Goal: Information Seeking & Learning: Learn about a topic

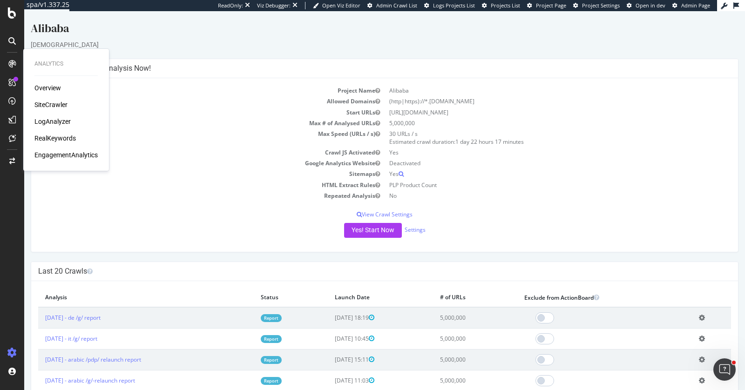
click at [67, 133] on div "Overview SiteCrawler LogAnalyzer RealKeywords EngagementAnalytics" at bounding box center [65, 121] width 63 height 76
click at [68, 136] on div "RealKeywords" at bounding box center [54, 138] width 41 height 9
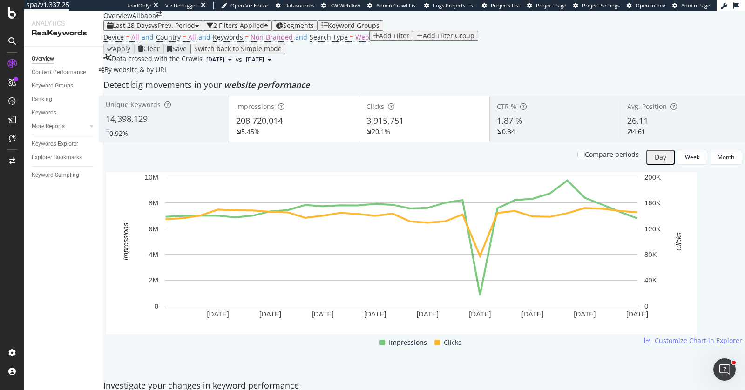
click at [314, 30] on span "Segments" at bounding box center [298, 25] width 31 height 9
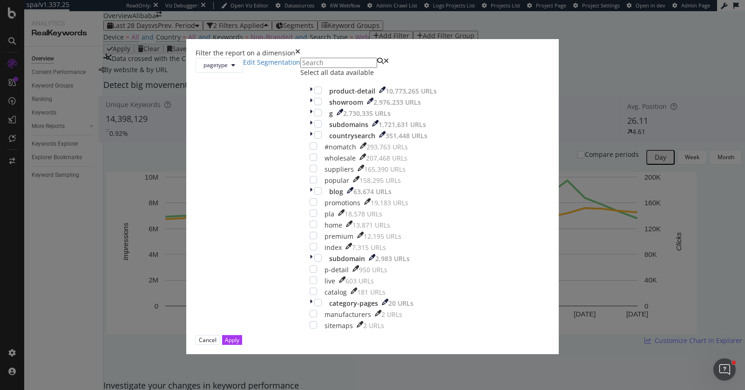
scroll to position [74, 0]
click at [220, 338] on button "Cancel" at bounding box center [208, 340] width 24 height 10
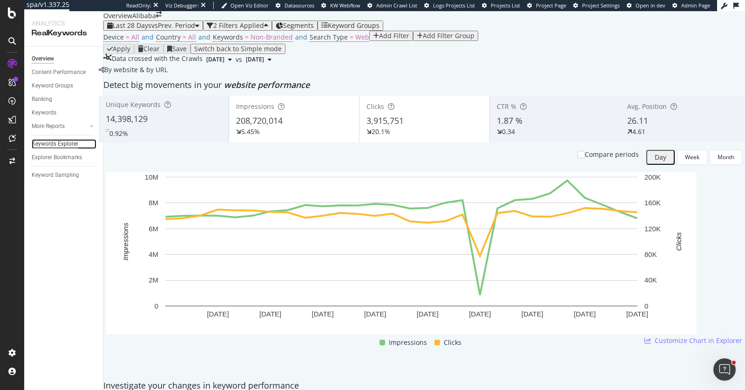
click at [52, 148] on div "Keywords Explorer" at bounding box center [55, 144] width 47 height 10
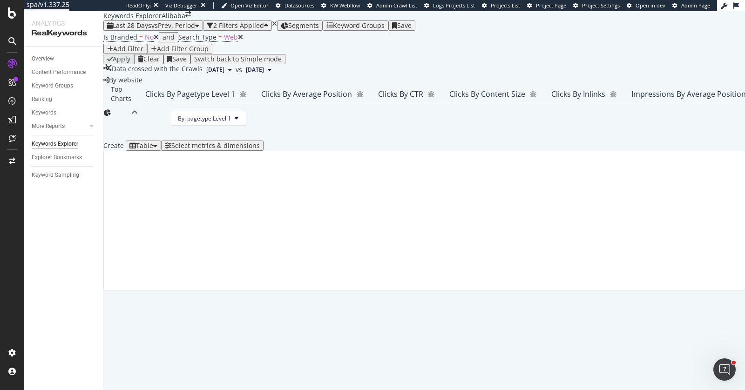
click at [113, 52] on div "button" at bounding box center [110, 49] width 6 height 7
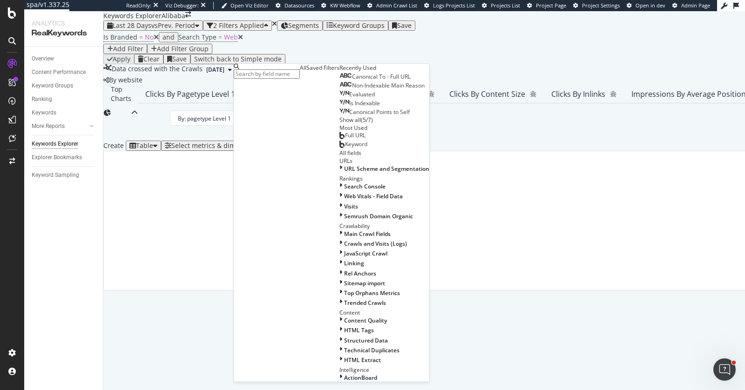
click at [283, 72] on input "text" at bounding box center [267, 73] width 66 height 9
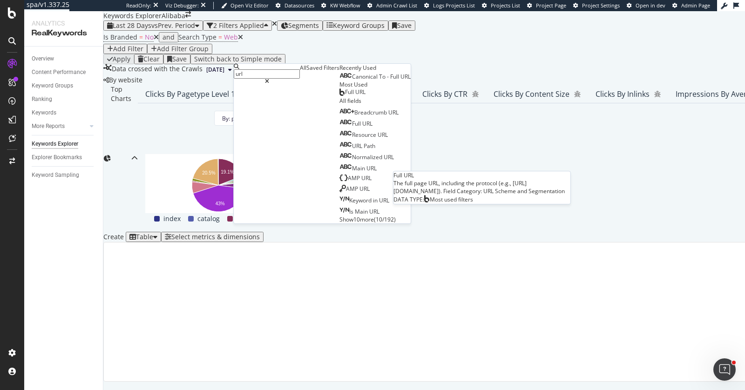
type input "url"
click at [339, 96] on div "Full URL" at bounding box center [352, 91] width 26 height 7
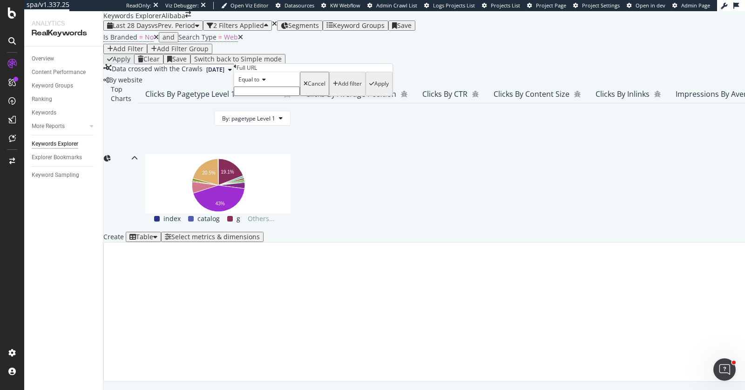
click at [251, 87] on div "Equal to" at bounding box center [267, 79] width 66 height 15
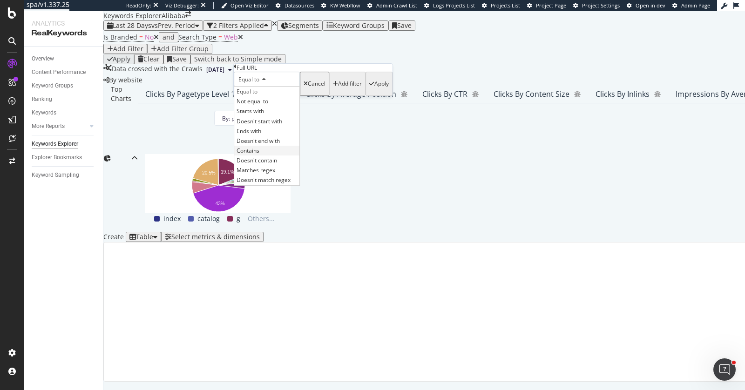
click at [275, 156] on div "Contains" at bounding box center [266, 151] width 65 height 10
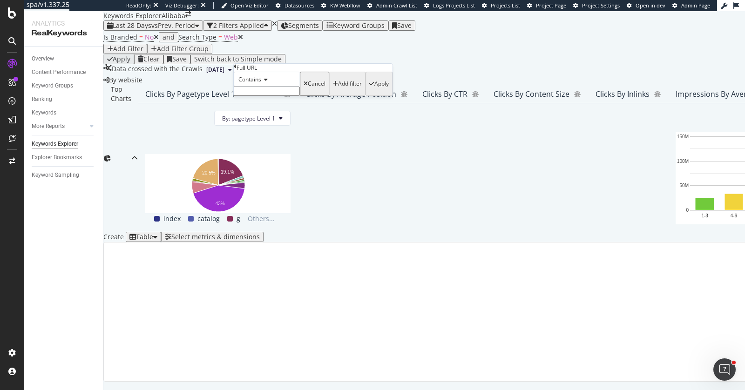
click at [287, 96] on input "text" at bounding box center [267, 91] width 66 height 9
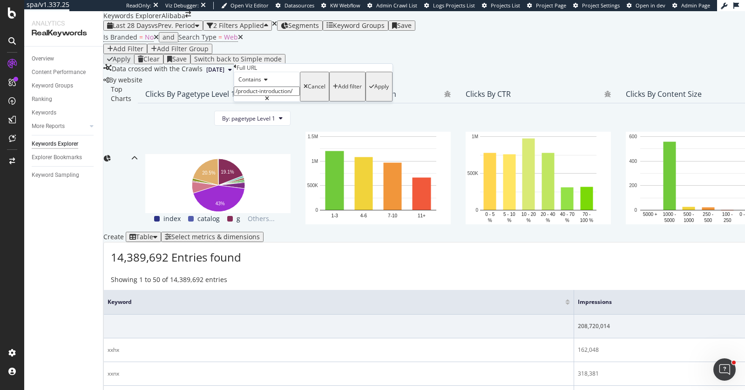
type input "/product-introduction/"
click at [374, 90] on div "Apply" at bounding box center [381, 86] width 14 height 7
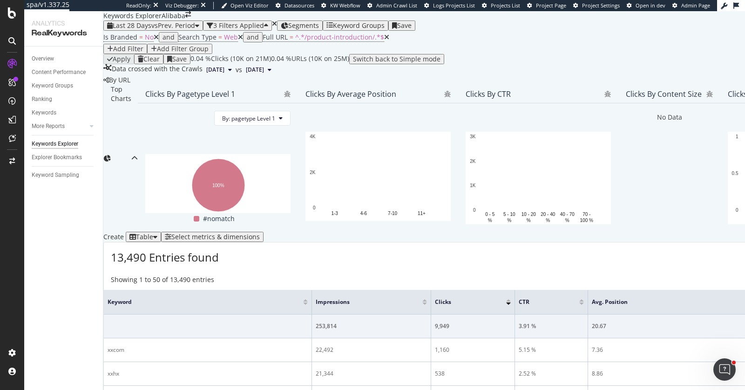
scroll to position [233, 0]
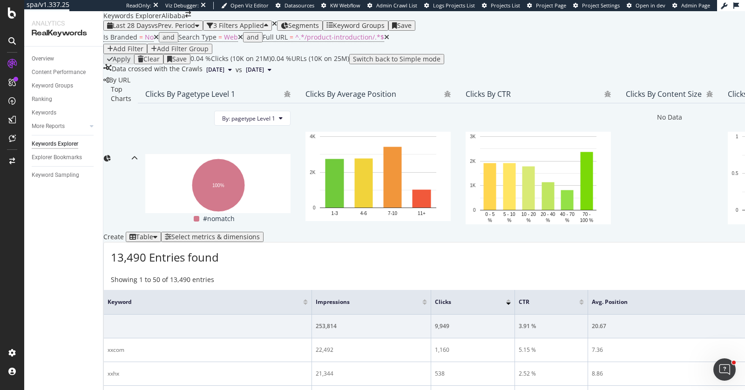
click at [384, 41] on icon at bounding box center [386, 37] width 5 height 7
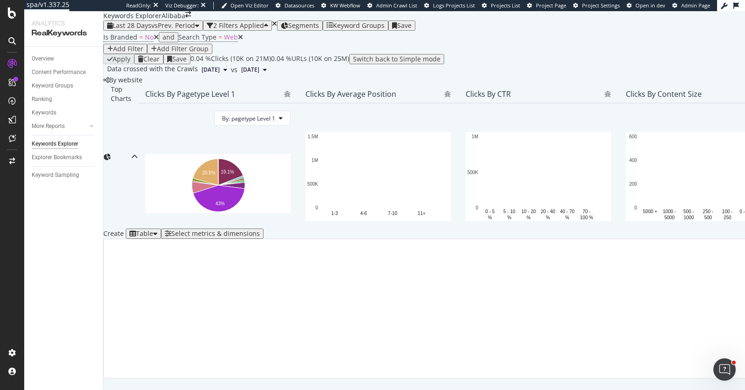
scroll to position [148, 0]
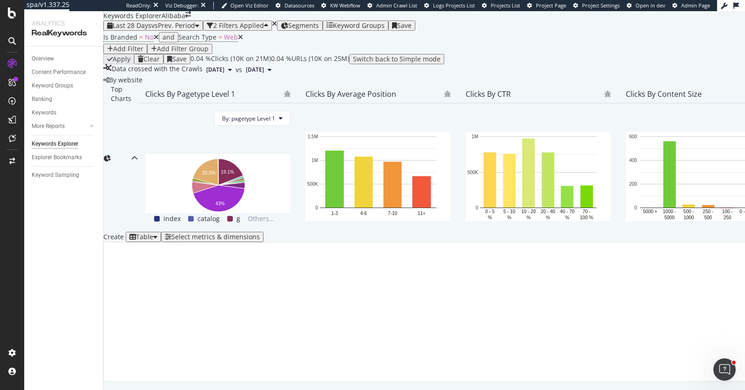
click at [209, 48] on div "Add Filter Group" at bounding box center [183, 48] width 52 height 7
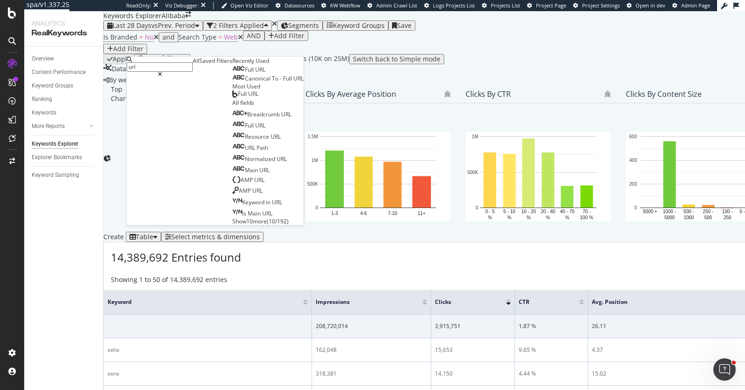
scroll to position [249, 0]
click at [232, 74] on div "Full URL" at bounding box center [248, 69] width 33 height 7
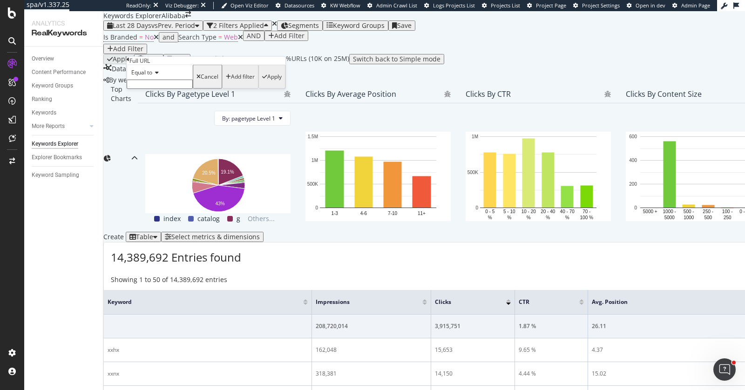
click at [183, 89] on input "text" at bounding box center [160, 84] width 66 height 9
click at [147, 76] on span "Equal to" at bounding box center [141, 72] width 21 height 8
click at [177, 149] on div "Contains" at bounding box center [159, 144] width 65 height 10
click at [183, 89] on input "text" at bounding box center [160, 84] width 66 height 9
type input "product-introduction"
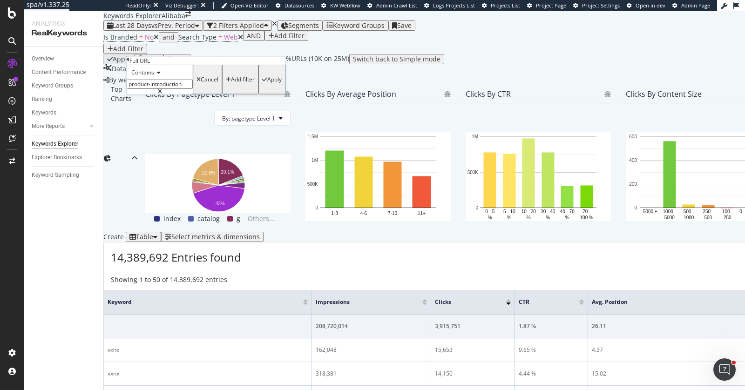
click at [262, 82] on div "button" at bounding box center [264, 80] width 5 height 6
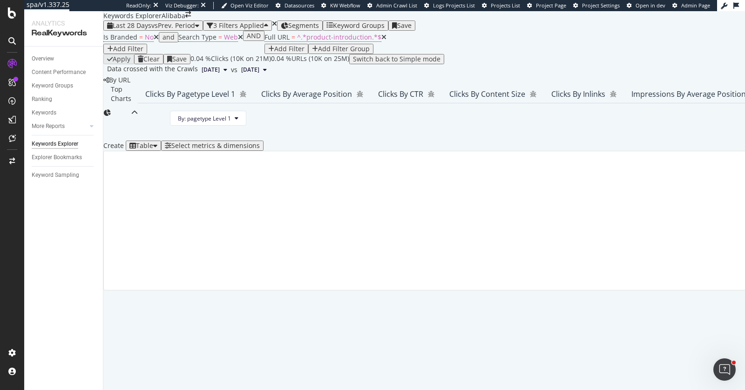
scroll to position [164, 0]
click at [274, 53] on div "Add Filter" at bounding box center [289, 48] width 30 height 7
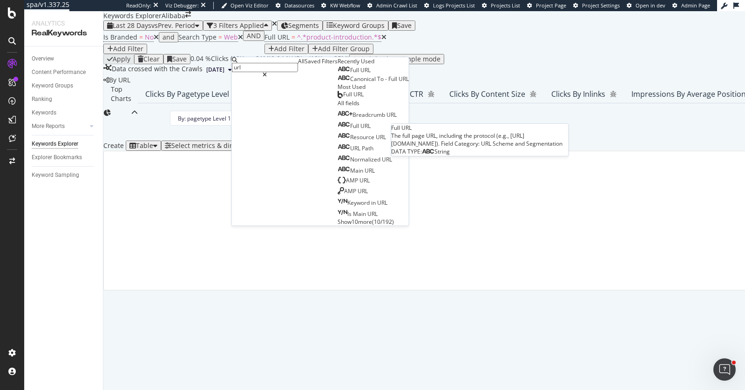
click at [338, 74] on div "Full URL" at bounding box center [354, 70] width 33 height 7
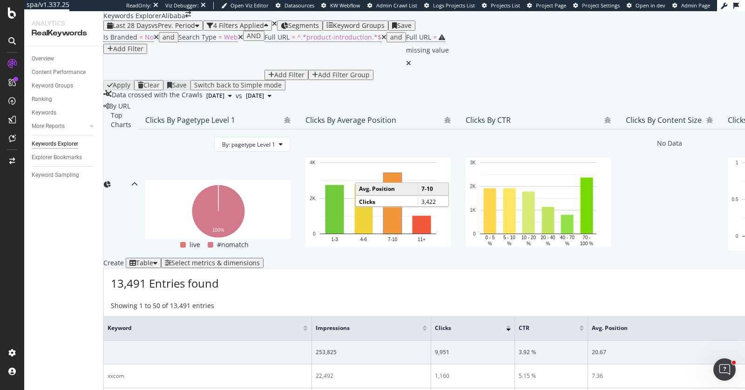
click at [248, 31] on button "4 Filters Applied" at bounding box center [237, 25] width 69 height 10
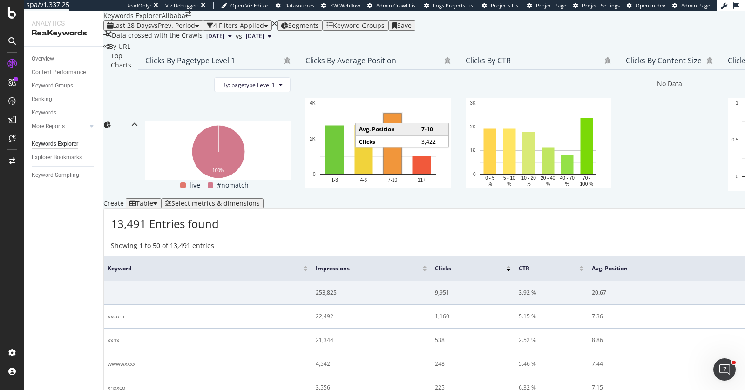
click at [250, 23] on div "4 Filters Applied" at bounding box center [238, 25] width 51 height 7
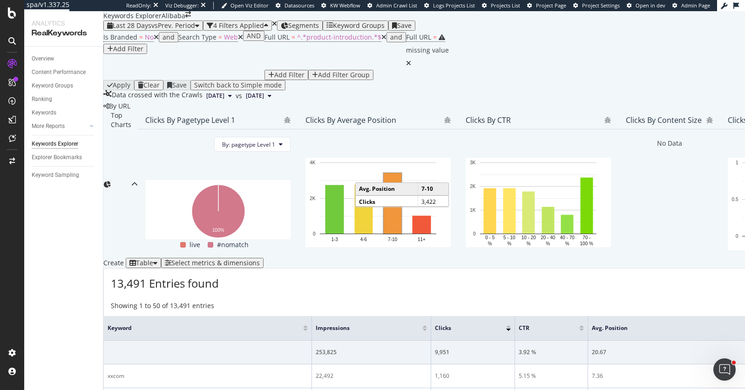
click at [143, 45] on div "Add Filter" at bounding box center [128, 48] width 30 height 7
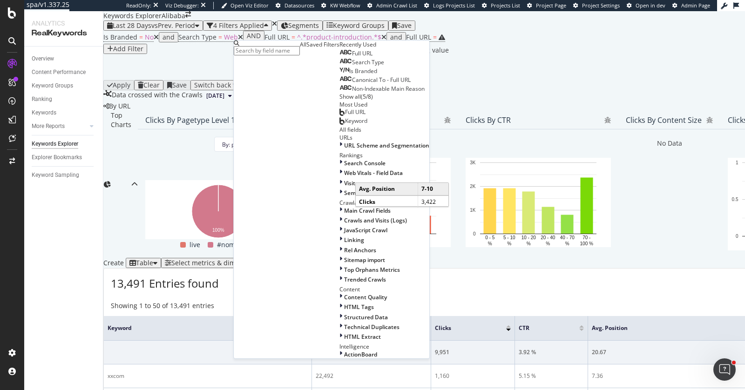
click at [311, 48] on div "Saved Filters" at bounding box center [322, 45] width 33 height 8
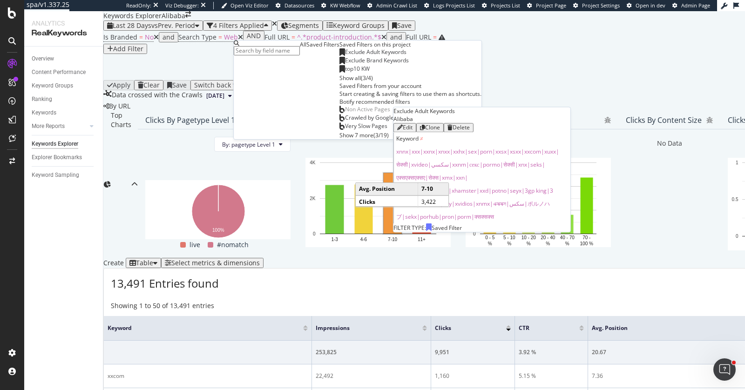
click at [345, 56] on span "Exclude Adult Keywords" at bounding box center [375, 52] width 61 height 8
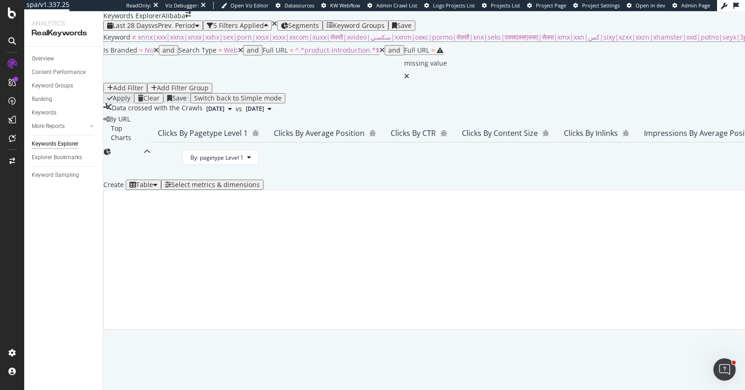
scroll to position [161, 0]
click at [404, 61] on div "missing value" at bounding box center [425, 63] width 43 height 13
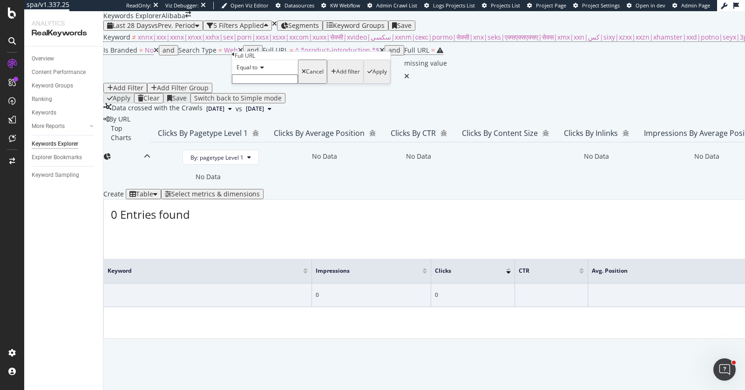
click at [235, 57] on icon at bounding box center [233, 55] width 3 height 6
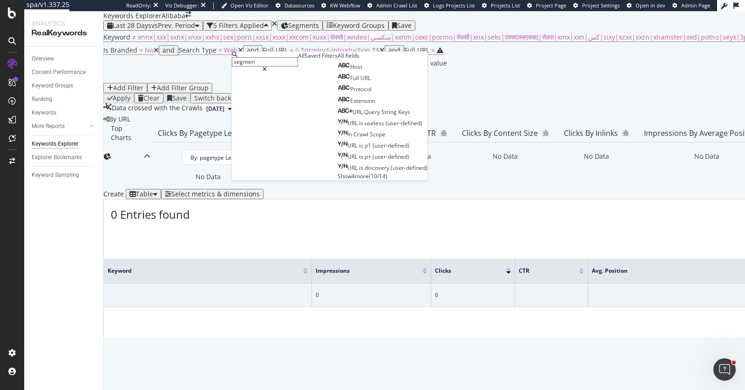
type input "segmen"
click at [338, 180] on span "Show 4 more" at bounding box center [353, 176] width 31 height 8
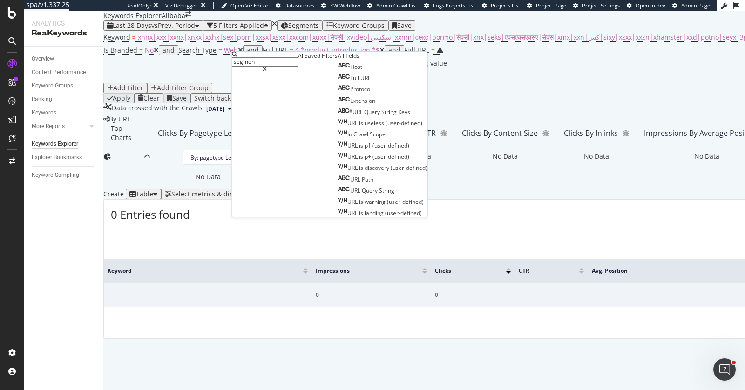
click at [298, 61] on input "segmen" at bounding box center [265, 61] width 66 height 9
click at [267, 67] on icon at bounding box center [265, 70] width 4 height 6
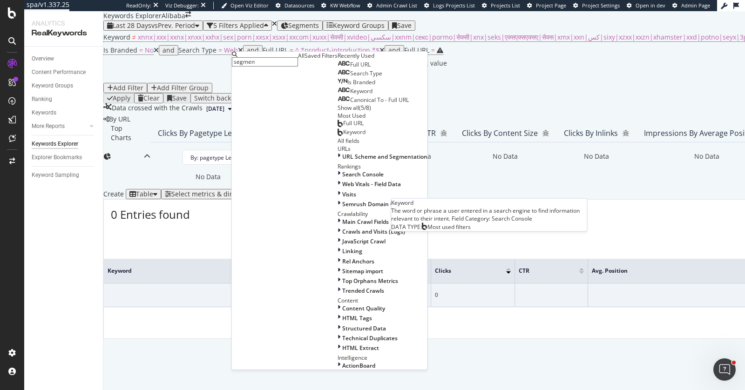
scroll to position [122, 0]
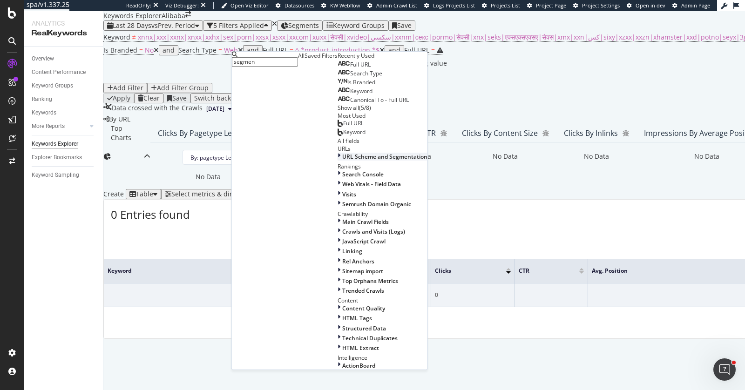
click at [342, 161] on span "URL Scheme and Segmentation" at bounding box center [384, 157] width 85 height 8
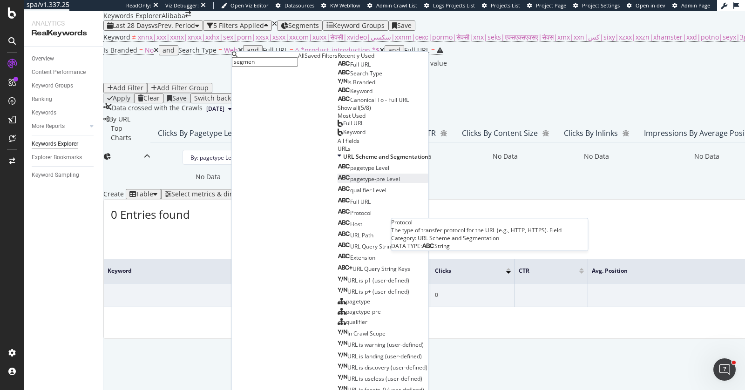
scroll to position [124, 0]
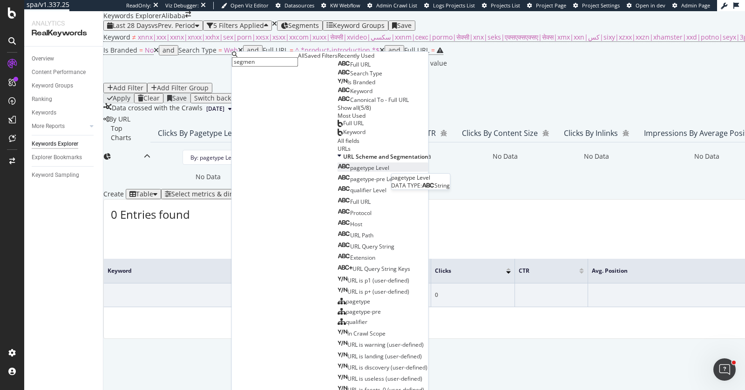
click at [338, 172] on div "pagetype Level" at bounding box center [364, 168] width 52 height 8
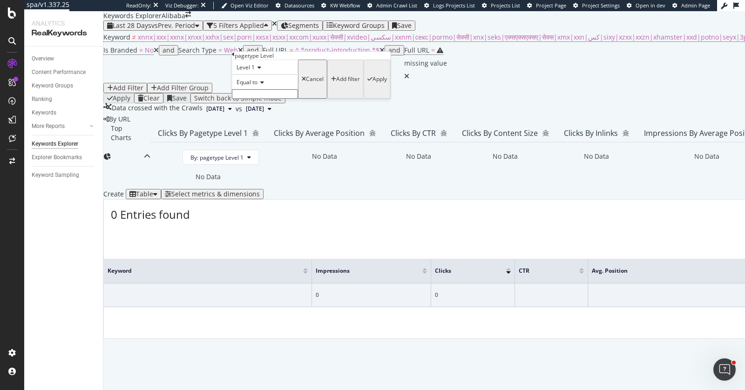
click at [263, 89] on div "Equal to" at bounding box center [265, 81] width 66 height 15
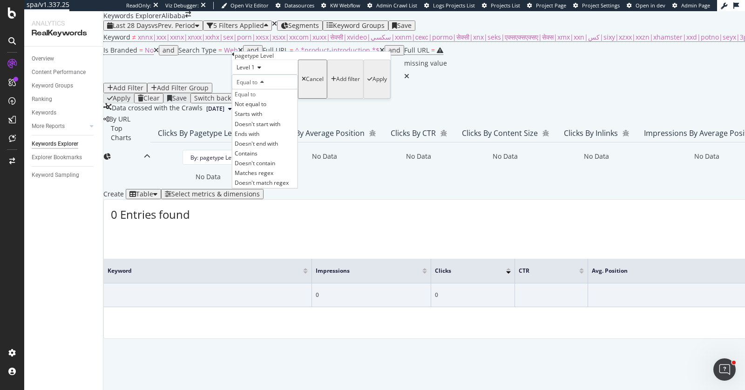
click at [293, 74] on div "Level 1" at bounding box center [265, 67] width 66 height 15
click at [298, 74] on div "Level 1" at bounding box center [265, 67] width 66 height 15
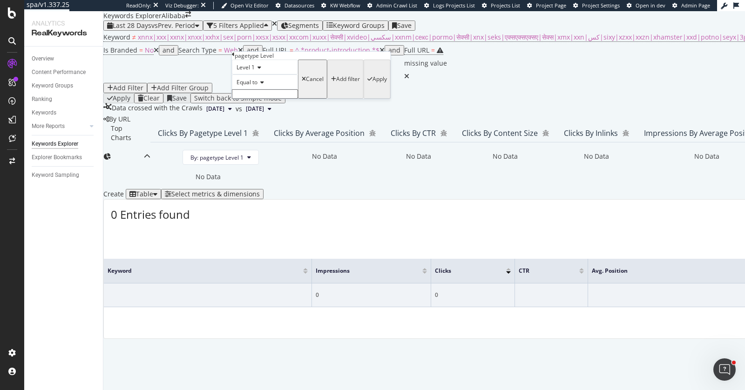
click at [298, 99] on input "text" at bounding box center [265, 93] width 66 height 9
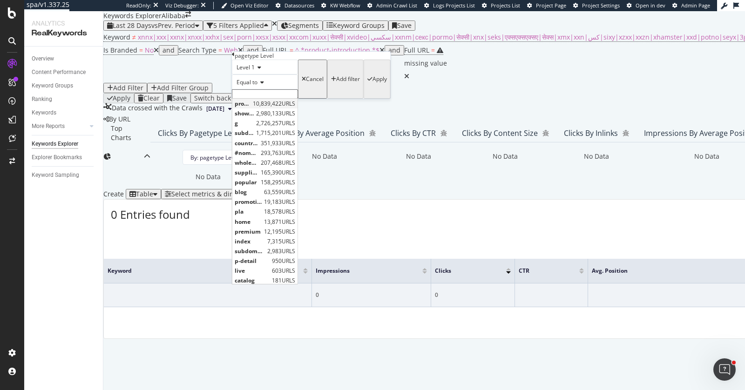
click at [295, 108] on span "10,839,422 URLS" at bounding box center [274, 104] width 42 height 8
type input "product-detail"
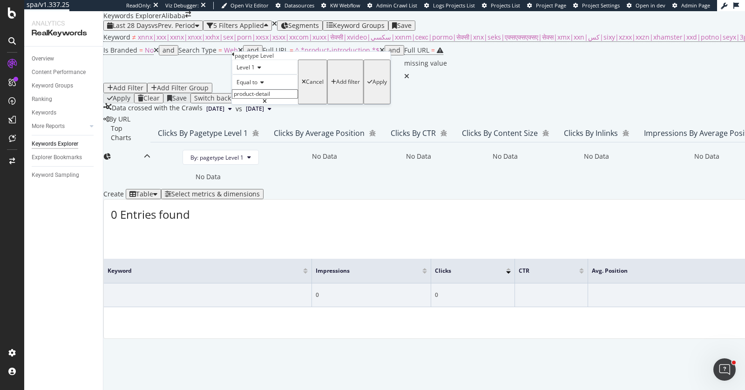
click at [372, 85] on div "Apply" at bounding box center [379, 82] width 14 height 7
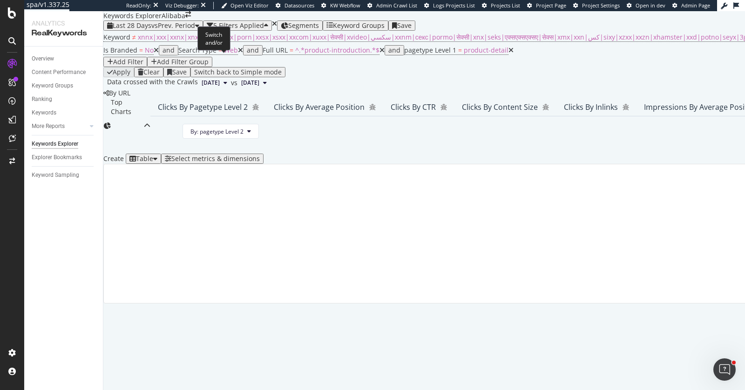
click at [388, 54] on div "and" at bounding box center [394, 50] width 12 height 7
click at [248, 49] on div "or" at bounding box center [244, 50] width 7 height 7
click at [209, 64] on div "Add Filter Group" at bounding box center [183, 61] width 52 height 7
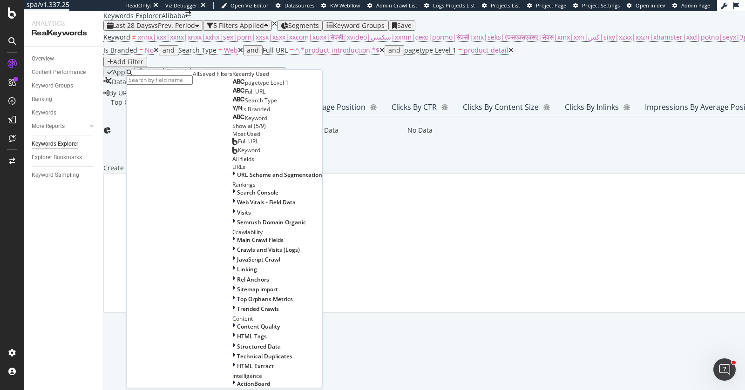
click at [379, 54] on icon at bounding box center [381, 50] width 5 height 7
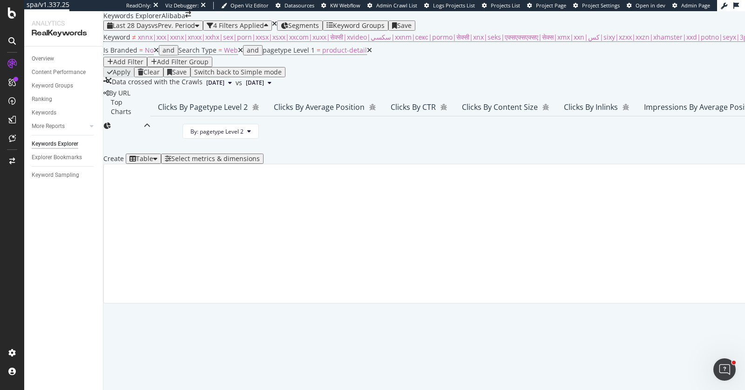
scroll to position [159, 0]
click at [372, 48] on icon at bounding box center [369, 50] width 5 height 7
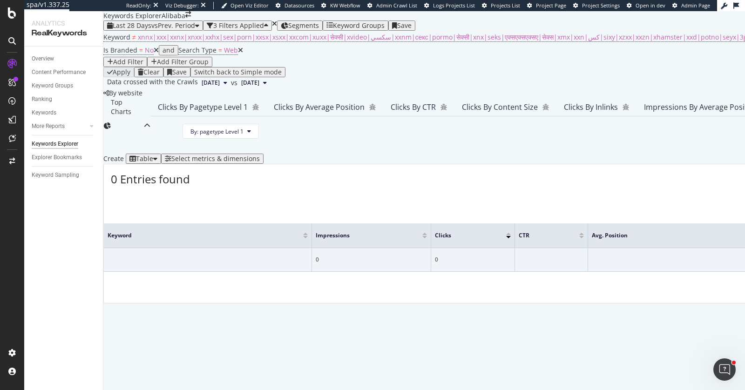
click at [209, 58] on div "Add Filter Group" at bounding box center [183, 61] width 52 height 7
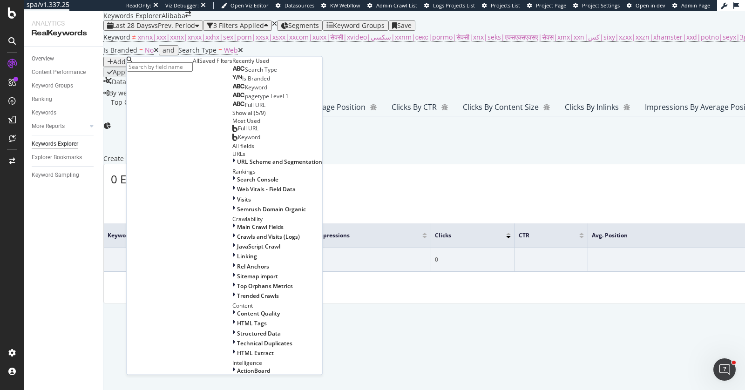
scroll to position [163, 0]
click at [245, 100] on span "pagetype Level 1" at bounding box center [267, 96] width 44 height 8
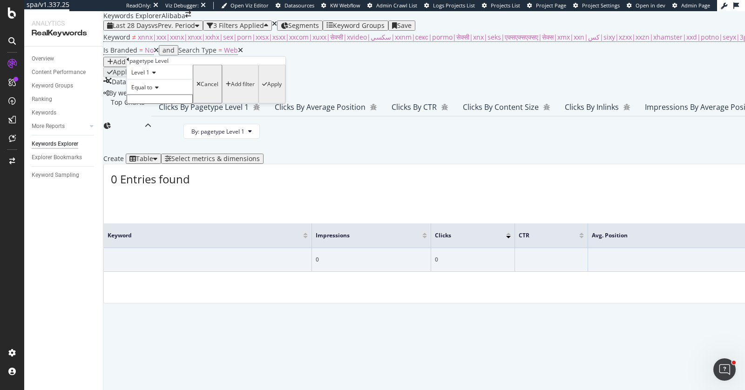
click at [174, 104] on input "text" at bounding box center [160, 99] width 66 height 9
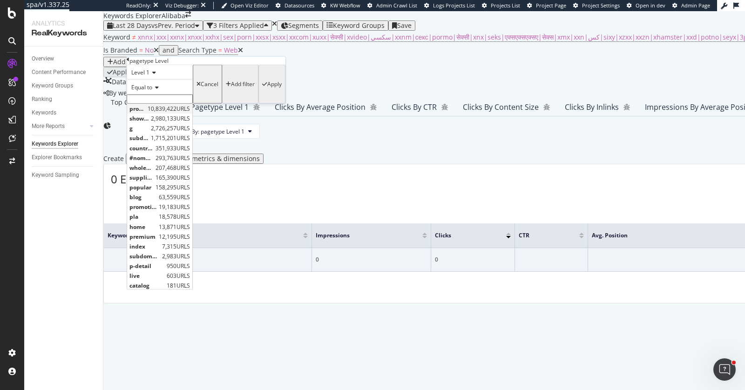
click at [145, 112] on span "product-detail" at bounding box center [137, 108] width 16 height 8
type input "product-detail"
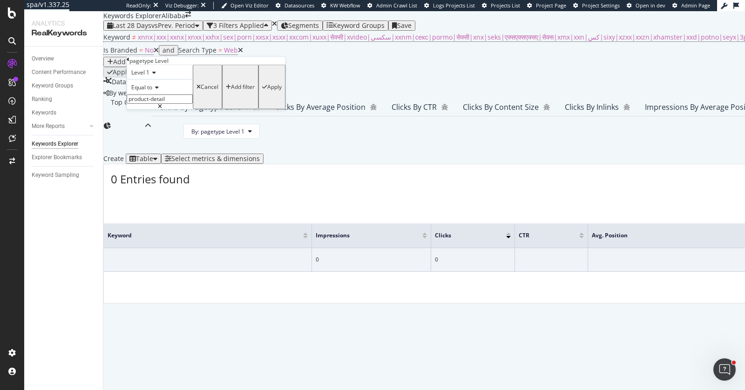
click at [231, 90] on div "Add filter" at bounding box center [243, 87] width 24 height 7
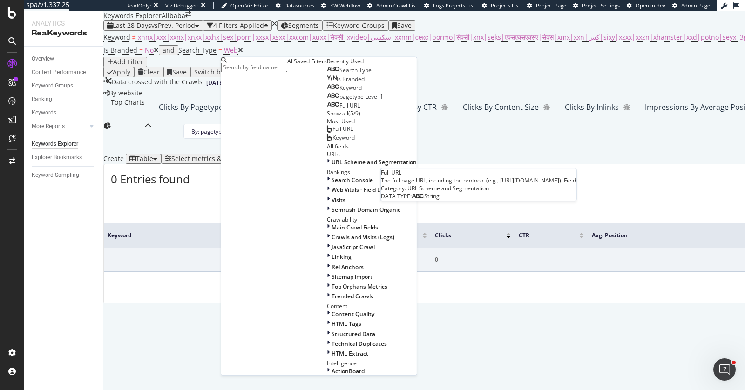
click at [339, 109] on span "Full URL" at bounding box center [349, 106] width 20 height 8
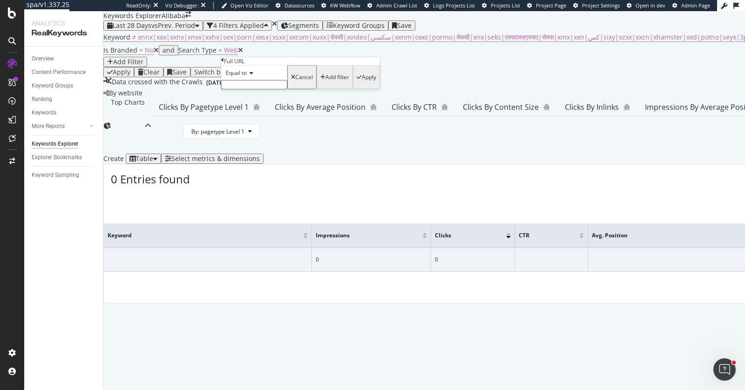
click at [265, 89] on input "text" at bounding box center [254, 84] width 66 height 9
click at [247, 77] on span "Equal to" at bounding box center [236, 73] width 21 height 8
click at [250, 149] on div "Contains" at bounding box center [254, 144] width 65 height 10
click at [262, 89] on input "text" at bounding box center [254, 84] width 66 height 9
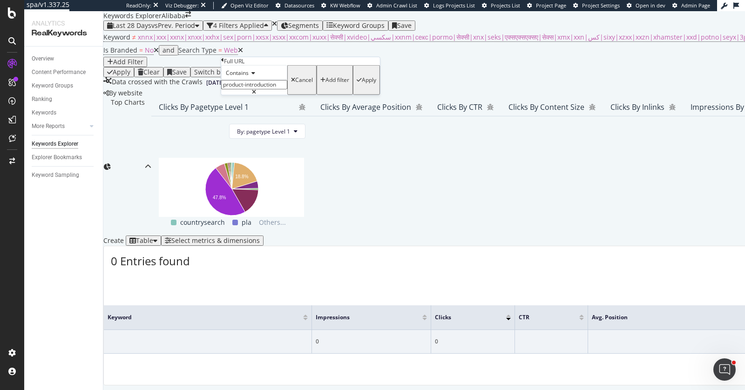
type input "product-introduction"
click at [362, 83] on div "Apply" at bounding box center [369, 80] width 14 height 7
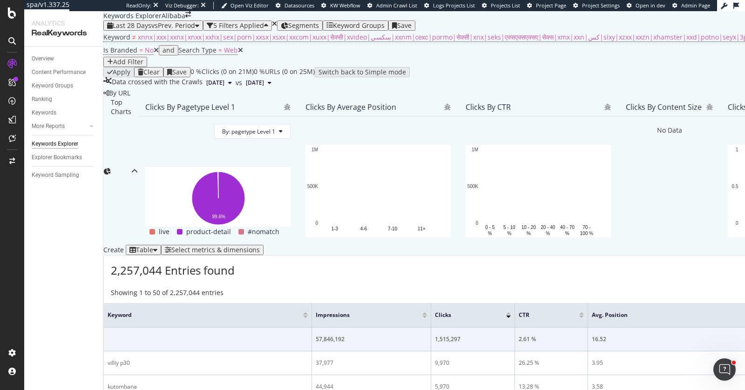
scroll to position [182, 0]
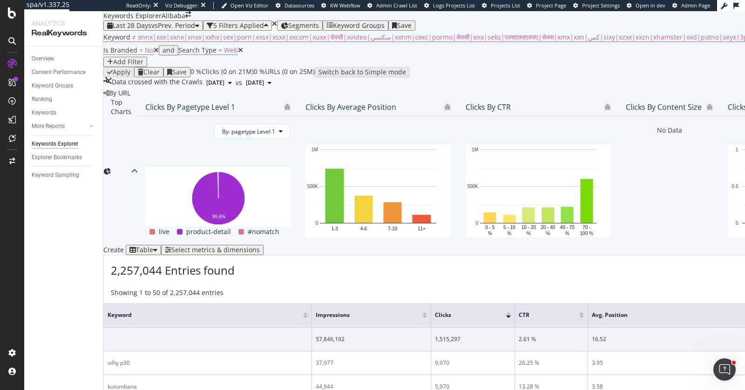
click at [693, 245] on div "Create Table Select metrics & dimensions" at bounding box center [750, 250] width 1294 height 10
click at [260, 246] on div "Select metrics & dimensions" at bounding box center [215, 249] width 88 height 7
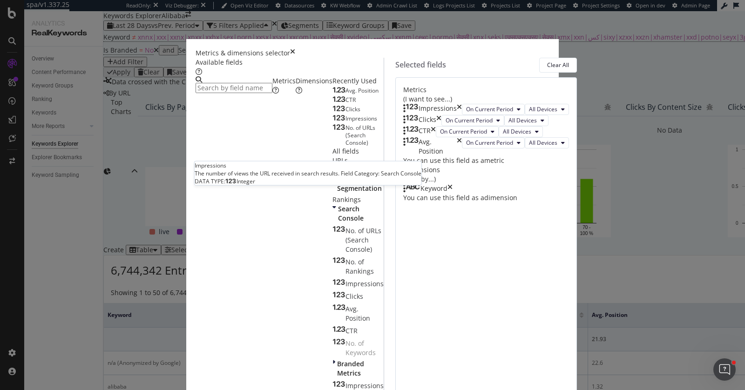
scroll to position [485, 0]
click at [272, 87] on input "modal" at bounding box center [234, 88] width 77 height 10
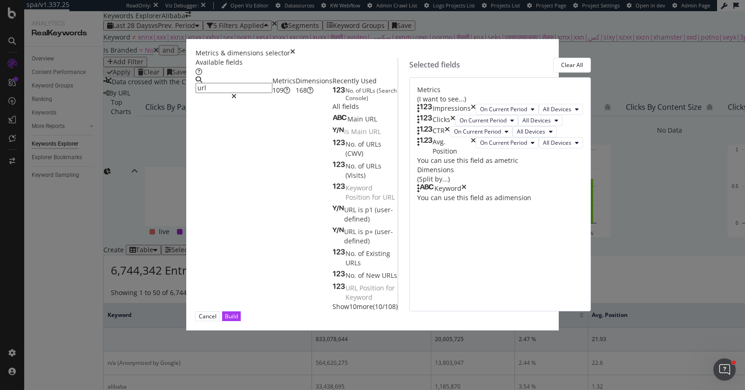
scroll to position [0, 0]
type input "url"
click at [377, 95] on span "(Search" at bounding box center [387, 91] width 20 height 8
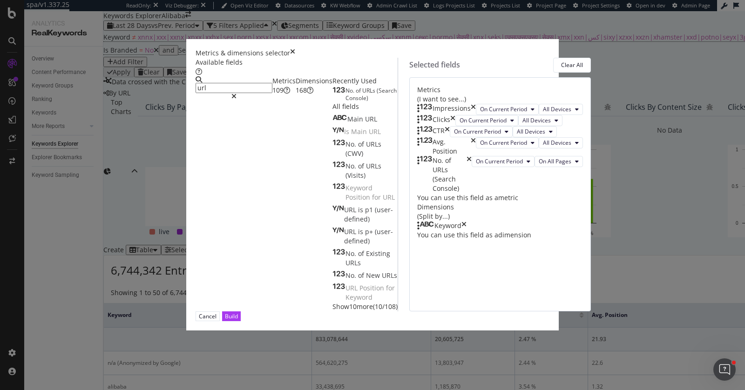
click at [296, 95] on div "Dimensions 168" at bounding box center [314, 85] width 37 height 19
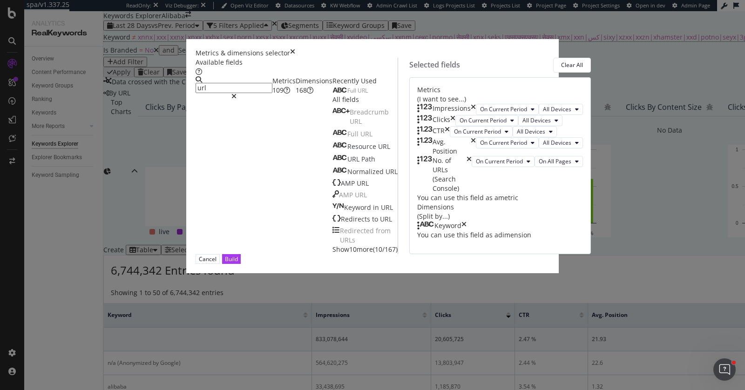
click at [472, 193] on icon "times" at bounding box center [469, 174] width 5 height 37
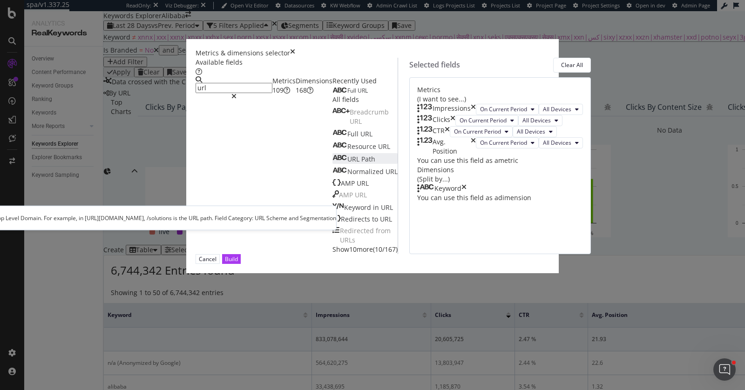
click at [332, 164] on div "URL Path" at bounding box center [353, 159] width 43 height 9
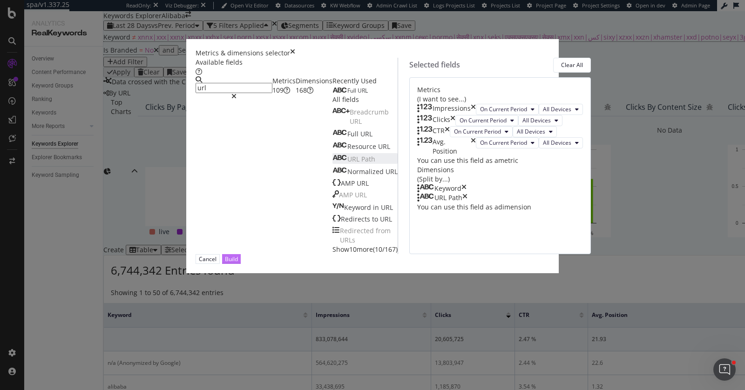
click at [241, 264] on button "Build" at bounding box center [231, 259] width 19 height 10
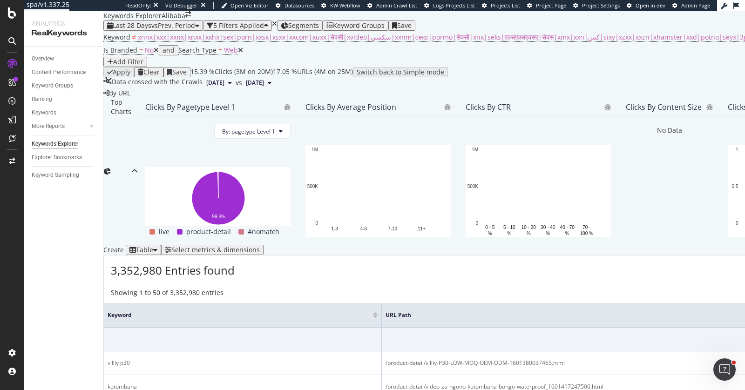
scroll to position [272, 0]
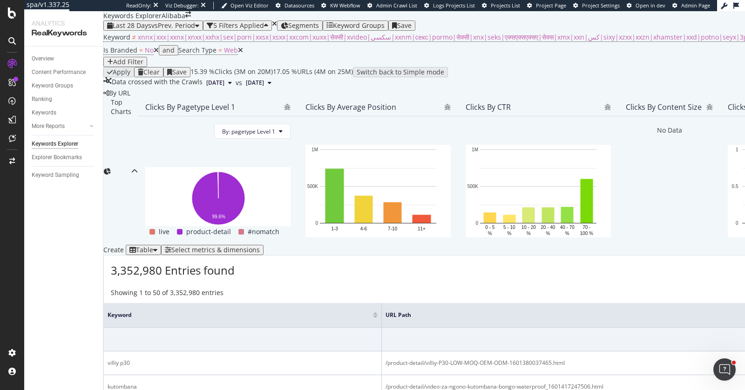
click at [373, 316] on div at bounding box center [375, 317] width 5 height 2
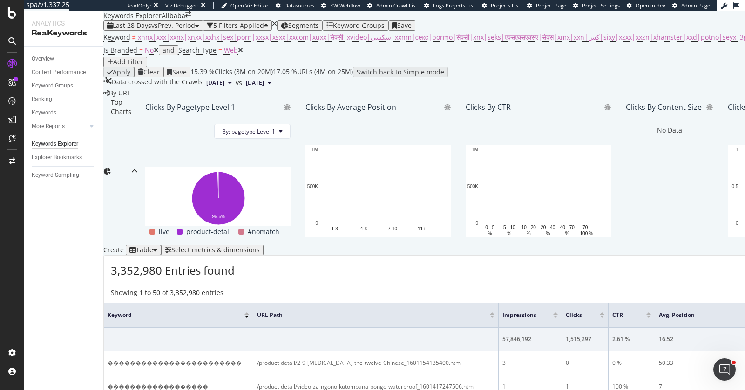
scroll to position [1352, 0]
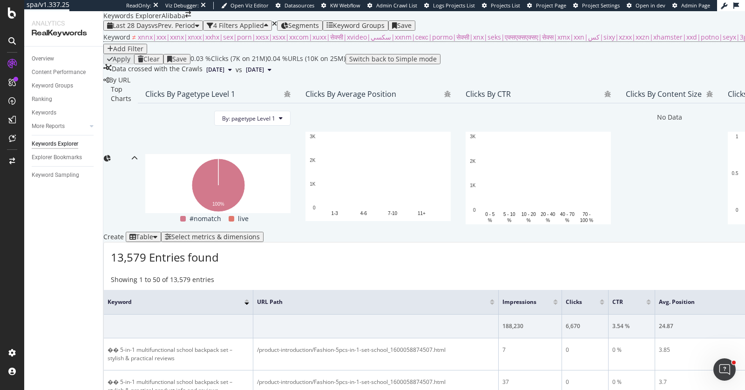
scroll to position [195, 0]
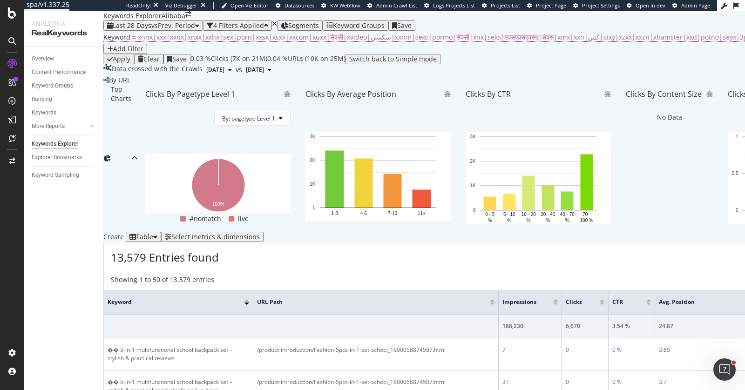
click at [604, 303] on div at bounding box center [602, 304] width 5 height 2
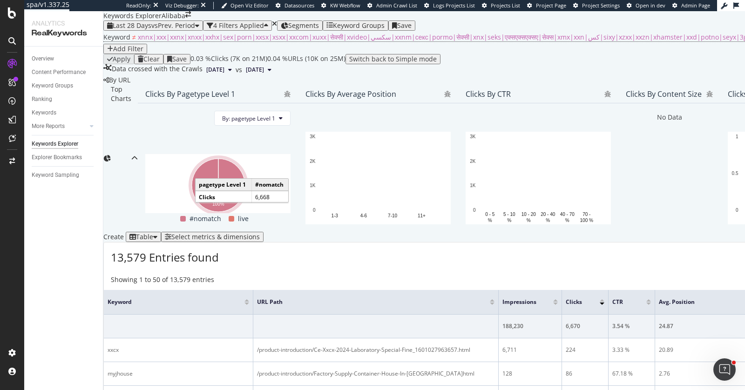
scroll to position [195, 0]
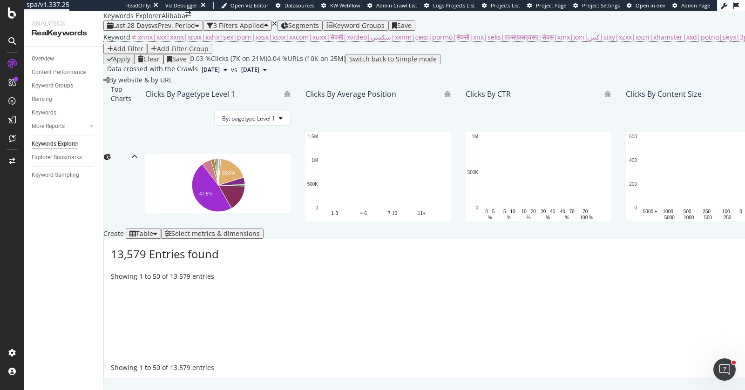
scroll to position [148, 0]
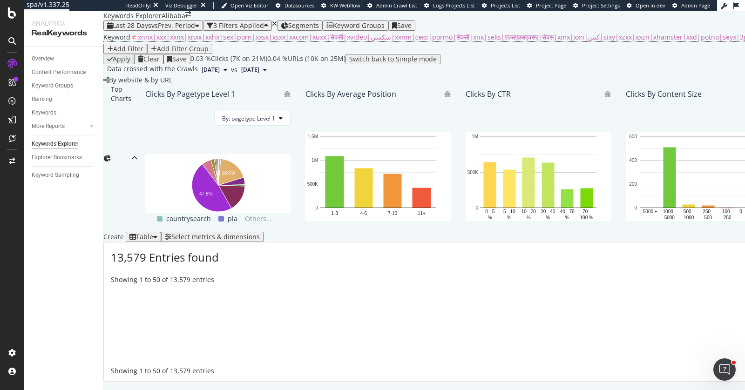
click at [143, 49] on div "Add Filter" at bounding box center [128, 48] width 30 height 7
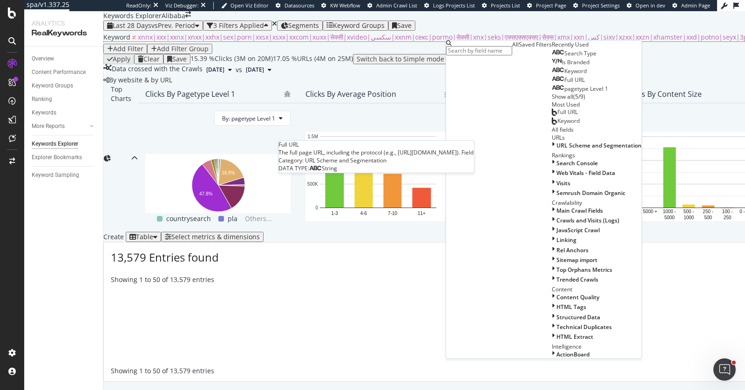
click at [552, 84] on div "Full URL" at bounding box center [568, 79] width 33 height 7
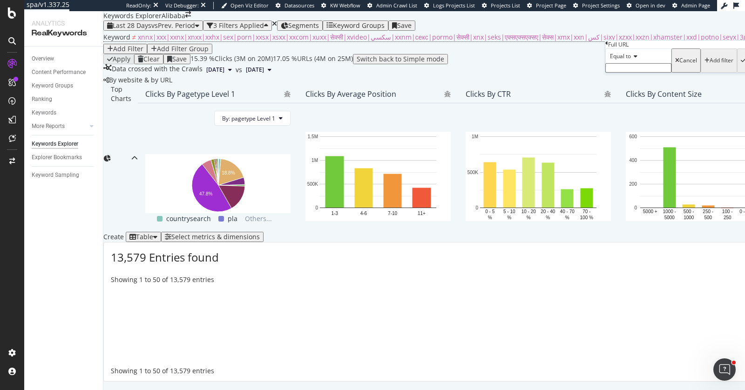
click at [656, 73] on input "text" at bounding box center [638, 67] width 66 height 9
click at [626, 60] on span "Equal to" at bounding box center [620, 56] width 21 height 8
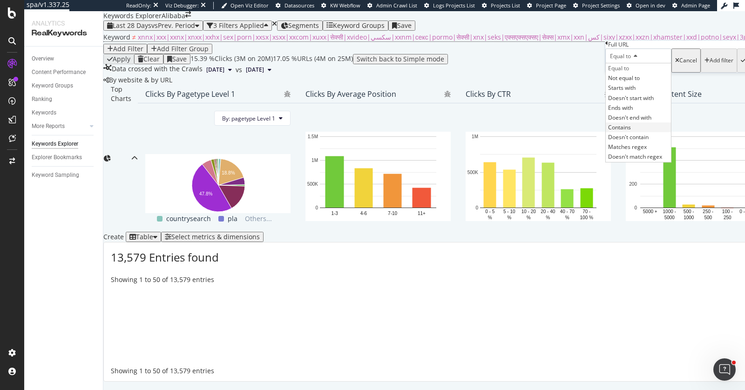
click at [631, 131] on span "Contains" at bounding box center [619, 127] width 23 height 8
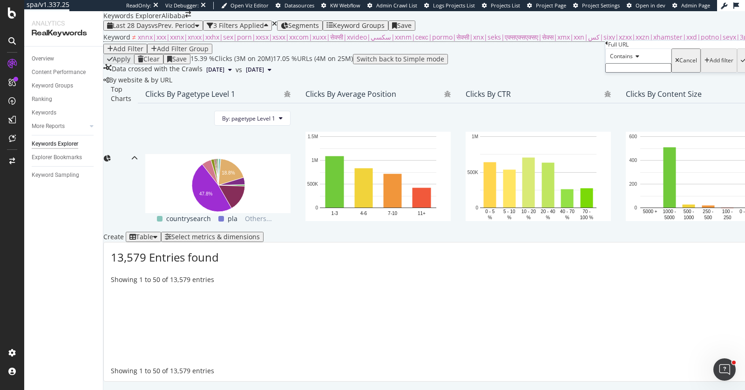
click at [630, 73] on div "Contains Cancel Add filter Apply" at bounding box center [684, 60] width 159 height 24
click at [630, 73] on input "text" at bounding box center [638, 67] width 66 height 9
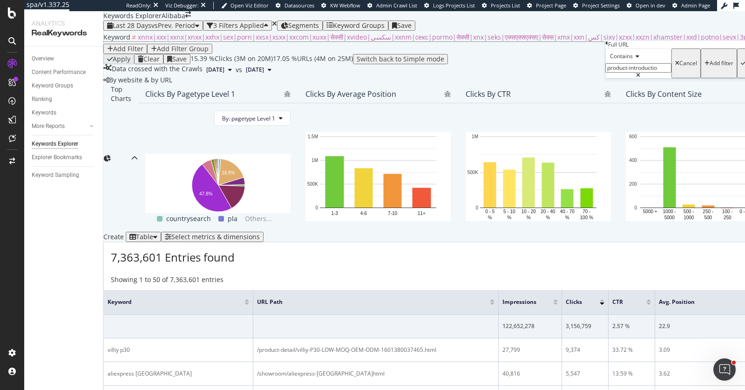
type input "product-introduction"
click at [745, 67] on div "Apply" at bounding box center [753, 63] width 14 height 7
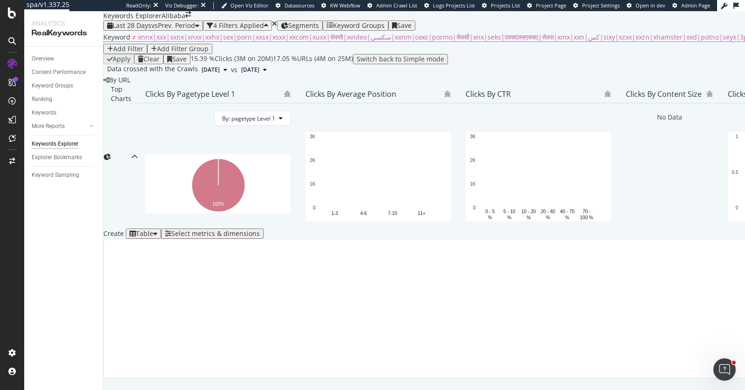
scroll to position [159, 0]
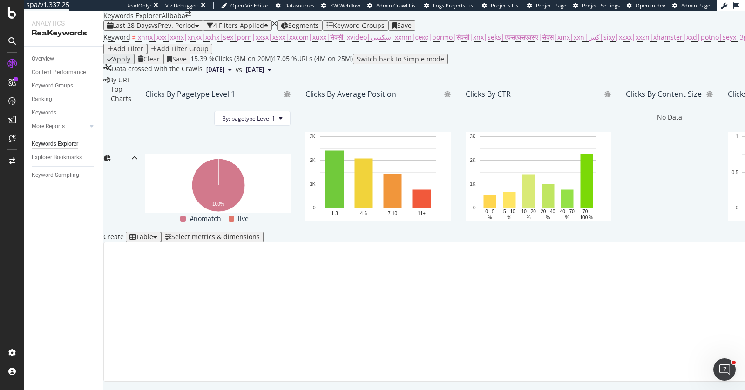
click at [193, 53] on div "Add Filter Group" at bounding box center [183, 48] width 52 height 7
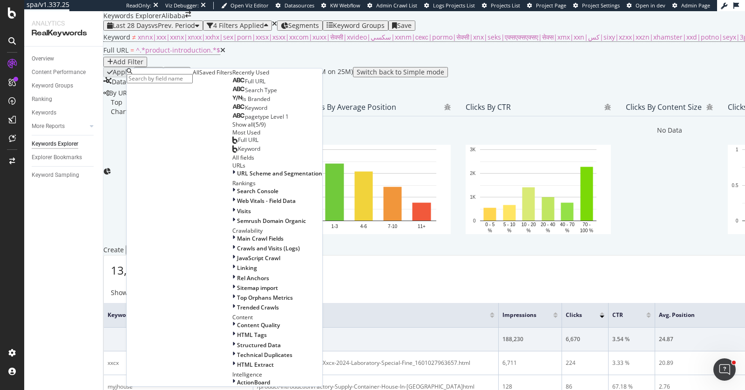
click at [245, 121] on span "pagetype Level 1" at bounding box center [267, 117] width 44 height 8
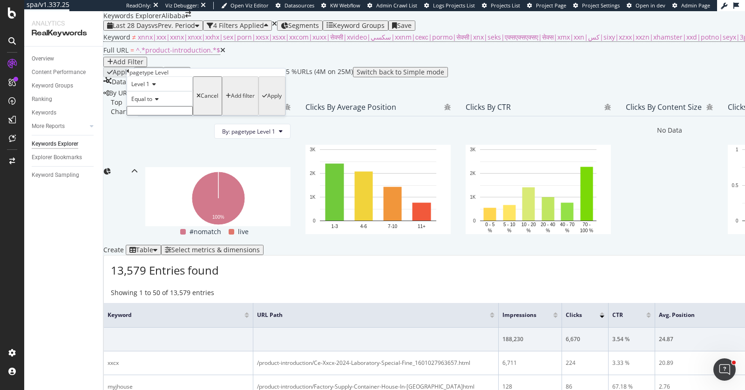
click at [173, 115] on input "text" at bounding box center [160, 110] width 66 height 9
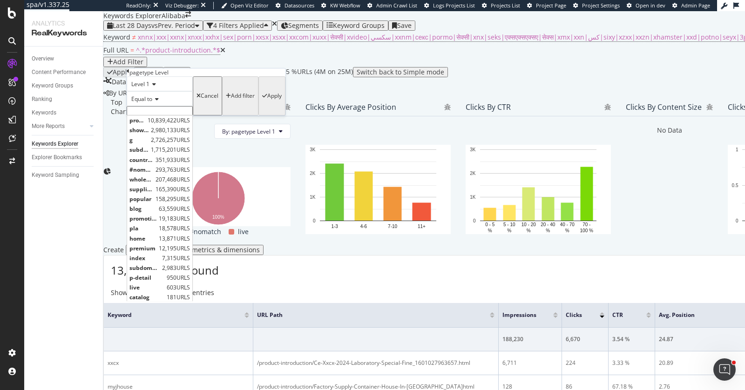
click at [145, 124] on span "product-detail" at bounding box center [137, 120] width 16 height 8
type input "product-detail"
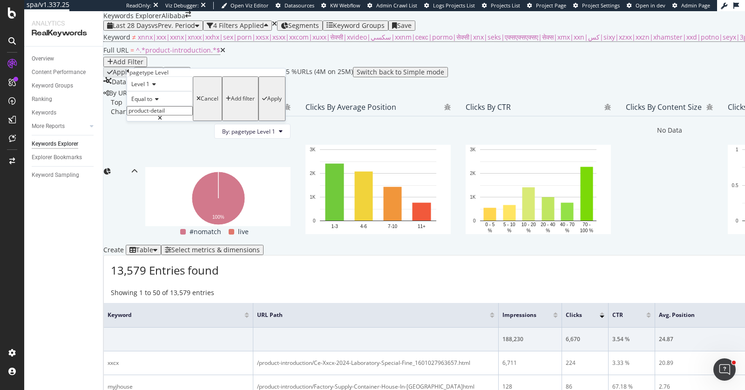
click at [262, 120] on div "Apply" at bounding box center [272, 99] width 20 height 42
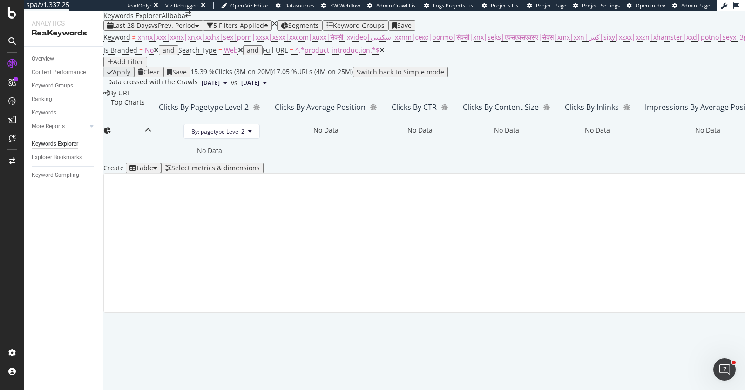
scroll to position [176, 0]
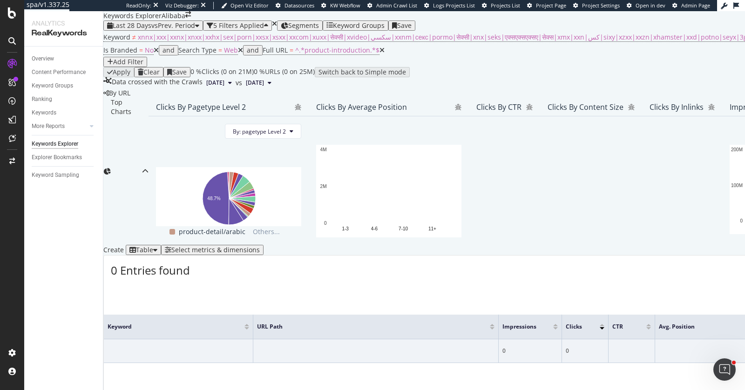
scroll to position [176, 0]
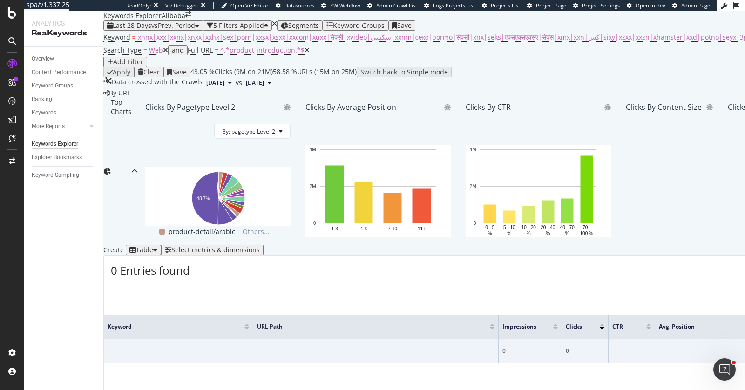
click at [260, 246] on div "Select metrics & dimensions" at bounding box center [215, 249] width 88 height 7
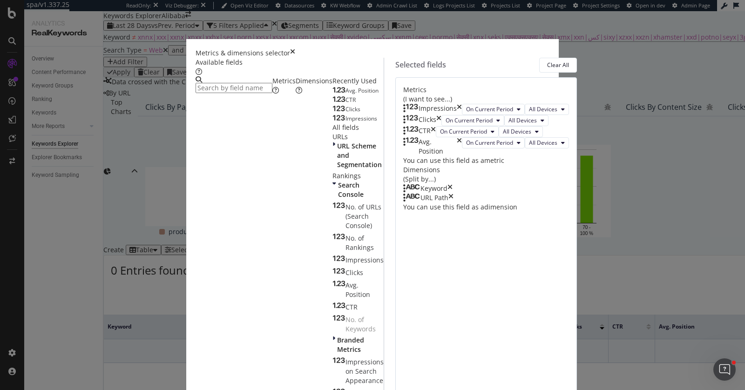
click at [454, 203] on icon "times" at bounding box center [450, 197] width 5 height 9
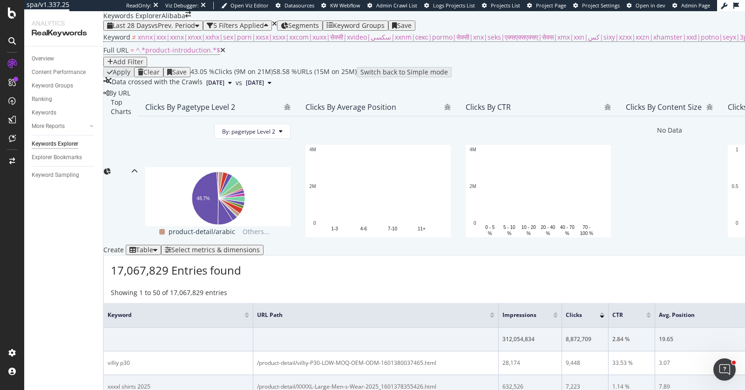
scroll to position [259, 0]
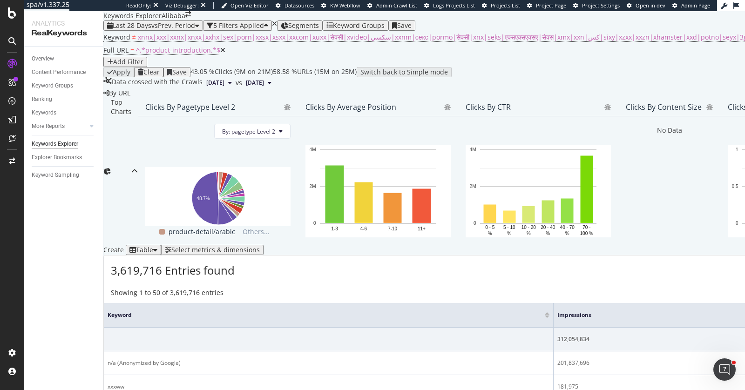
click at [545, 316] on div at bounding box center [547, 317] width 5 height 2
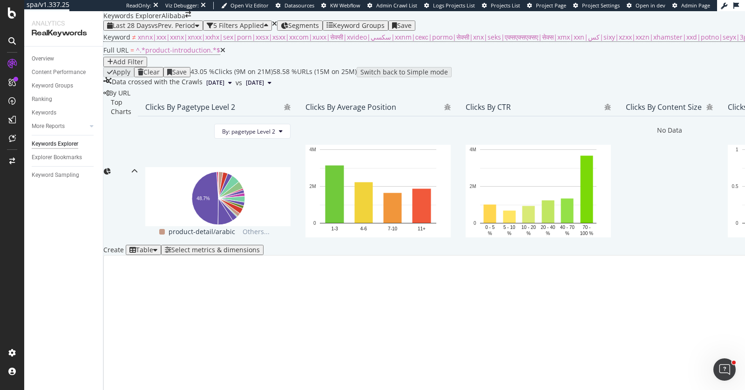
scroll to position [176, 0]
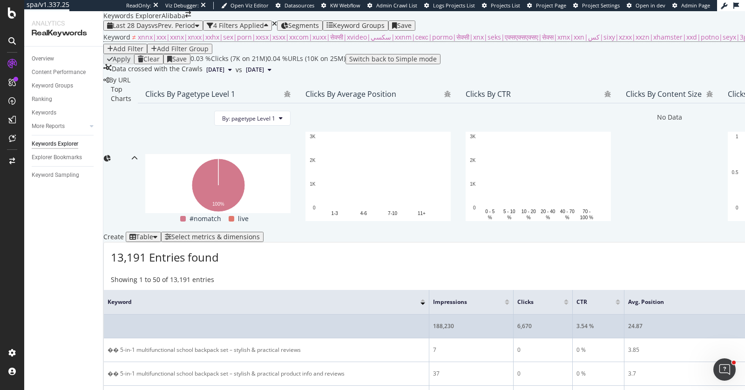
scroll to position [232, 0]
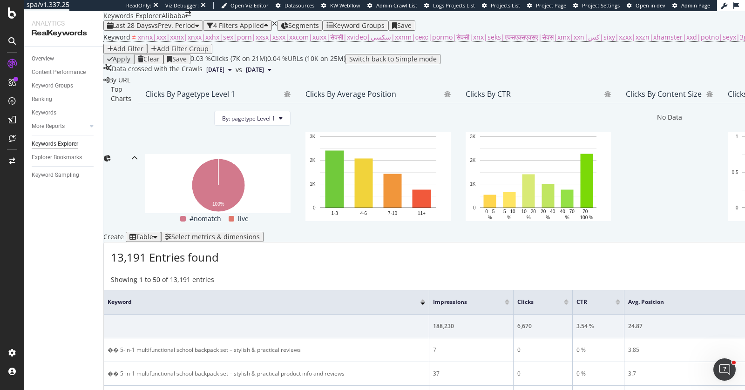
click at [569, 303] on div at bounding box center [566, 304] width 5 height 2
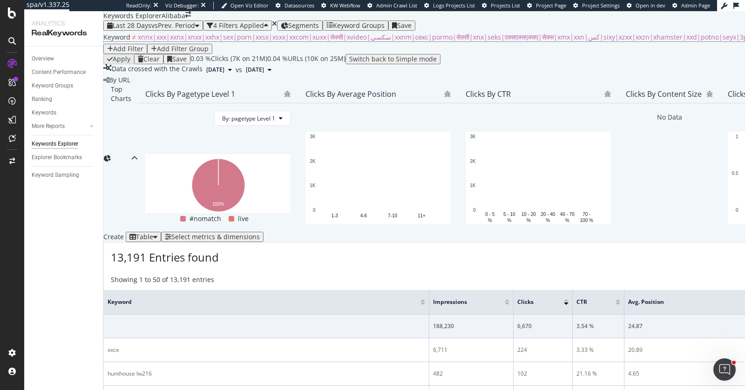
scroll to position [185, 0]
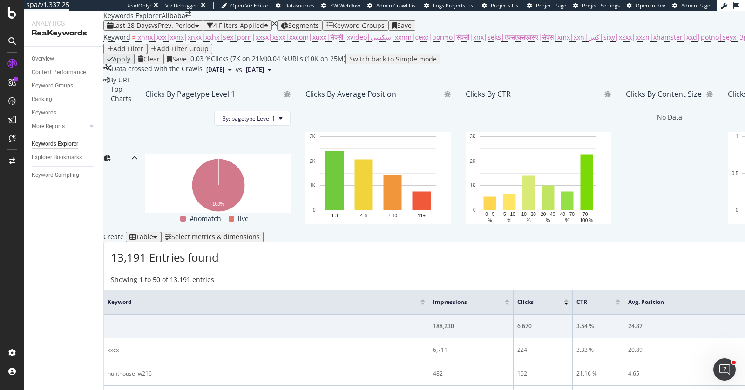
click at [260, 233] on div "Select metrics & dimensions" at bounding box center [215, 236] width 88 height 7
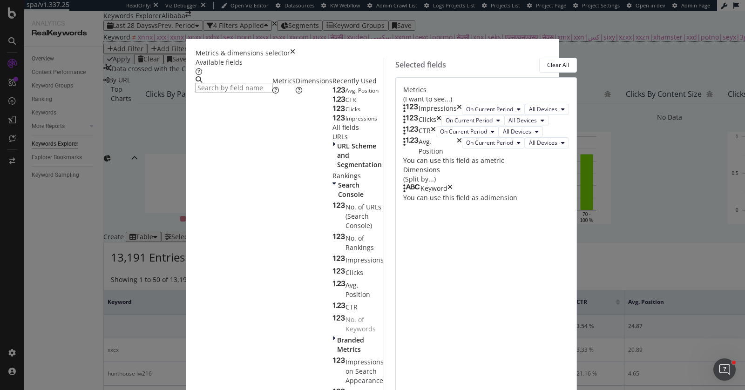
click at [295, 48] on icon "times" at bounding box center [292, 52] width 5 height 9
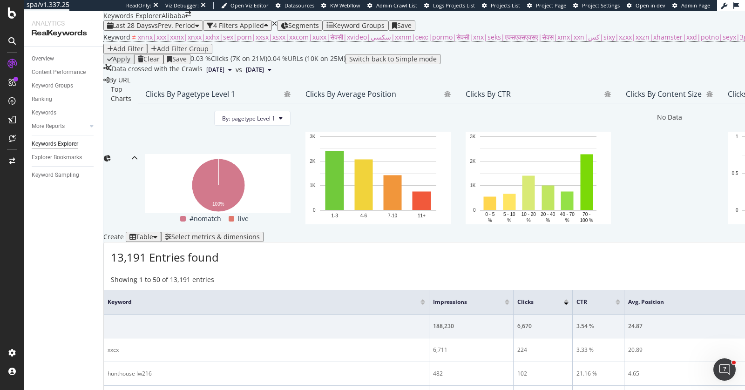
click at [136, 53] on div "Add Filter" at bounding box center [128, 48] width 30 height 7
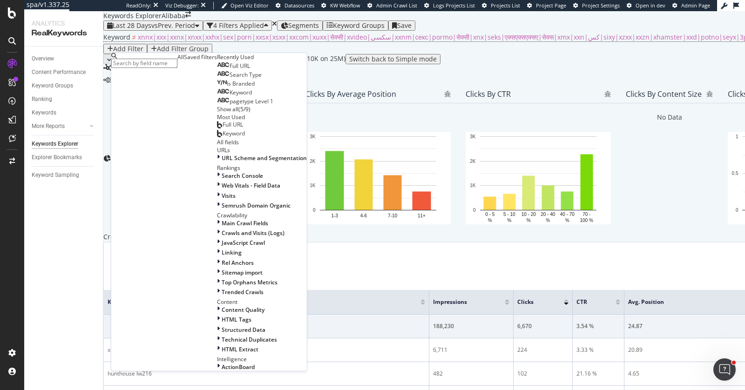
click at [344, 54] on div "Keyword ≠ xnnx|xxx|xxnx|xnxx|xxhx|sex|porn|xxsx|xsxx|xxcom|xuxx|सेक्सी|xvideo|س…" at bounding box center [740, 42] width 1275 height 23
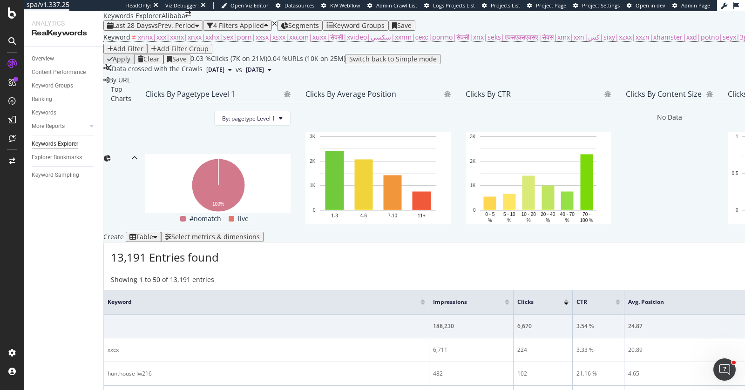
click at [168, 53] on div "Add Filter Group" at bounding box center [183, 48] width 52 height 7
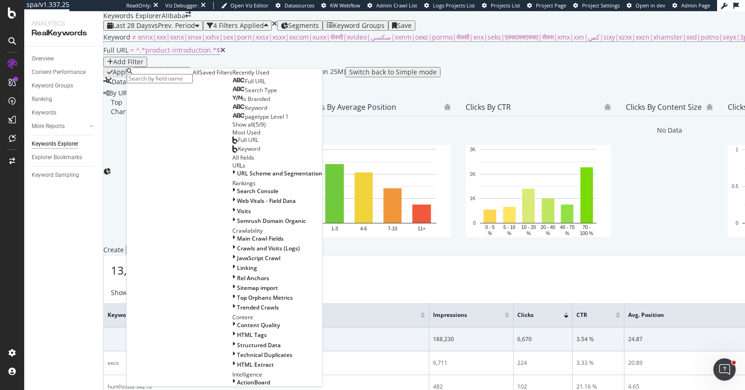
scroll to position [201, 0]
click at [232, 85] on div "Full URL" at bounding box center [248, 81] width 33 height 7
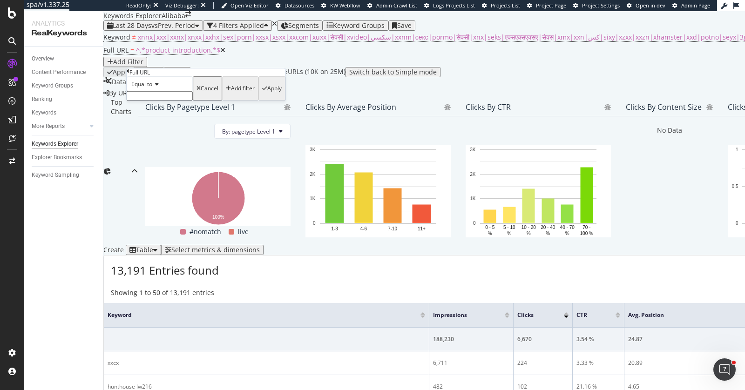
click at [156, 101] on input "text" at bounding box center [160, 95] width 66 height 9
click at [156, 87] on icon at bounding box center [155, 84] width 7 height 6
click at [191, 160] on div "Contains" at bounding box center [159, 155] width 65 height 10
click at [168, 101] on input "text" at bounding box center [160, 95] width 66 height 9
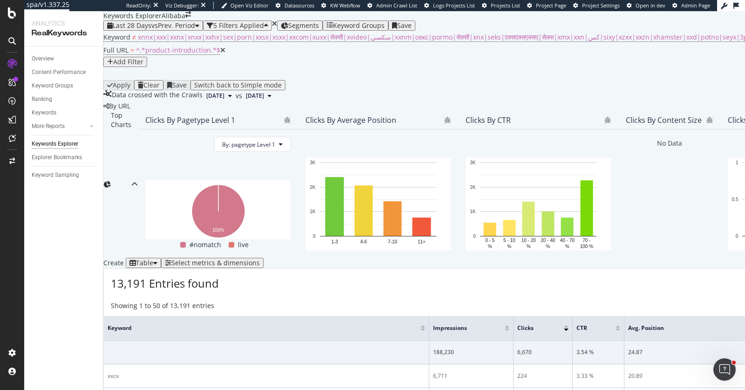
click at [390, 72] on div "Keyword ≠ xnnx|xxx|xxnx|xnxx|xxhx|sex|porn|xxsx|xsxx|xxcom|xuxx|सेक्सी|xvideo|س…" at bounding box center [750, 55] width 1294 height 49
click at [164, 99] on input "text" at bounding box center [160, 94] width 66 height 9
click at [144, 87] on span "Equal to" at bounding box center [141, 83] width 21 height 8
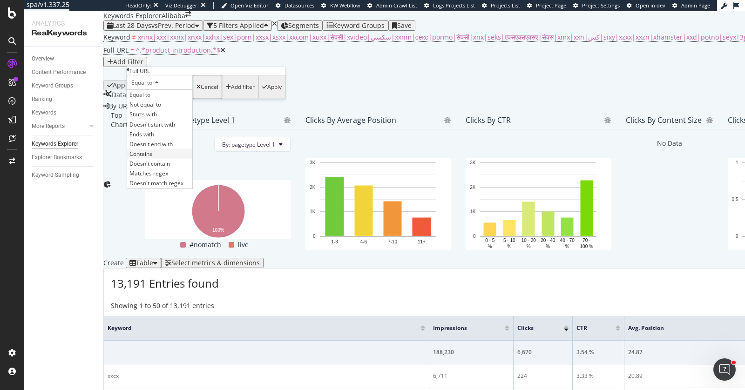
click at [171, 159] on div "Contains" at bounding box center [159, 154] width 65 height 10
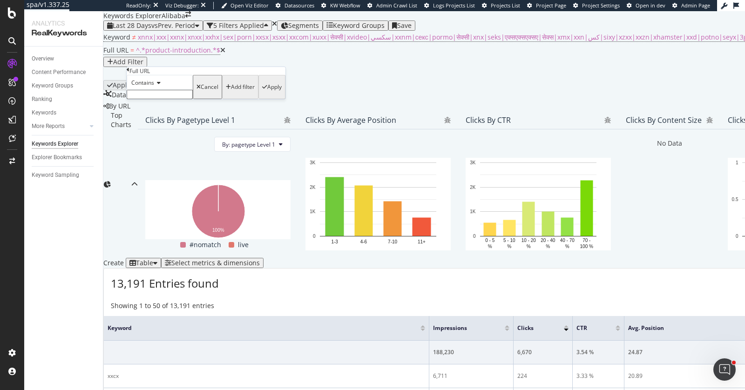
click at [175, 99] on input "text" at bounding box center [160, 94] width 66 height 9
type input "product-detail"
click at [267, 93] on div "Apply" at bounding box center [274, 90] width 14 height 7
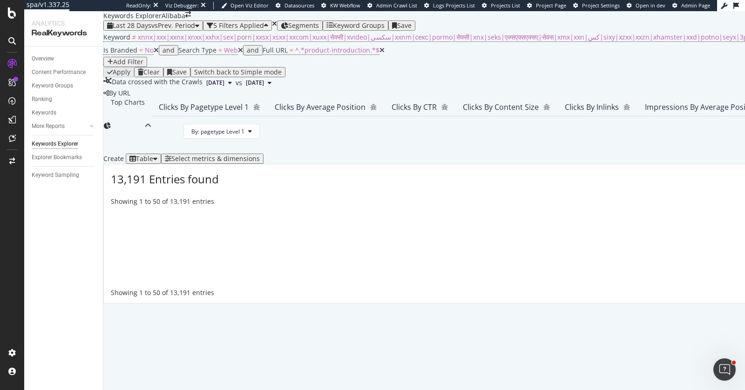
scroll to position [176, 0]
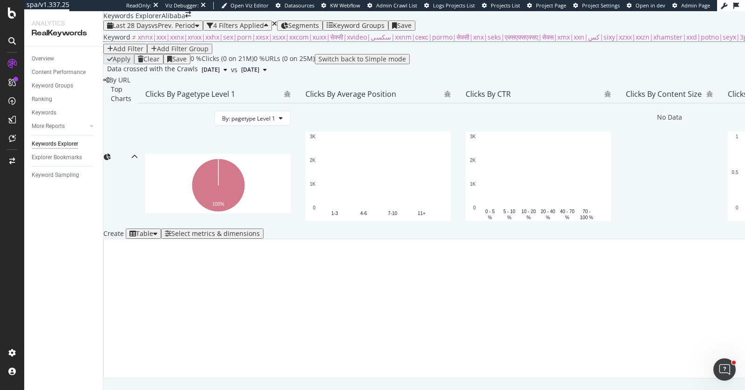
scroll to position [159, 0]
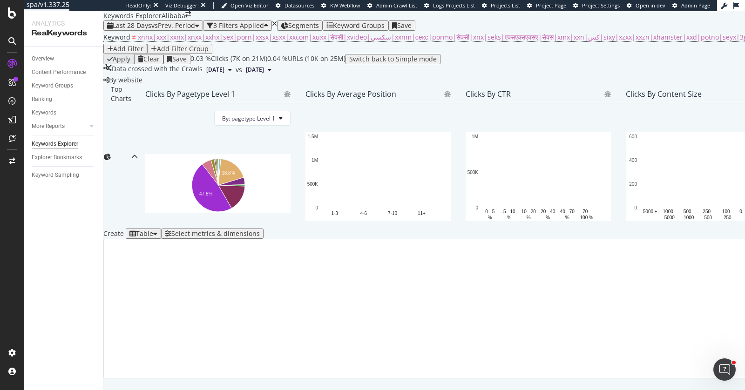
scroll to position [148, 0]
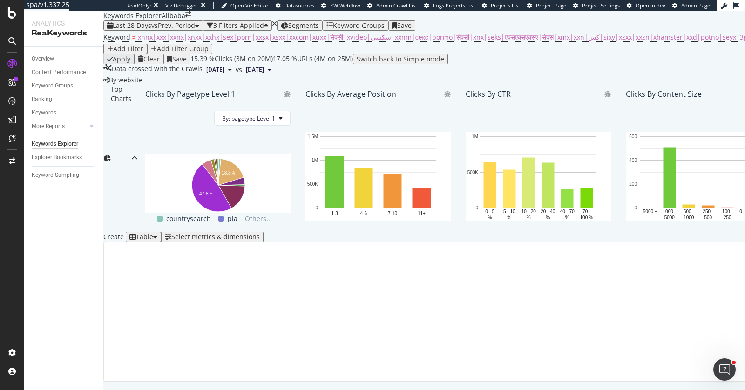
click at [209, 46] on div "Add Filter Group" at bounding box center [183, 48] width 52 height 7
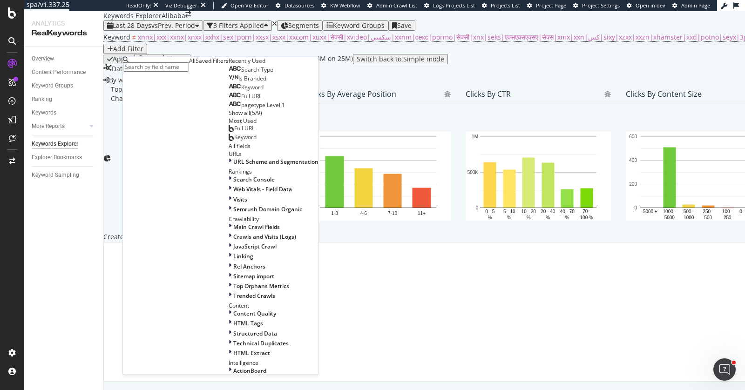
click at [229, 109] on div "pagetype Level 1" at bounding box center [257, 105] width 56 height 7
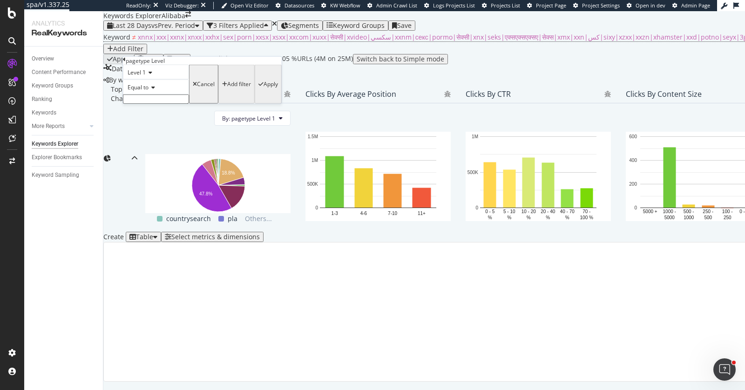
click at [184, 104] on input "text" at bounding box center [156, 99] width 66 height 9
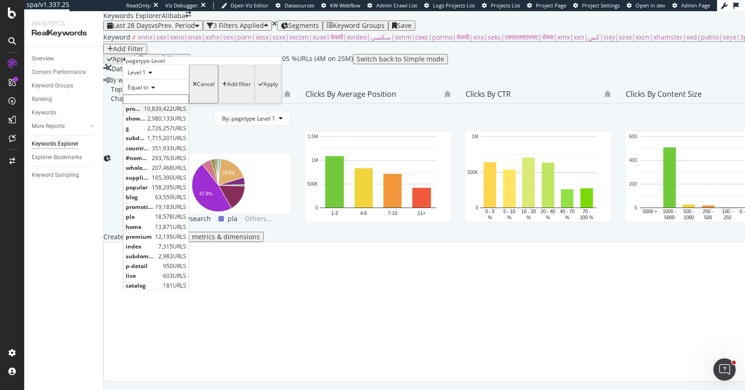
click at [186, 112] on span "10,839,422 URLS" at bounding box center [165, 108] width 42 height 8
type input "product-detail"
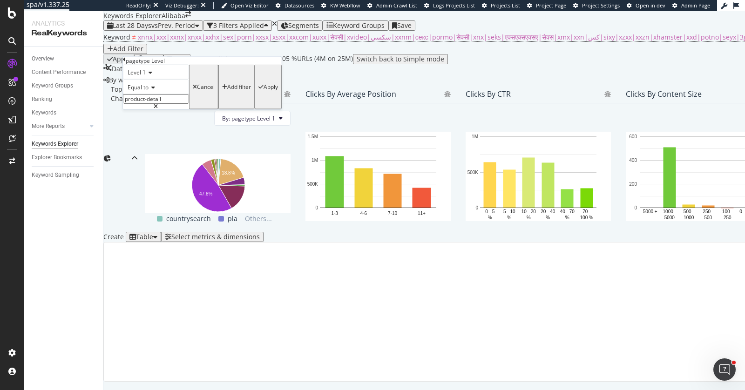
click at [227, 90] on div "Add filter" at bounding box center [239, 87] width 24 height 7
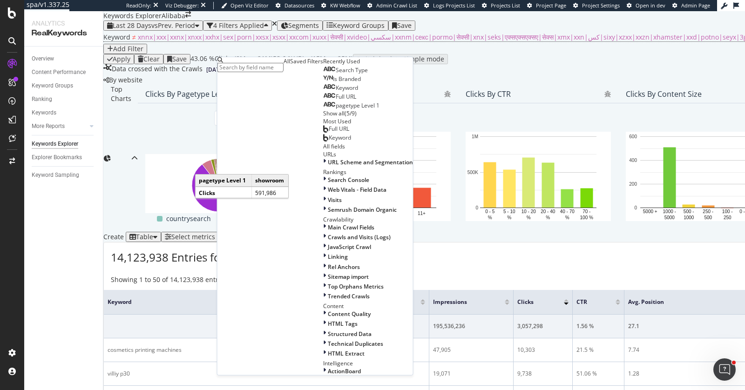
click at [323, 101] on div "Full URL" at bounding box center [339, 96] width 33 height 7
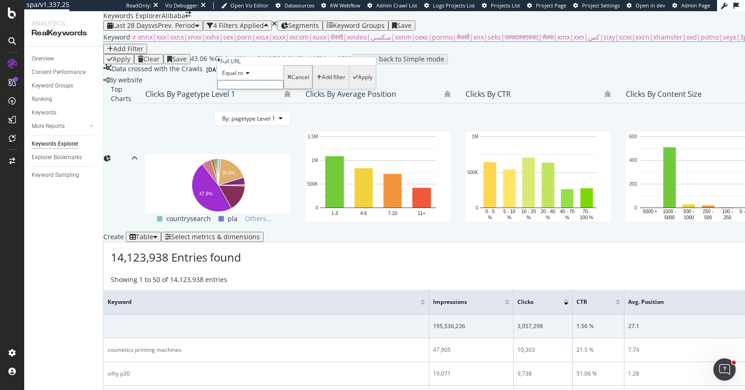
click at [242, 80] on div "Equal to" at bounding box center [250, 72] width 66 height 15
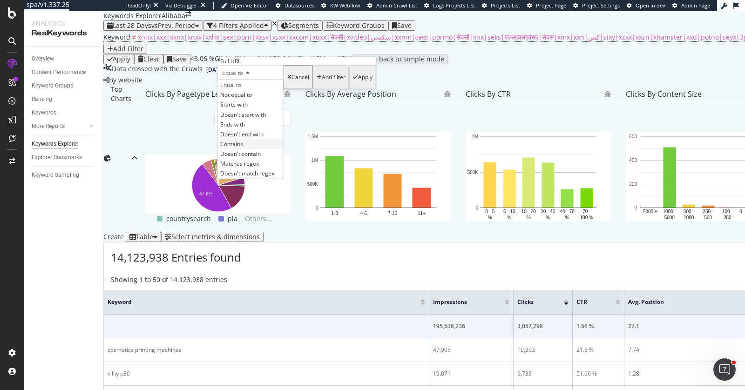
click at [255, 149] on div "Contains" at bounding box center [250, 144] width 65 height 10
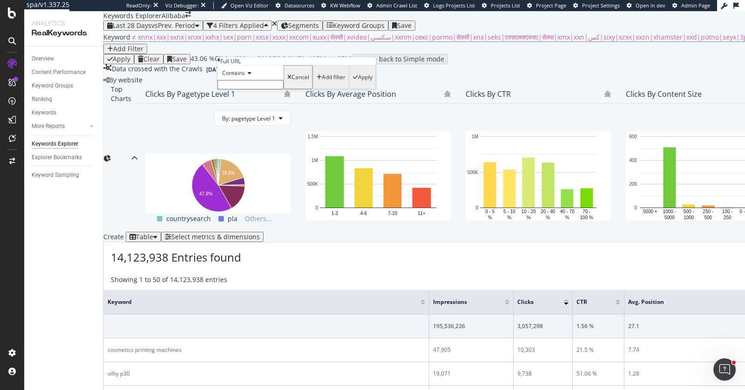
click at [265, 89] on input "text" at bounding box center [250, 84] width 66 height 9
type input "r"
type input "product-introduction"
click at [358, 83] on div "Apply" at bounding box center [365, 80] width 14 height 7
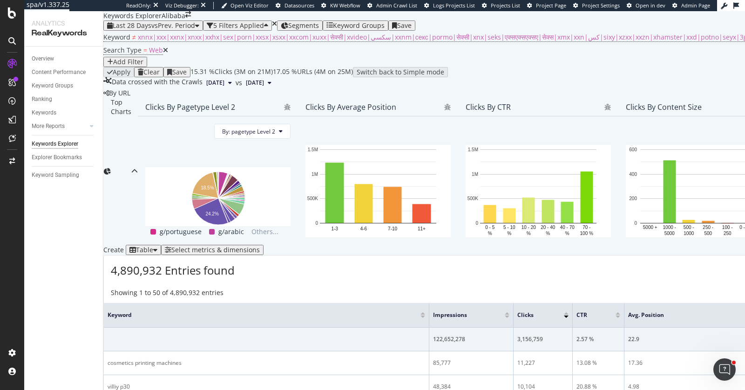
click at [260, 246] on div "Select metrics & dimensions" at bounding box center [215, 249] width 88 height 7
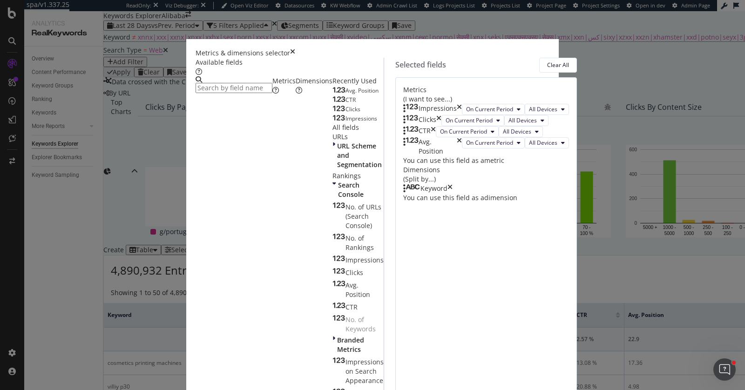
click at [453, 193] on icon "times" at bounding box center [449, 188] width 5 height 9
click at [332, 169] on div "URL Scheme and Segmentation" at bounding box center [357, 156] width 51 height 28
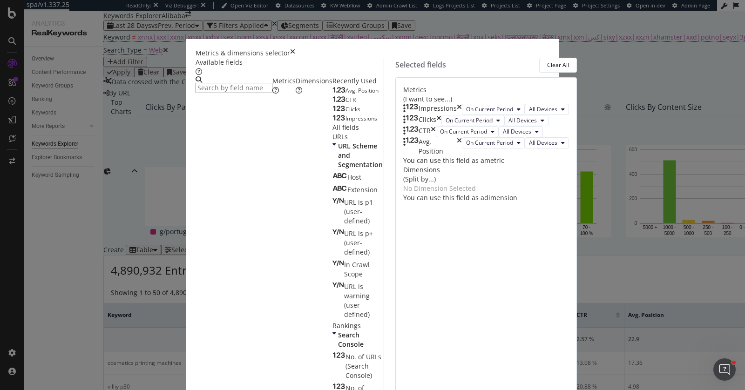
click at [296, 95] on div "Dimensions" at bounding box center [314, 85] width 37 height 19
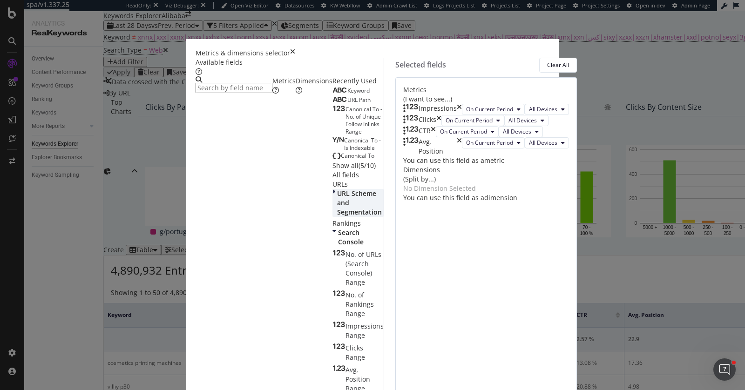
click at [337, 217] on span "URL Scheme and Segmentation" at bounding box center [359, 202] width 45 height 27
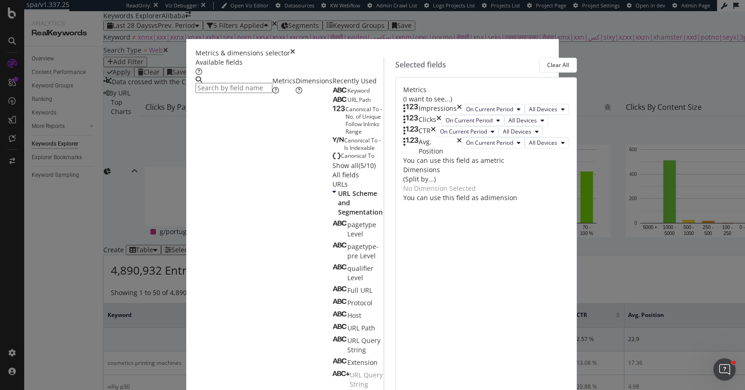
scroll to position [37, 0]
click at [332, 235] on div "pagetype Level" at bounding box center [357, 229] width 51 height 19
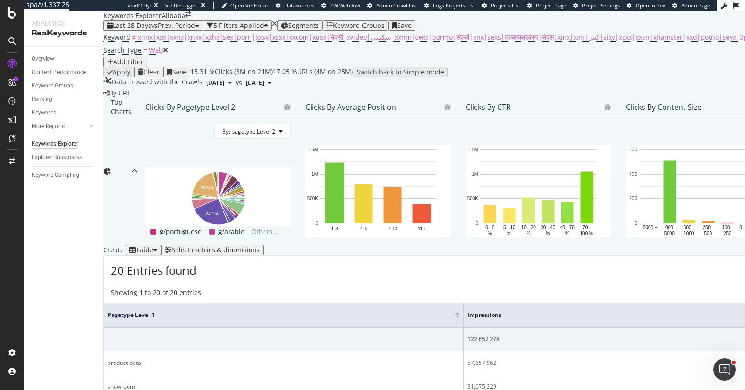
scroll to position [262, 0]
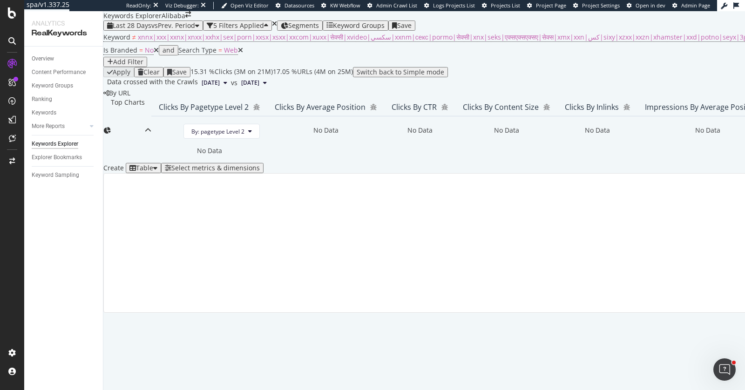
scroll to position [164, 0]
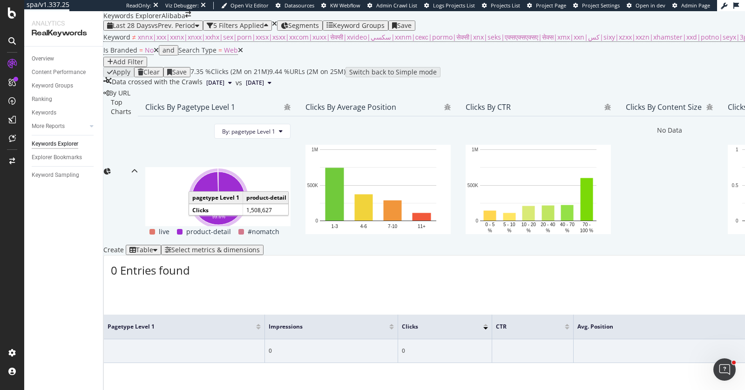
click at [260, 246] on div "Select metrics & dimensions" at bounding box center [215, 249] width 88 height 7
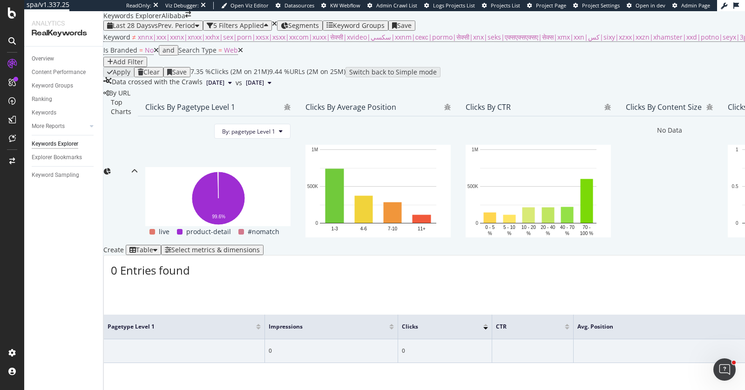
click at [260, 246] on div "Select metrics & dimensions" at bounding box center [215, 249] width 88 height 7
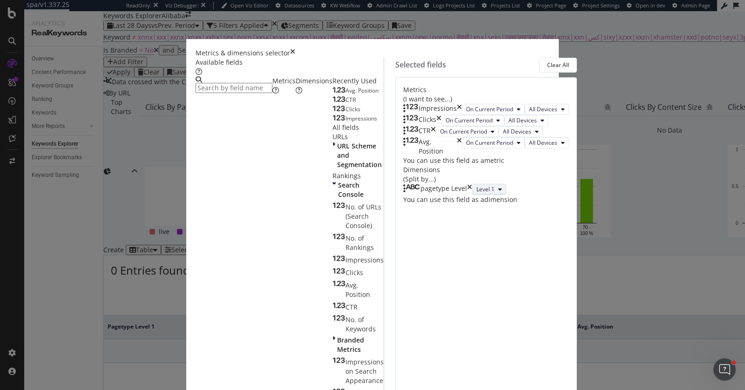
click at [498, 192] on icon "modal" at bounding box center [500, 190] width 4 height 6
click at [417, 322] on span "Level 2" at bounding box center [411, 326] width 19 height 8
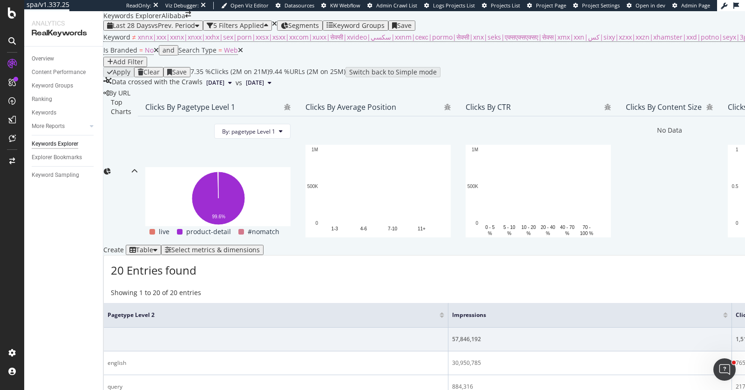
scroll to position [183, 0]
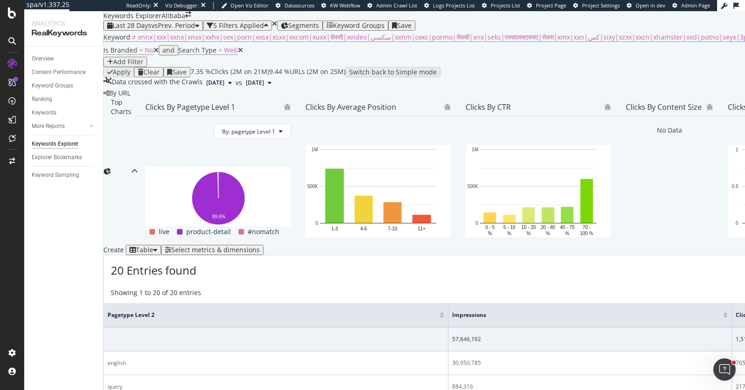
click at [260, 246] on div "Select metrics & dimensions" at bounding box center [215, 249] width 88 height 7
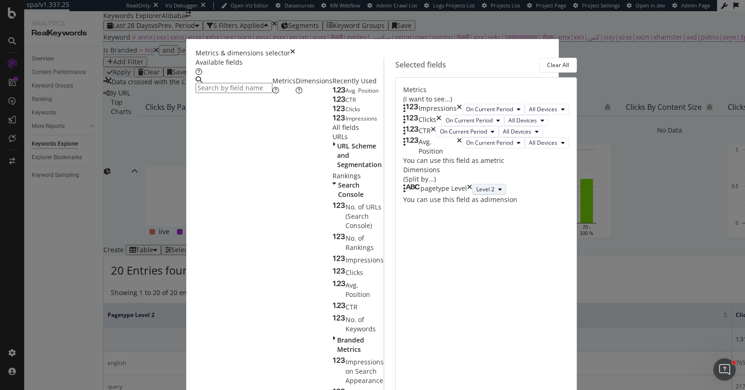
click at [472, 195] on button "Level 2" at bounding box center [489, 189] width 34 height 11
click at [421, 314] on div "Level 1" at bounding box center [411, 309] width 34 height 14
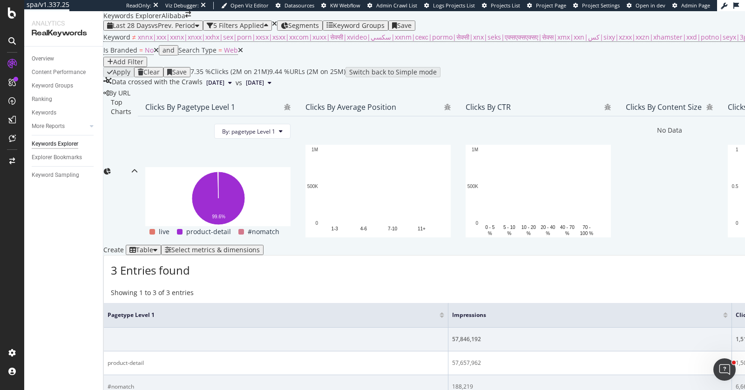
scroll to position [212, 0]
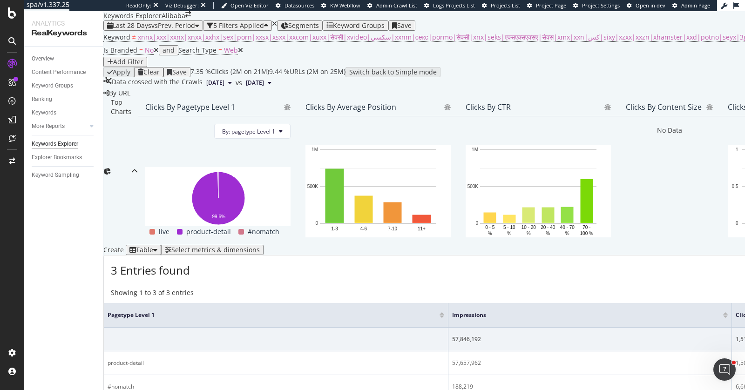
click at [260, 246] on div "Select metrics & dimensions" at bounding box center [215, 249] width 88 height 7
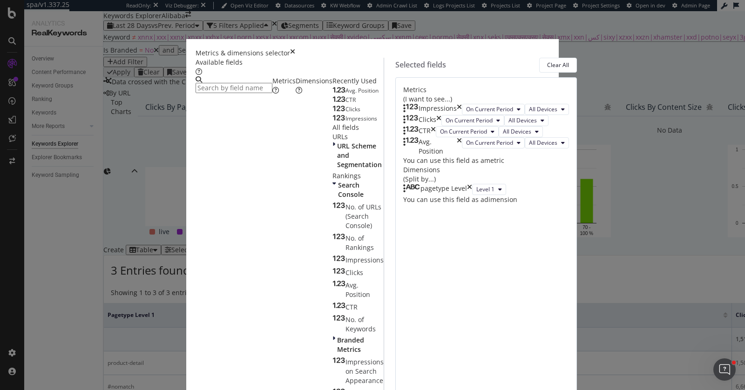
click at [272, 83] on input "modal" at bounding box center [234, 88] width 77 height 10
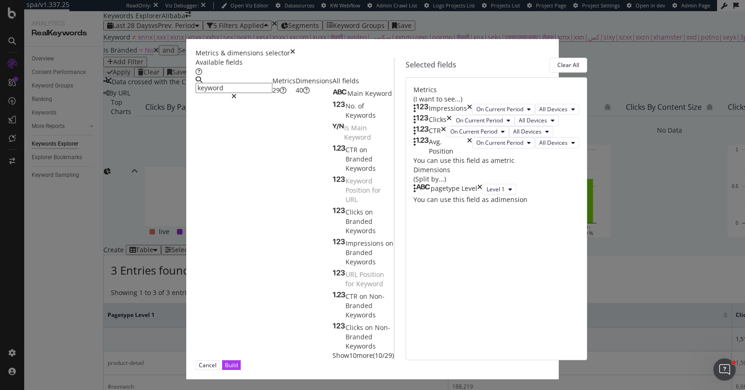
type input "keyword"
click at [296, 95] on div "Dimensions 40" at bounding box center [314, 85] width 37 height 19
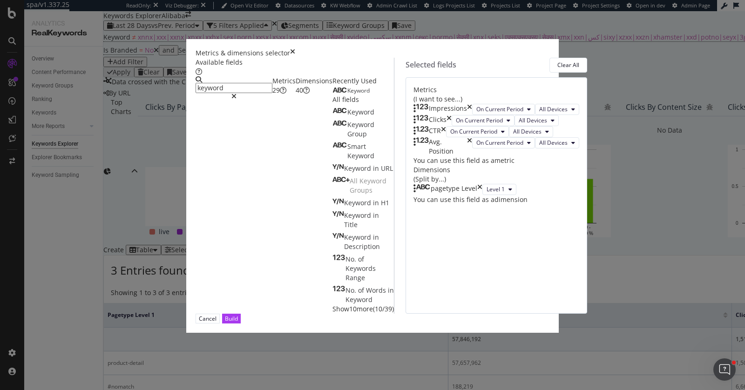
click at [332, 95] on div "Keyword" at bounding box center [350, 90] width 37 height 7
click at [396, 289] on body "spa/v1.337.25 ReadOnly: Viz Debugger: Open Viz Editor Datasources KW Webflow Ad…" at bounding box center [372, 195] width 745 height 390
drag, startPoint x: 396, startPoint y: 284, endPoint x: 398, endPoint y: 275, distance: 10.0
click at [413, 214] on div "Keyword pagetype Level Level 1 You can use this field as a dimension" at bounding box center [496, 199] width 166 height 30
click at [238, 323] on div "Build" at bounding box center [231, 319] width 13 height 8
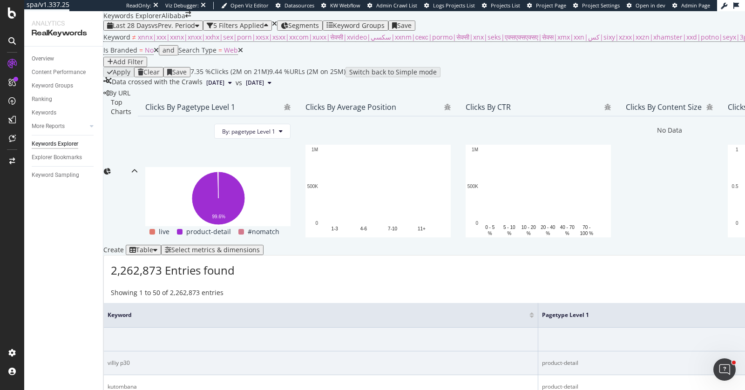
scroll to position [263, 0]
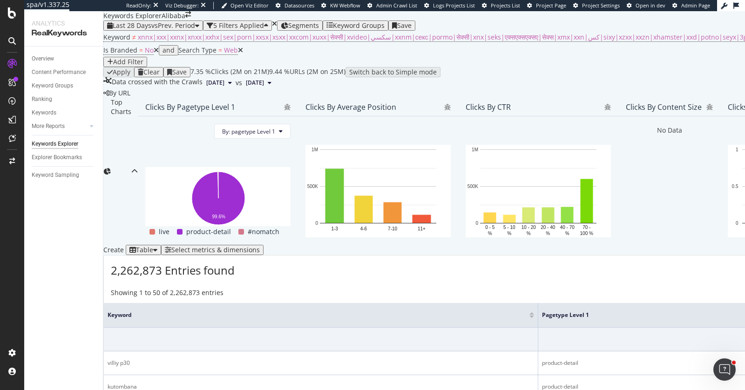
click at [529, 316] on div at bounding box center [531, 317] width 5 height 2
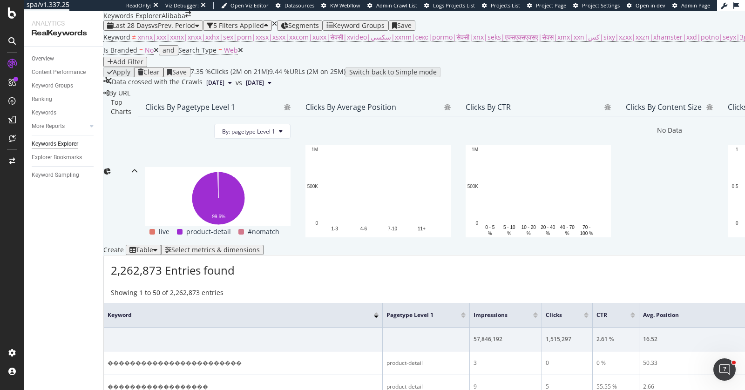
scroll to position [308, 0]
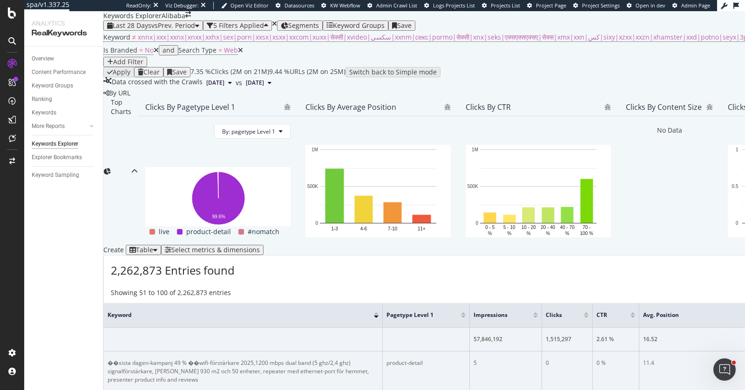
scroll to position [267, 0]
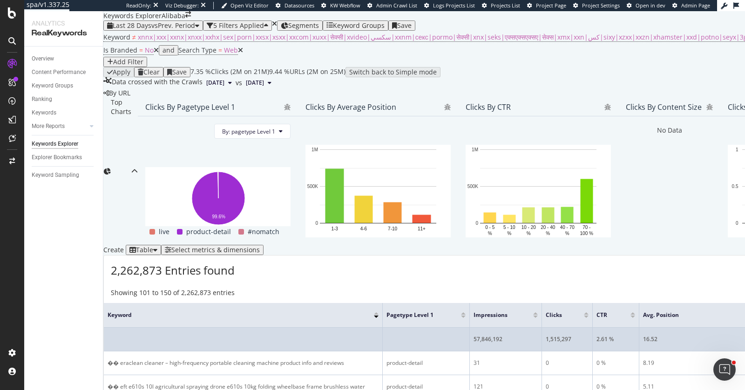
scroll to position [151, 0]
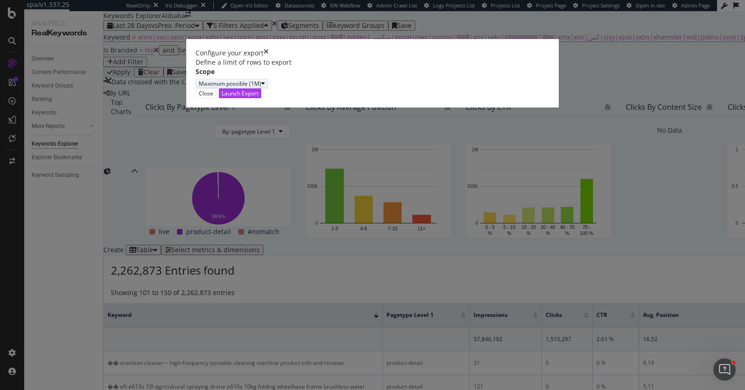
click at [235, 88] on div "Maximum possible (1M)" at bounding box center [230, 84] width 62 height 8
click at [262, 234] on div "Define a limit" at bounding box center [252, 230] width 62 height 8
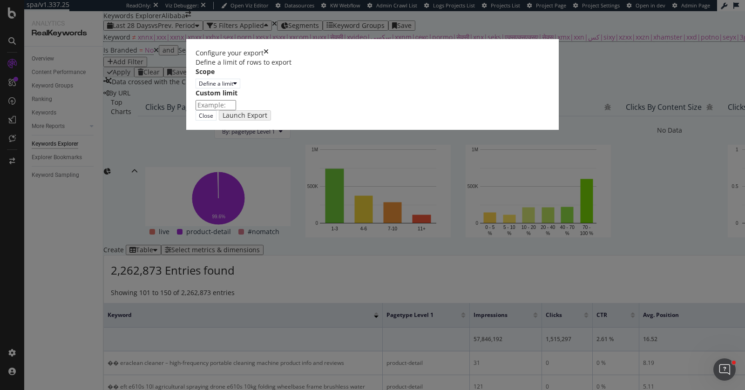
click at [297, 110] on div "modal" at bounding box center [373, 105] width 354 height 10
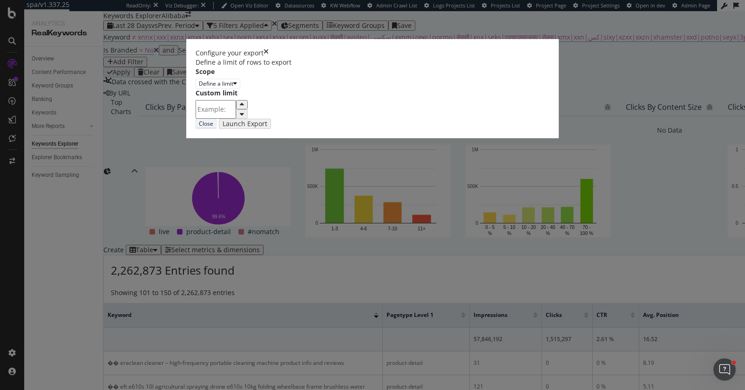
click at [217, 129] on button "Close" at bounding box center [206, 124] width 21 height 10
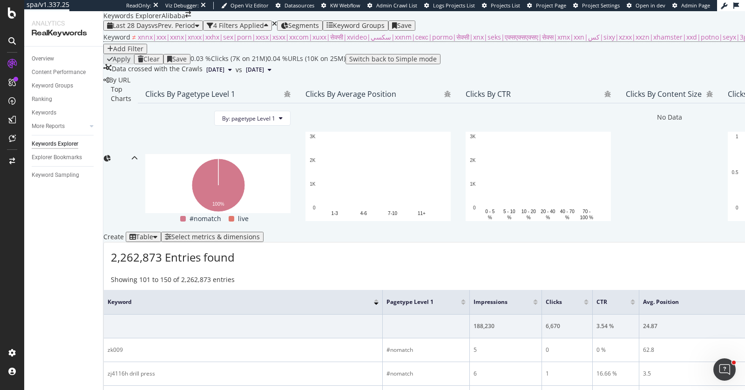
scroll to position [209, 0]
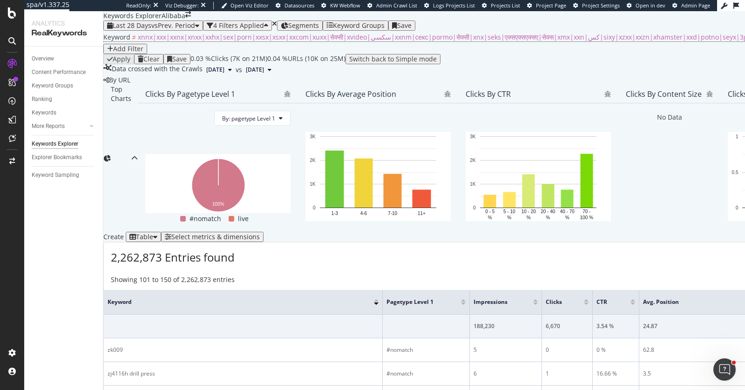
click at [260, 233] on div "Select metrics & dimensions" at bounding box center [215, 236] width 88 height 7
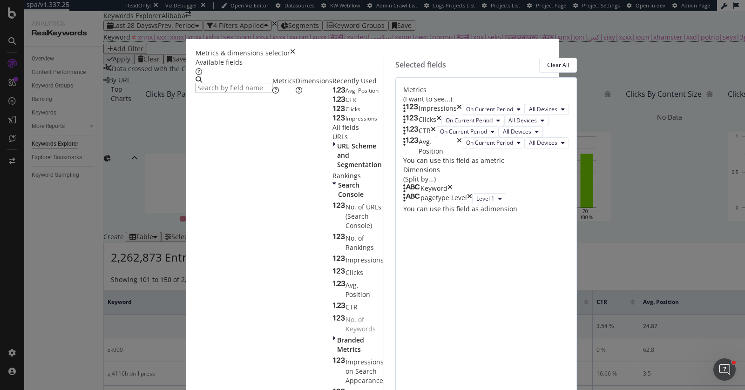
click at [453, 193] on icon "times" at bounding box center [449, 188] width 5 height 9
click at [467, 195] on div "pagetype Level" at bounding box center [443, 189] width 47 height 11
click at [472, 195] on icon "times" at bounding box center [469, 189] width 5 height 11
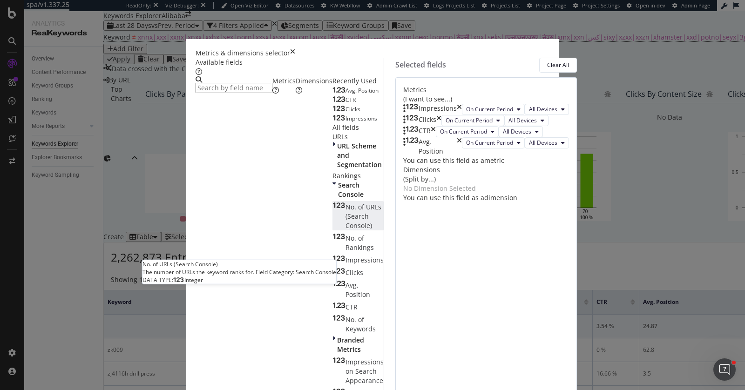
click at [345, 230] on span "No. of URLs (Search Console)" at bounding box center [363, 216] width 36 height 27
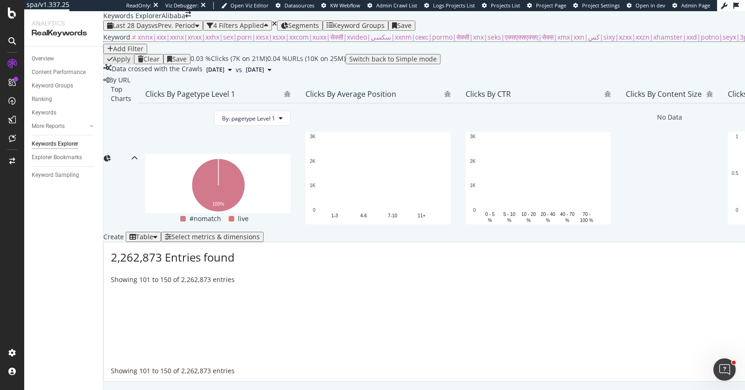
scroll to position [164, 0]
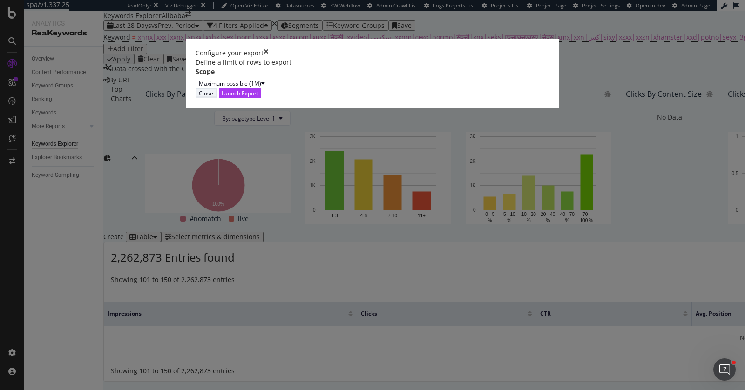
click at [217, 98] on button "Close" at bounding box center [206, 93] width 21 height 10
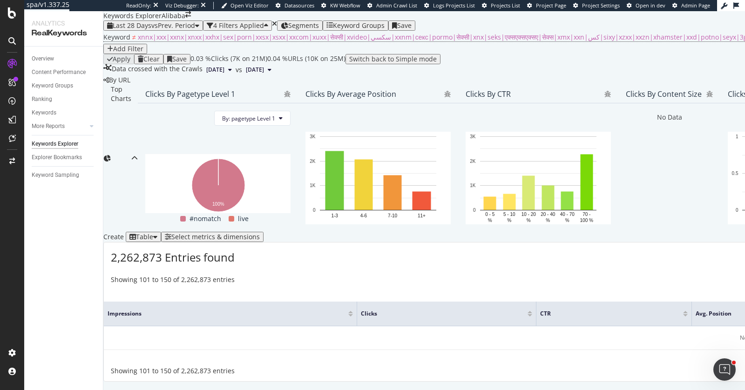
click at [260, 233] on div "Select metrics & dimensions" at bounding box center [215, 236] width 88 height 7
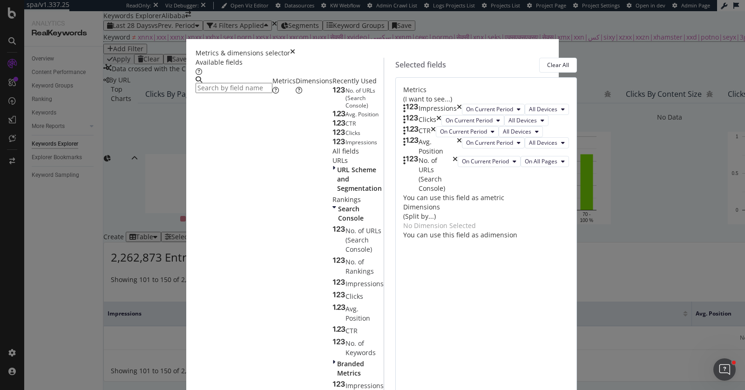
scroll to position [14, 0]
click at [296, 95] on div "Dimensions" at bounding box center [314, 85] width 37 height 19
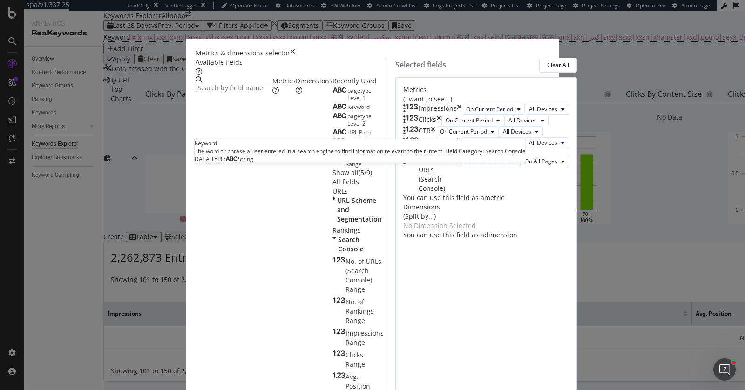
click at [332, 111] on div "Keyword" at bounding box center [350, 106] width 37 height 7
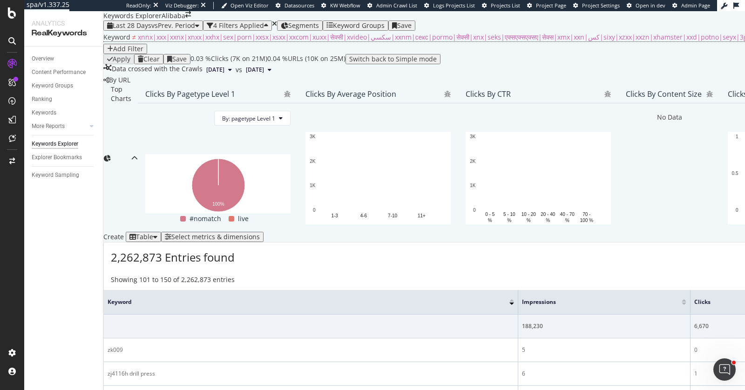
scroll to position [219, 0]
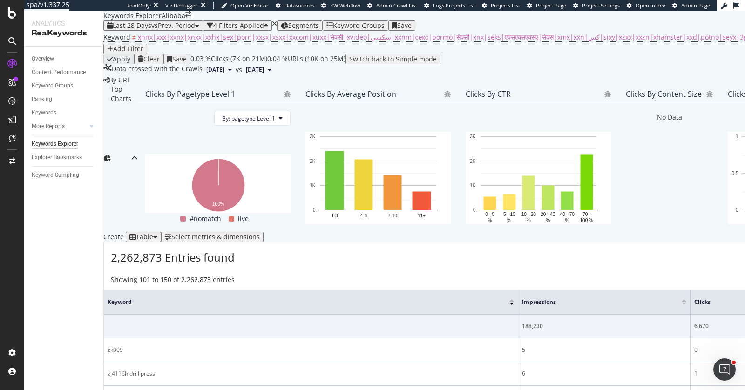
click at [260, 233] on div "Select metrics & dimensions" at bounding box center [215, 236] width 88 height 7
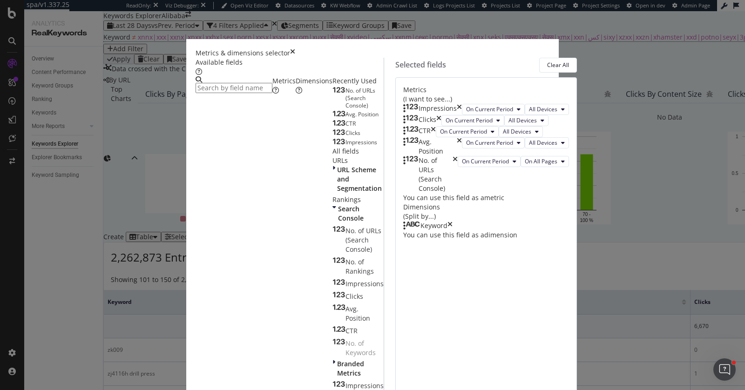
click at [296, 95] on div "Dimensions" at bounding box center [314, 85] width 37 height 19
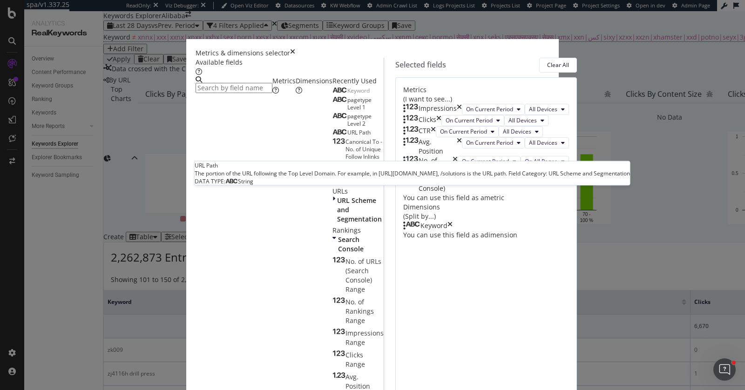
click at [332, 136] on div "URL Path" at bounding box center [351, 132] width 38 height 7
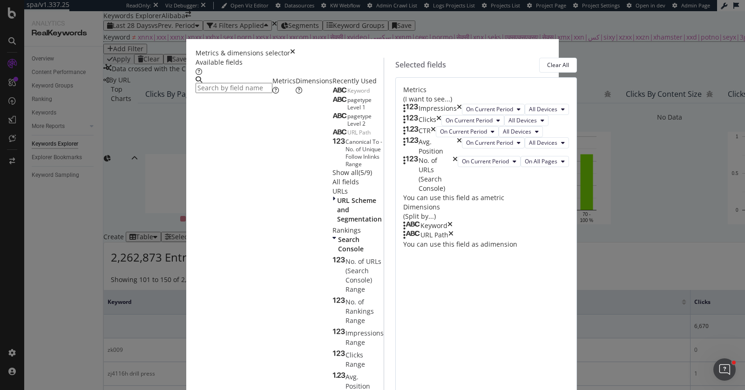
scroll to position [3, 0]
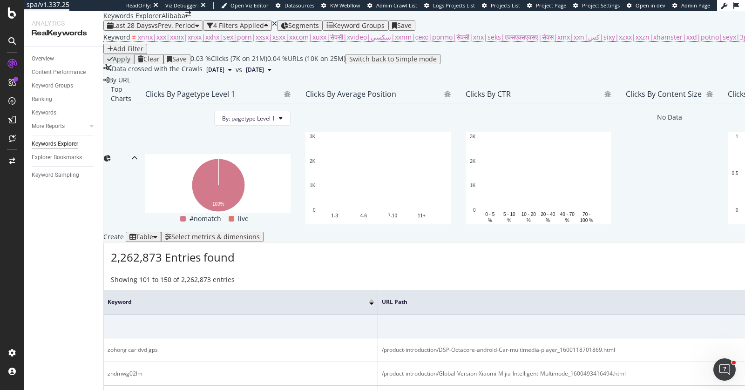
scroll to position [182, 0]
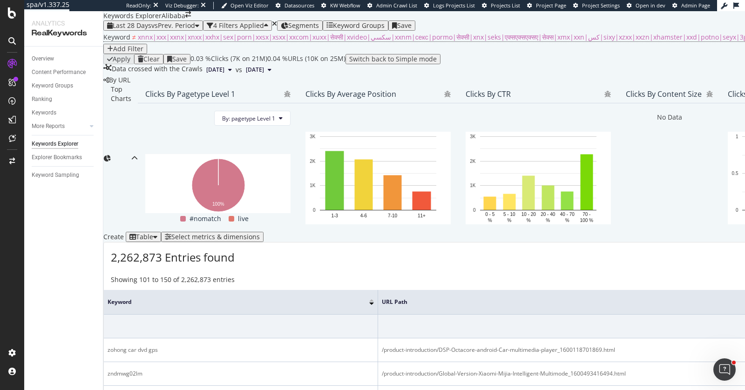
click at [260, 233] on div "Select metrics & dimensions" at bounding box center [215, 236] width 88 height 7
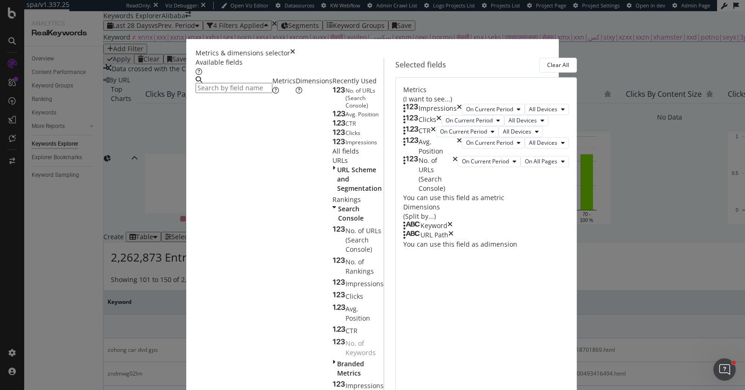
scroll to position [602, 0]
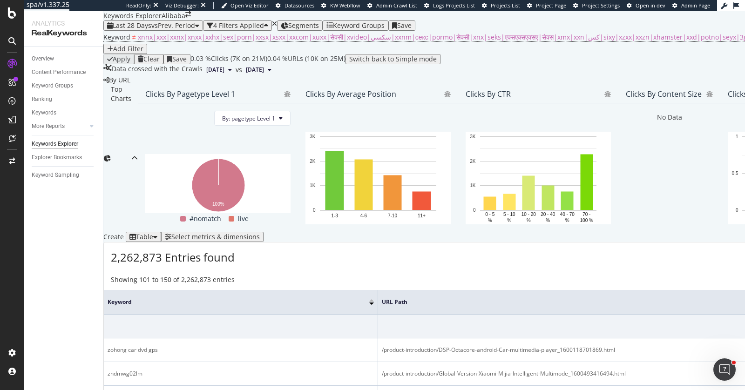
scroll to position [237, 0]
click at [260, 233] on div "Select metrics & dimensions" at bounding box center [215, 236] width 88 height 7
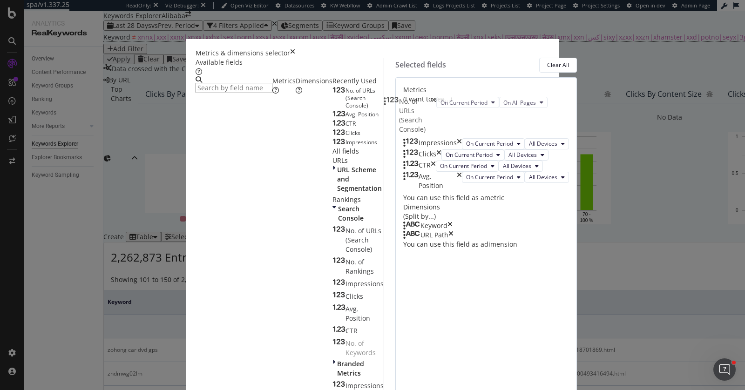
drag, startPoint x: 400, startPoint y: 243, endPoint x: 393, endPoint y: 102, distance: 141.8
click at [393, 102] on body "spa/v1.337.25 ReadOnly: Viz Debugger: Open Viz Editor Datasources KW Webflow Ad…" at bounding box center [372, 195] width 745 height 390
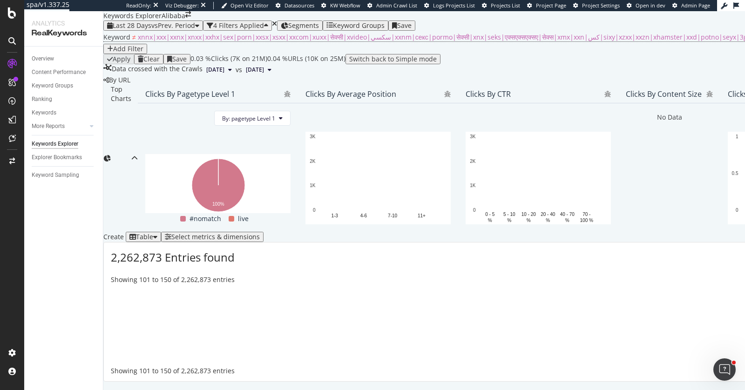
scroll to position [164, 0]
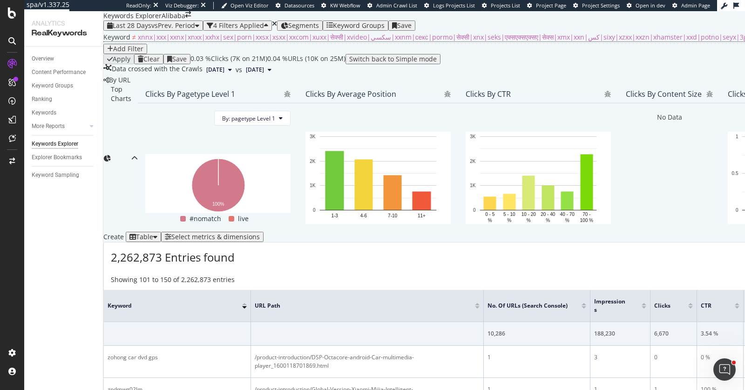
click at [586, 301] on div "No. of URLs (Search Console)" at bounding box center [536, 305] width 99 height 9
click at [586, 306] on div at bounding box center [584, 307] width 5 height 2
click at [470, 302] on icon at bounding box center [466, 305] width 7 height 7
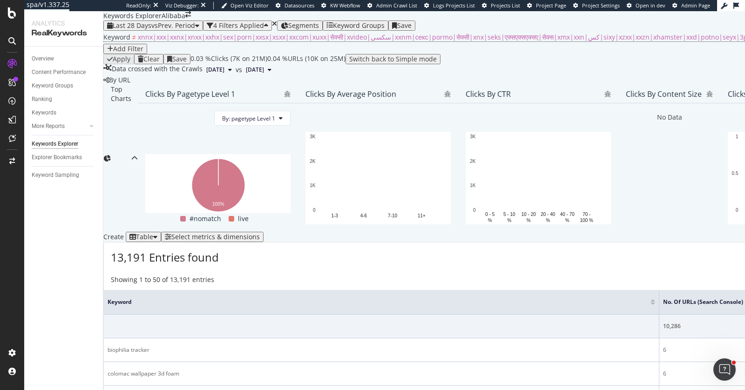
scroll to position [1335, 0]
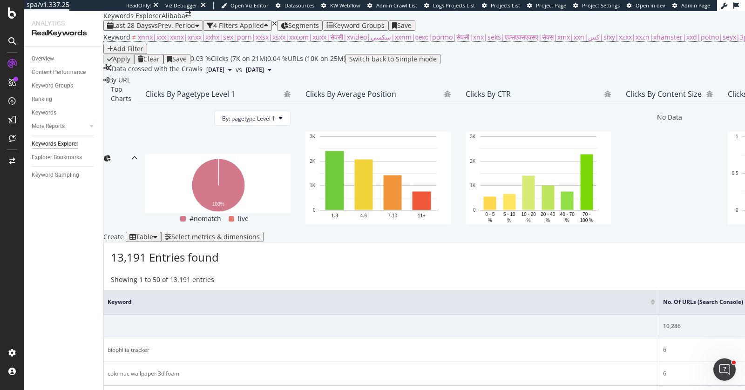
click at [143, 47] on div "Add Filter" at bounding box center [128, 48] width 30 height 7
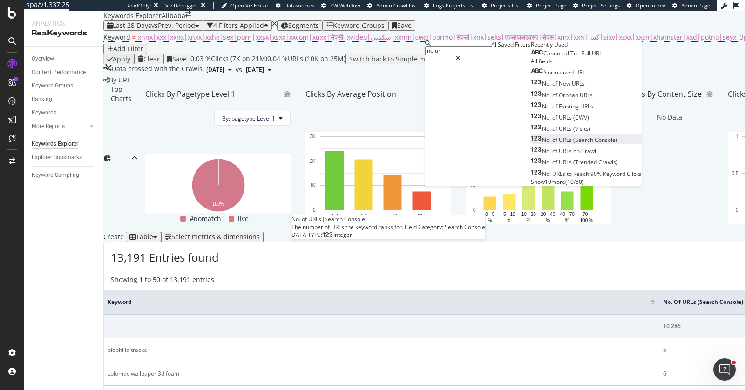
type input "no url"
click at [573, 144] on span "(Search" at bounding box center [583, 140] width 21 height 8
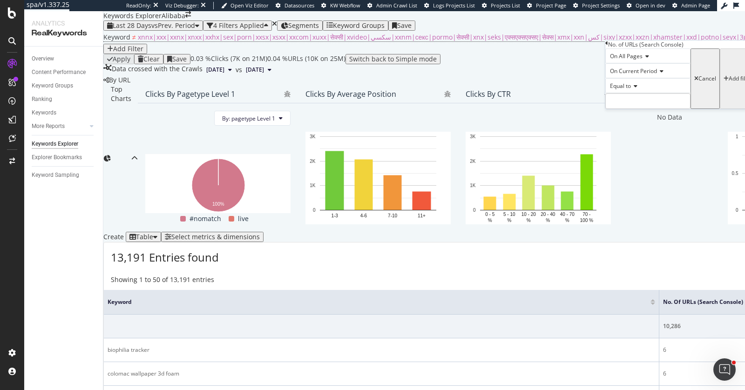
click at [631, 90] on span "Equal to" at bounding box center [620, 86] width 21 height 8
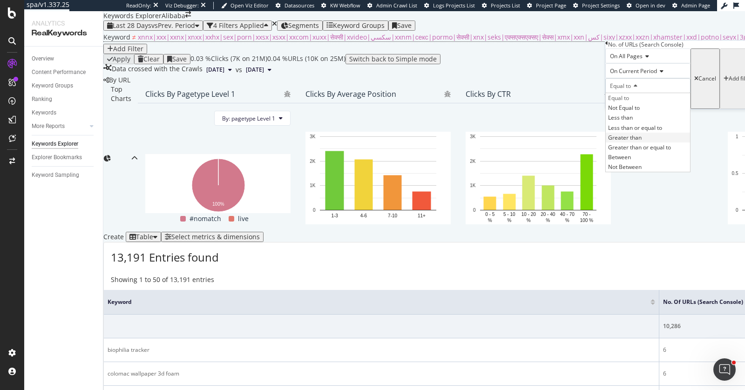
click at [636, 142] on span "Greater than" at bounding box center [625, 138] width 34 height 8
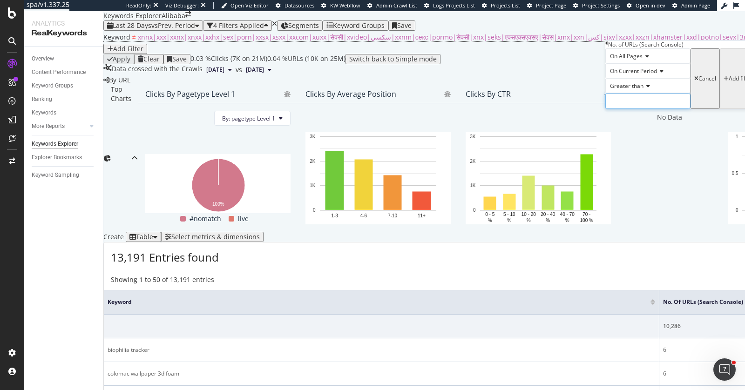
click at [637, 109] on input "number" at bounding box center [647, 101] width 85 height 16
type input "1"
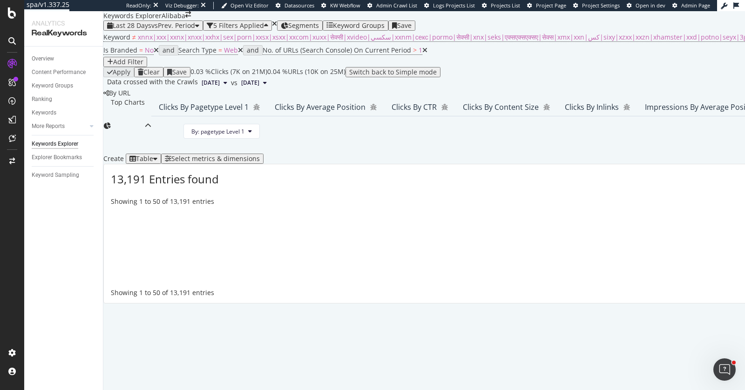
scroll to position [177, 0]
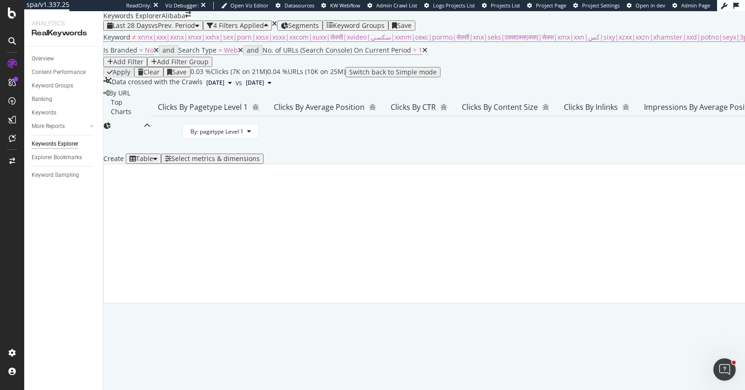
scroll to position [161, 0]
click at [143, 62] on div "Add Filter" at bounding box center [128, 61] width 30 height 7
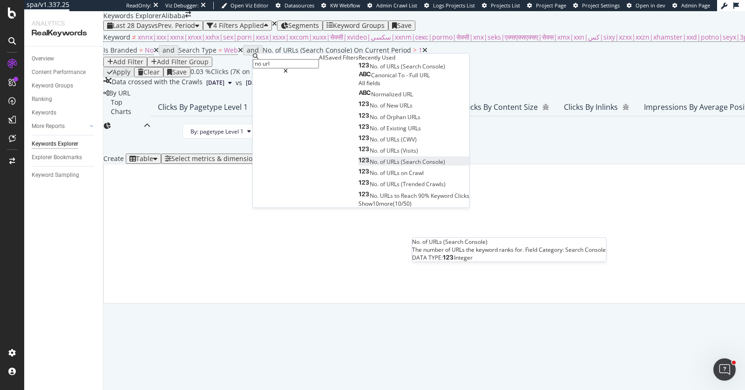
scroll to position [14, 0]
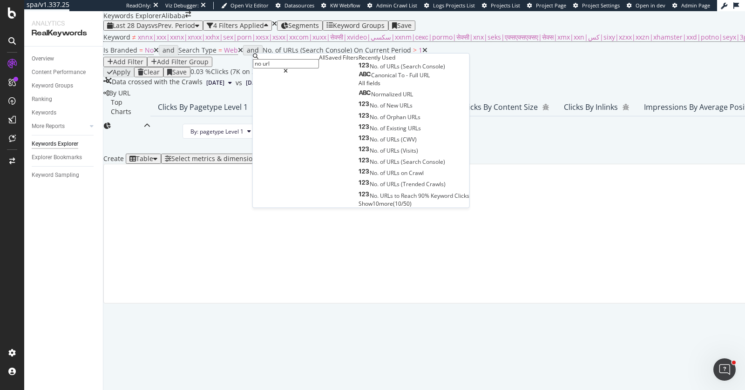
click at [359, 208] on span "Show 10 more" at bounding box center [376, 204] width 34 height 8
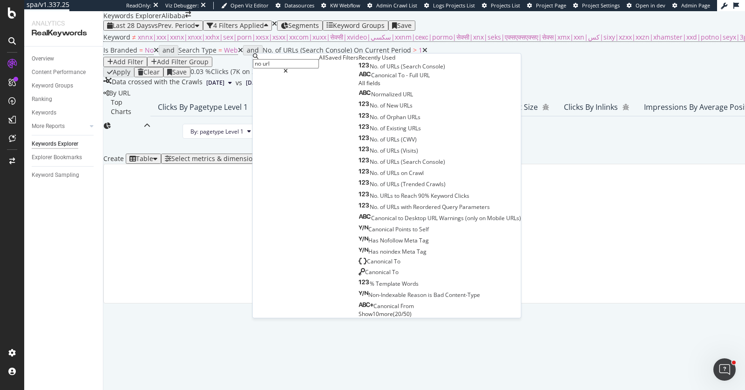
scroll to position [0, 0]
click at [288, 68] on icon at bounding box center [286, 71] width 4 height 6
click at [319, 63] on input "no url" at bounding box center [286, 63] width 66 height 9
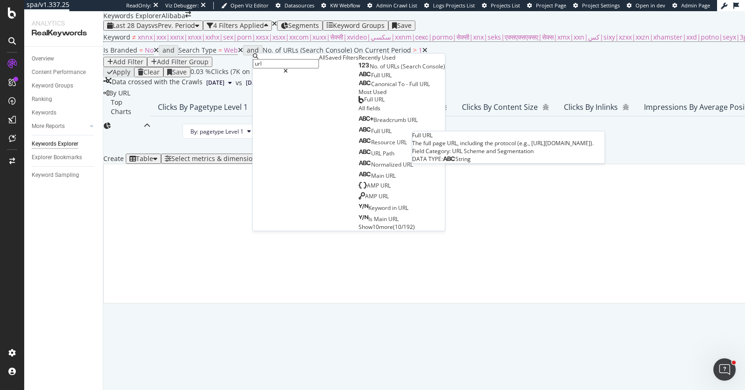
type input "url"
click at [374, 79] on div "Full URL" at bounding box center [375, 75] width 33 height 7
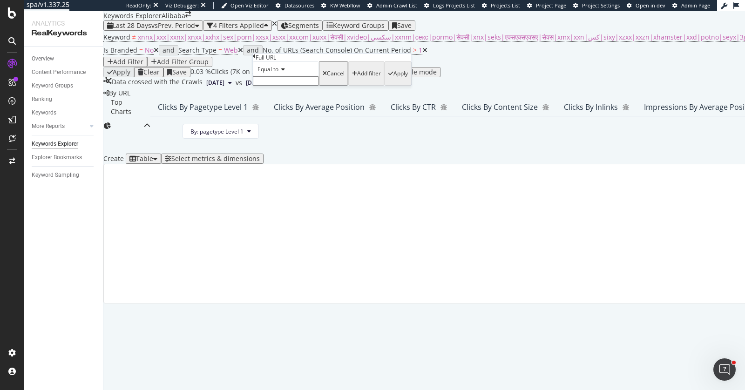
click at [302, 86] on input "text" at bounding box center [286, 80] width 66 height 9
click at [290, 76] on div "Equal to" at bounding box center [286, 68] width 66 height 15
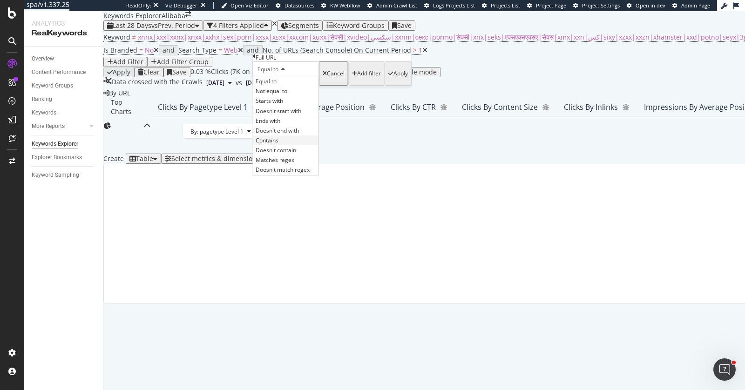
click at [297, 145] on div "Contains" at bounding box center [285, 140] width 65 height 10
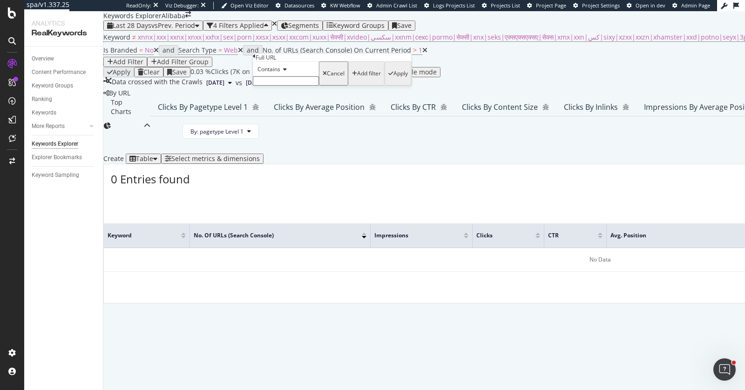
click at [303, 86] on input "text" at bounding box center [286, 80] width 66 height 9
type input "product-introd"
click at [314, 86] on input "product-introdu" at bounding box center [286, 80] width 66 height 9
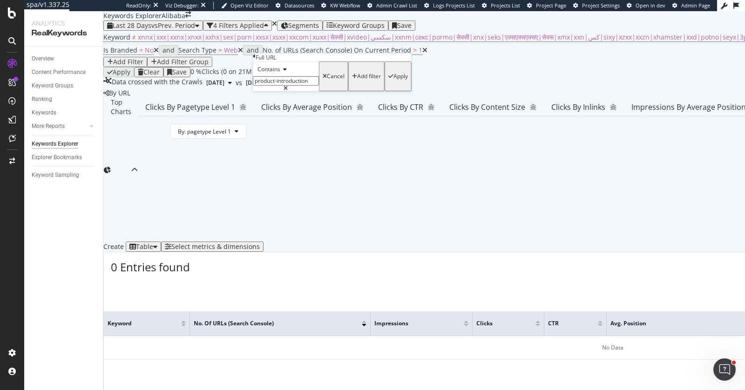
type input "product-introduction"
click at [388, 79] on div "button" at bounding box center [390, 77] width 5 height 6
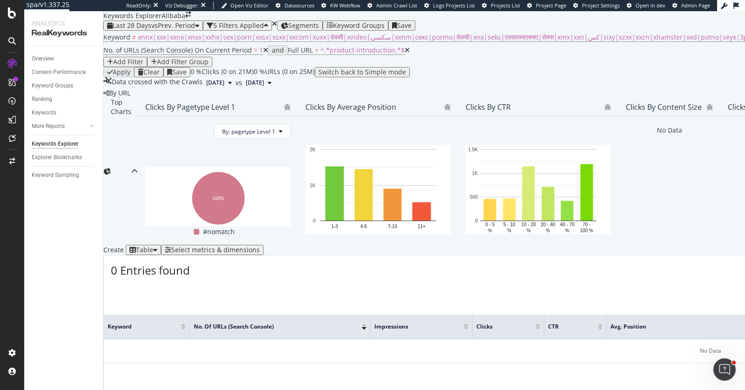
click at [260, 246] on div "Select metrics & dimensions" at bounding box center [215, 249] width 88 height 7
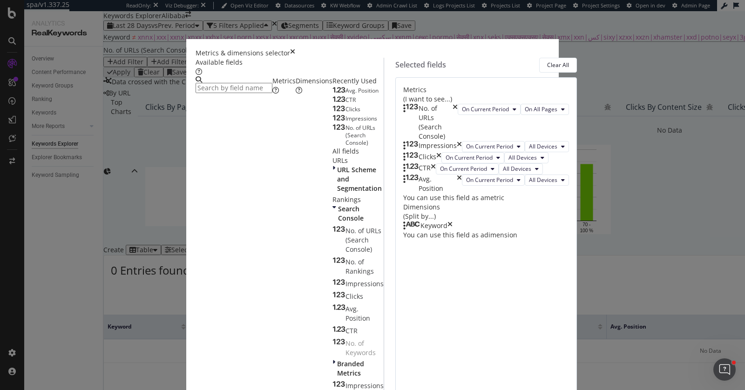
scroll to position [16, 0]
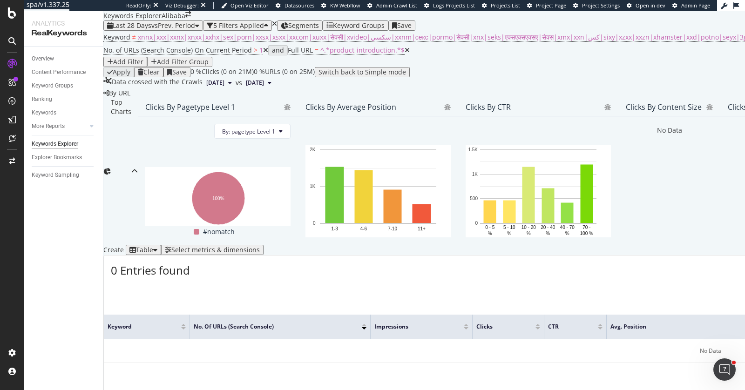
click at [260, 246] on div "Select metrics & dimensions" at bounding box center [215, 249] width 88 height 7
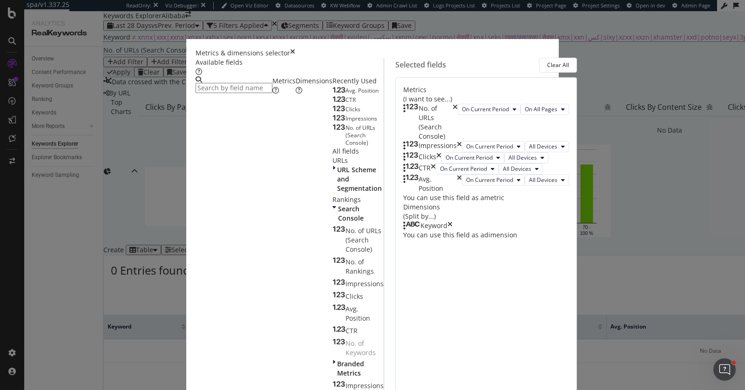
click at [458, 106] on icon "times" at bounding box center [455, 122] width 5 height 37
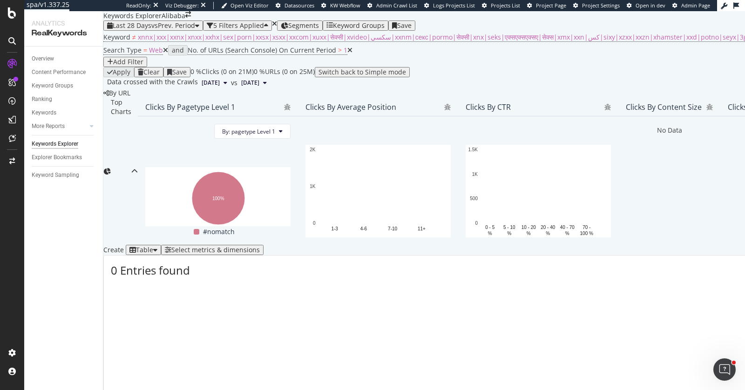
scroll to position [177, 0]
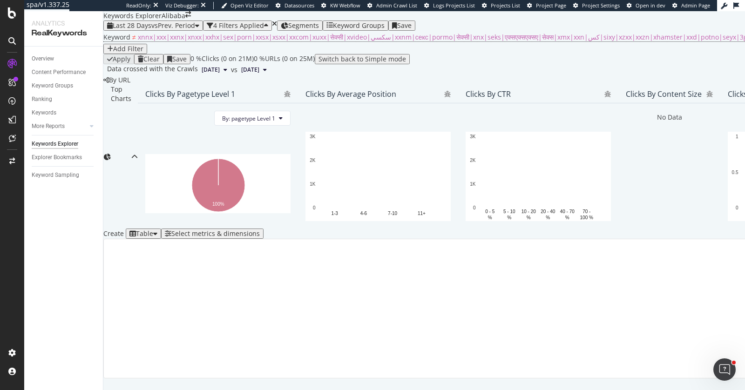
scroll to position [164, 0]
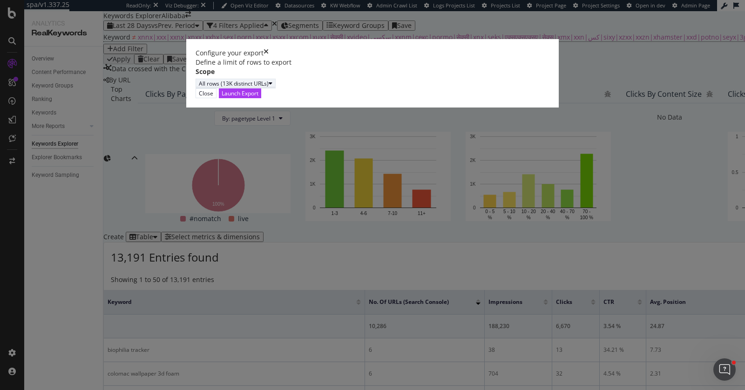
click at [269, 88] on div "All rows (13K distinct URLs)" at bounding box center [234, 84] width 70 height 8
click at [411, 88] on div "All rows (13K distinct URLs)" at bounding box center [373, 84] width 354 height 10
click at [258, 97] on div "Launch Export" at bounding box center [240, 93] width 37 height 8
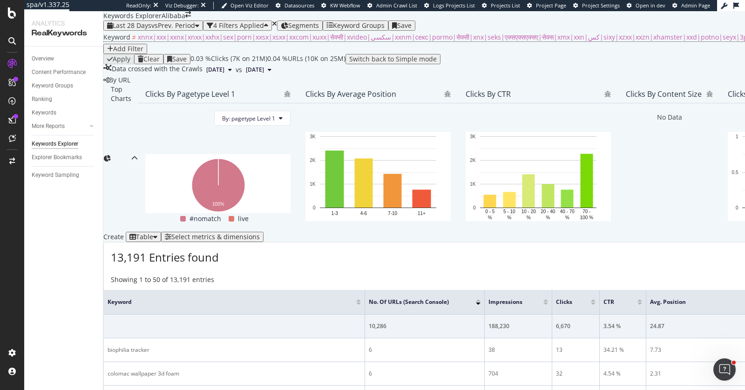
drag, startPoint x: 745, startPoint y: 235, endPoint x: 569, endPoint y: 255, distance: 176.2
click at [384, 30] on div "Last 28 Days vs Prev. Period 4 Filters Applied Segments Keyword Groups Save" at bounding box center [750, 25] width 1294 height 10
click at [381, 22] on div "Keyword Groups" at bounding box center [355, 25] width 58 height 7
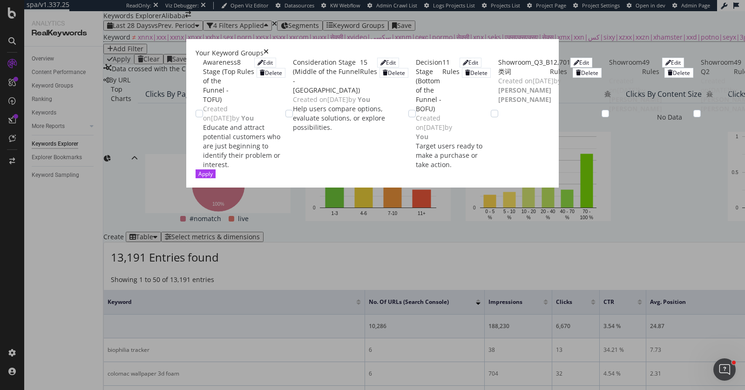
scroll to position [217, 0]
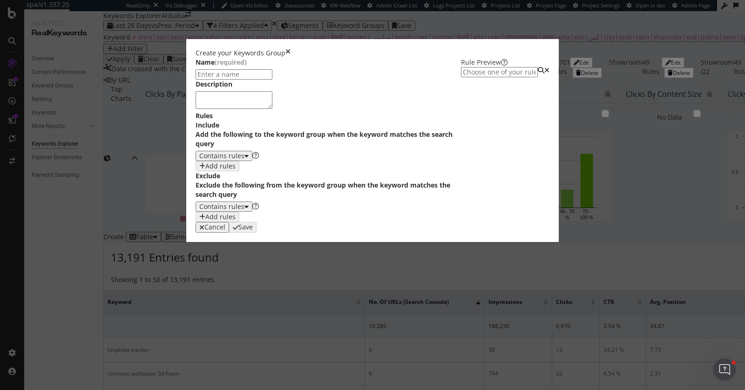
click at [199, 160] on div "Contains rules" at bounding box center [221, 155] width 45 height 7
click at [177, 217] on div "Exact rules" at bounding box center [160, 213] width 37 height 8
click at [219, 190] on div "One Keyword per line: Keyword 1 Keyword 2 Keyword 3" at bounding box center [248, 175] width 59 height 27
paste textarea "amusement park trains for sale"
type textarea "amusement park trains for sale"
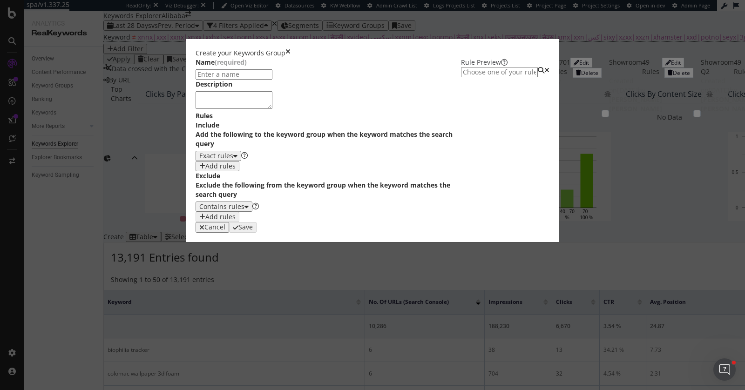
scroll to position [0, 0]
click at [196, 73] on div "Name (required)" at bounding box center [328, 69] width 265 height 22
click at [196, 80] on input "modal" at bounding box center [234, 74] width 77 height 10
click at [258, 77] on input "modal" at bounding box center [234, 74] width 77 height 10
click at [260, 80] on input "modal" at bounding box center [234, 74] width 77 height 10
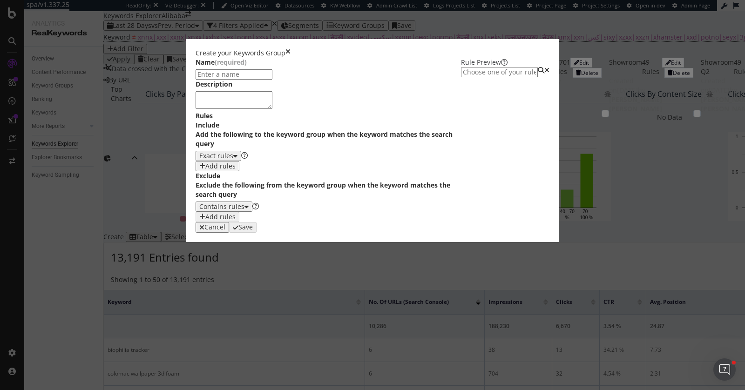
click at [272, 80] on input "modal" at bounding box center [234, 74] width 77 height 10
type input "Product Introduction"
click at [291, 48] on icon "times" at bounding box center [287, 52] width 5 height 9
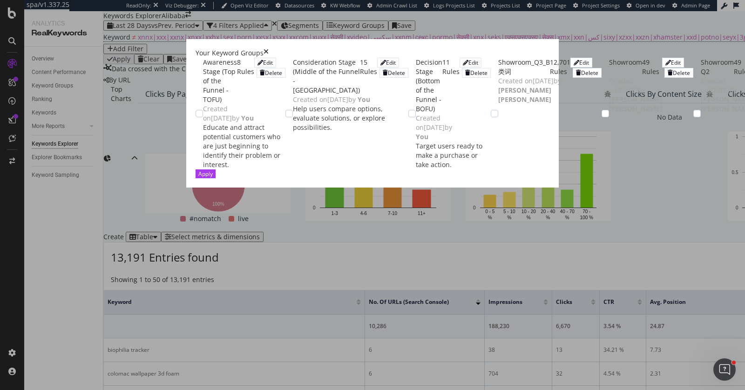
click at [269, 48] on icon "times" at bounding box center [266, 52] width 5 height 9
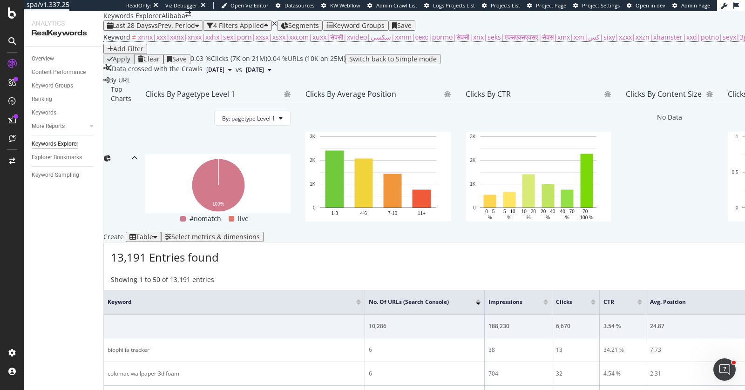
click at [157, 63] on div "Clear" at bounding box center [151, 58] width 16 height 7
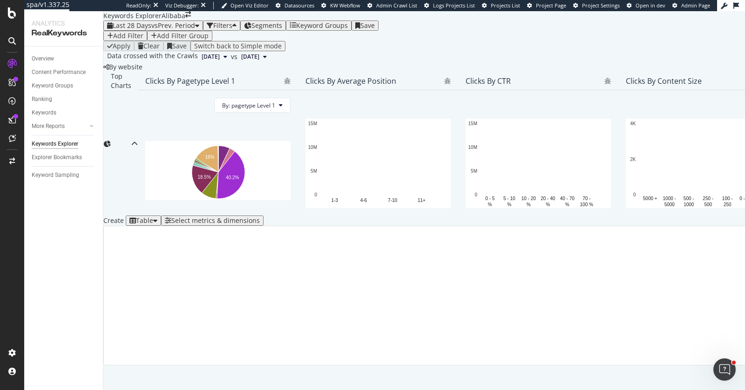
scroll to position [147, 0]
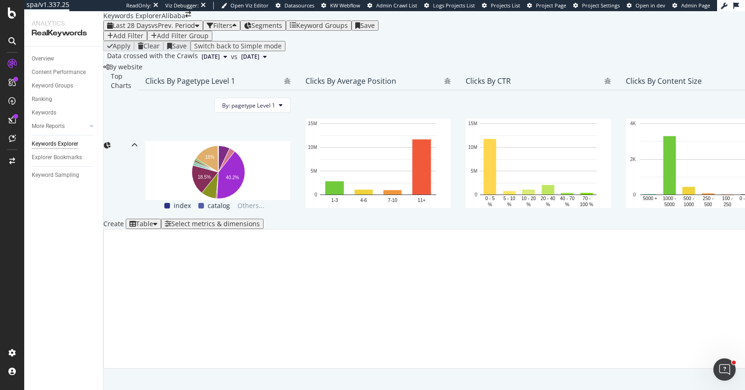
click at [139, 40] on div "Add Filter" at bounding box center [128, 35] width 30 height 7
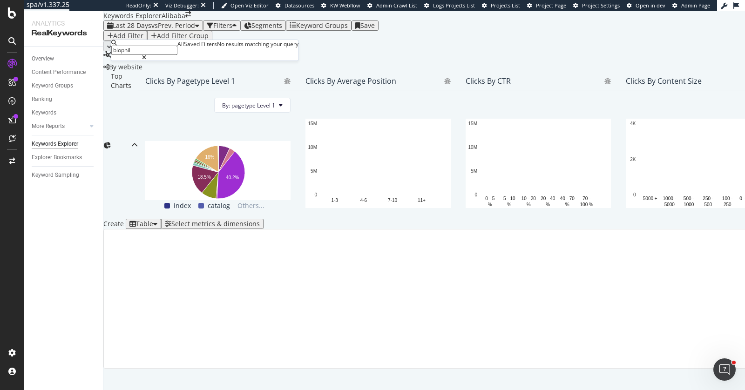
type input "biophili"
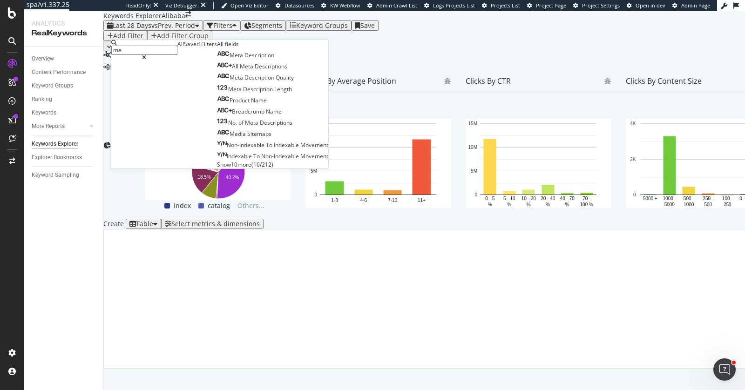
type input "m"
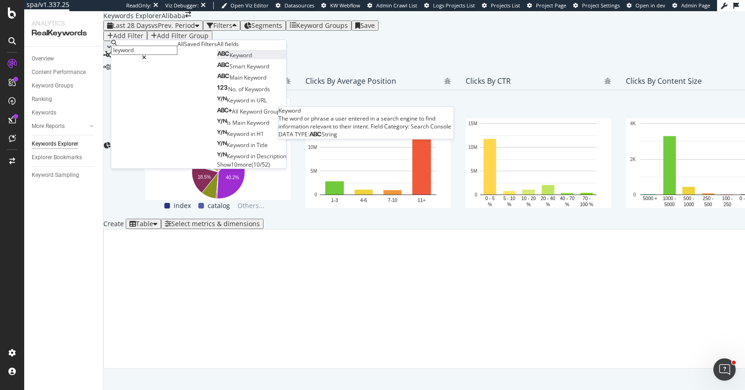
type input "leyword"
click at [224, 59] on div "Keyword" at bounding box center [234, 55] width 35 height 8
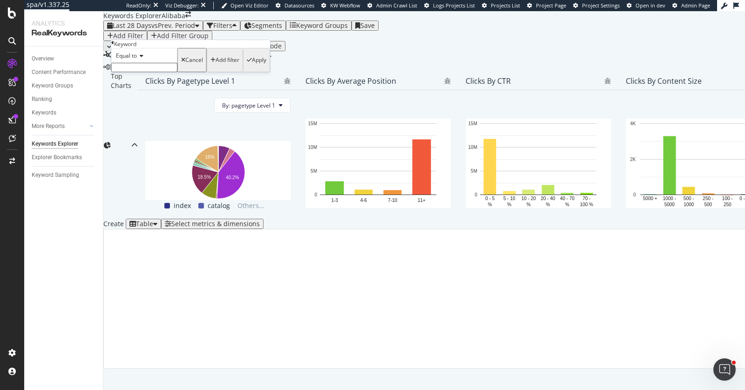
click at [121, 60] on span "Equal to" at bounding box center [126, 56] width 21 height 8
click at [177, 63] on div "Equal to" at bounding box center [144, 55] width 66 height 15
click at [170, 72] on input "text" at bounding box center [144, 67] width 66 height 9
type input "biophilia tracker"
click at [252, 66] on div "Apply" at bounding box center [259, 63] width 14 height 7
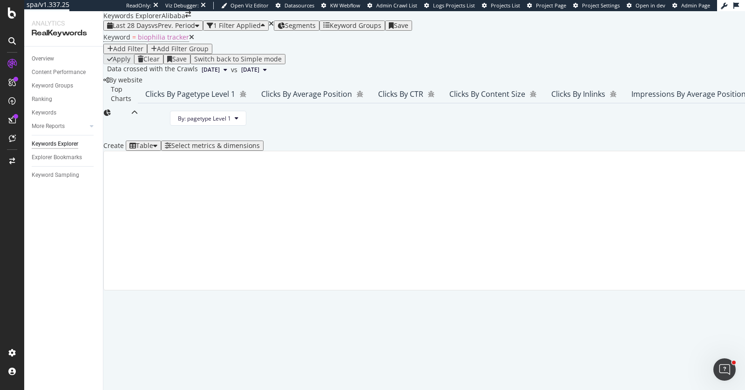
scroll to position [148, 0]
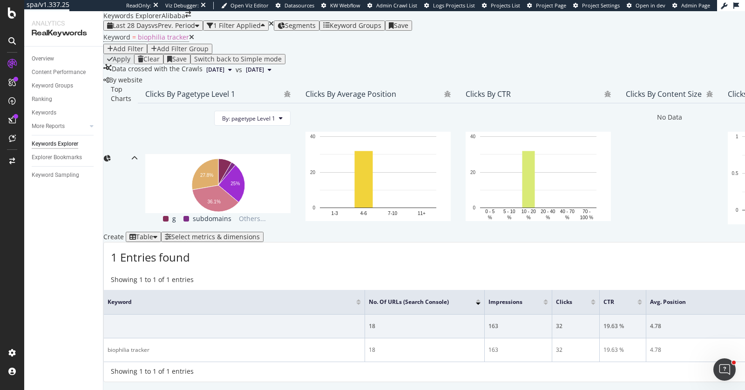
click at [260, 233] on div "Select metrics & dimensions" at bounding box center [215, 236] width 88 height 7
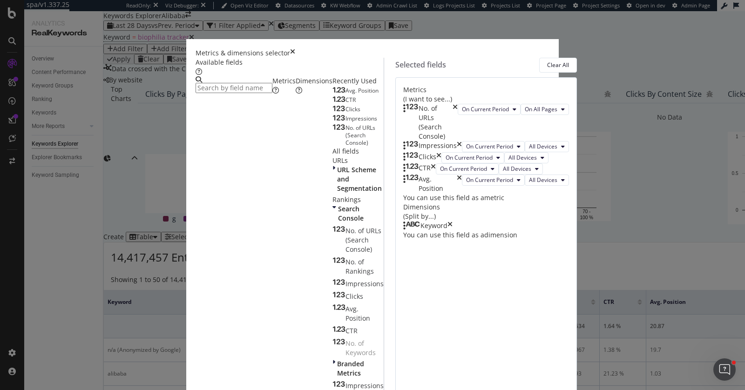
click at [458, 107] on div "No. of URLs (Search Console)" at bounding box center [430, 122] width 54 height 37
click at [345, 147] on span "No. of URLs (Search Console)" at bounding box center [360, 135] width 30 height 23
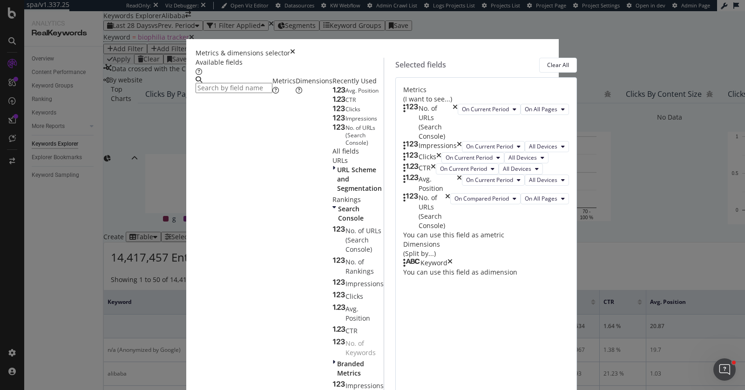
scroll to position [51, 0]
click at [450, 225] on div "No. of URLs (Search Console)" at bounding box center [426, 211] width 47 height 37
click at [450, 228] on div "No. of URLs (Search Console)" at bounding box center [426, 211] width 47 height 37
click at [450, 229] on icon "times" at bounding box center [447, 211] width 5 height 37
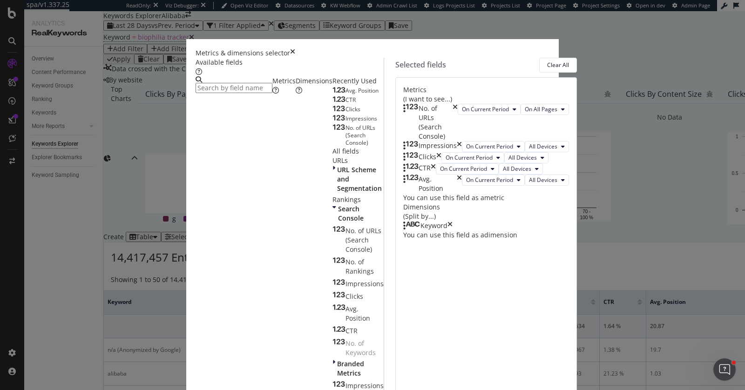
click at [296, 95] on div "Dimensions" at bounding box center [314, 85] width 37 height 19
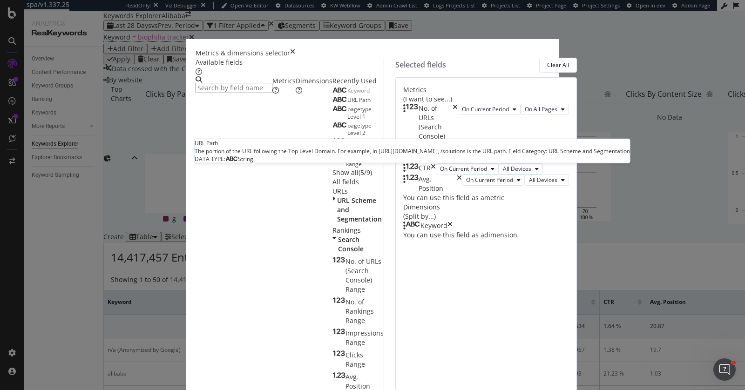
click at [332, 104] on div "URL Path" at bounding box center [351, 99] width 38 height 7
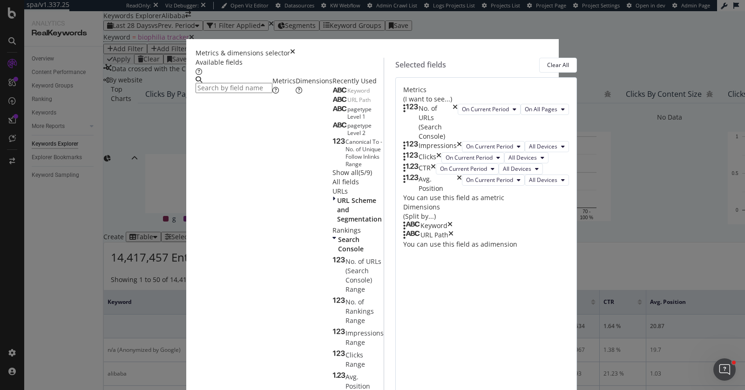
scroll to position [34, 0]
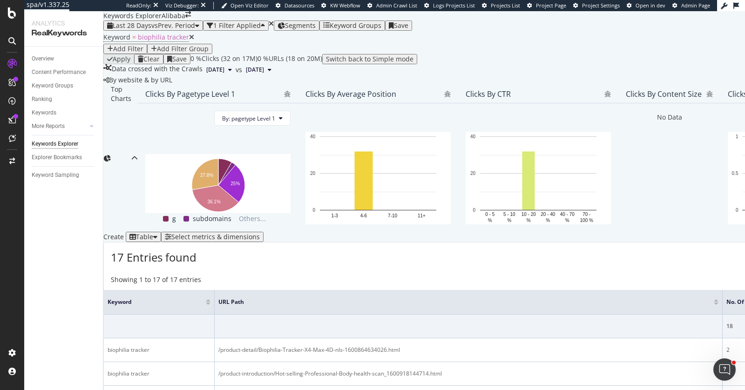
click at [143, 48] on div "Add Filter" at bounding box center [128, 48] width 30 height 7
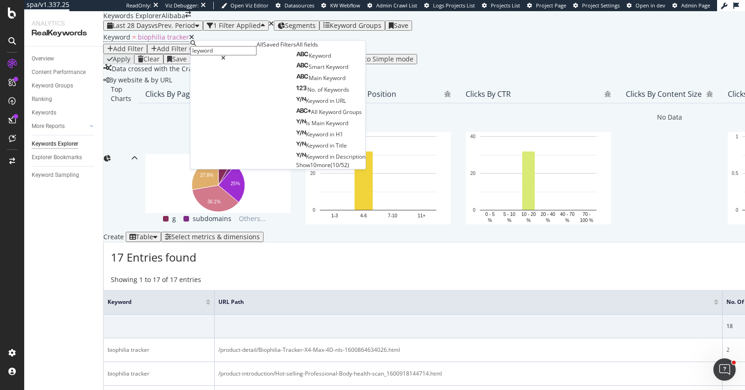
click at [439, 232] on div "Create Table Select metrics & dimensions" at bounding box center [750, 237] width 1294 height 10
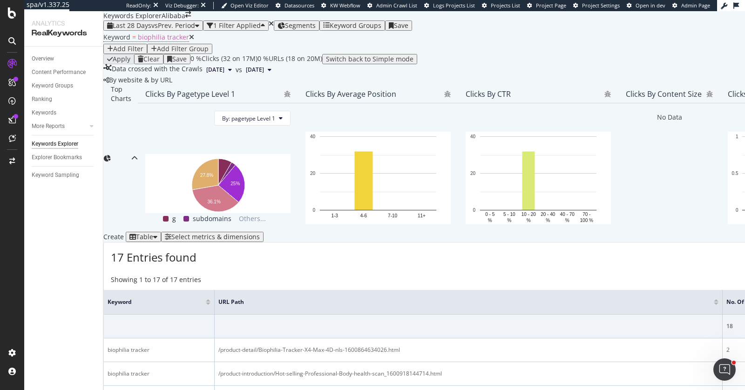
click at [143, 46] on div "Add Filter" at bounding box center [128, 48] width 30 height 7
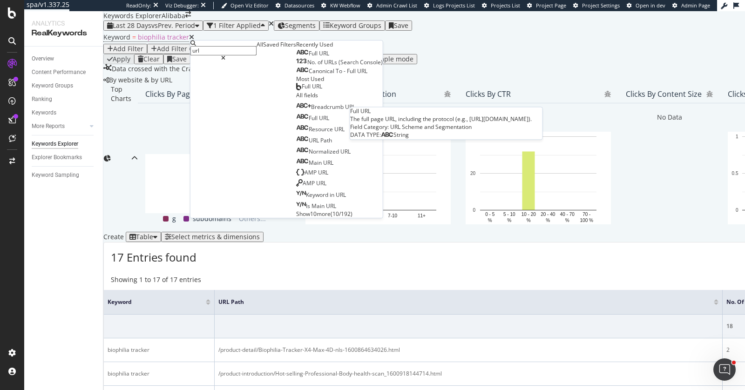
type input "url"
click at [309, 57] on span "Full" at bounding box center [314, 53] width 10 height 8
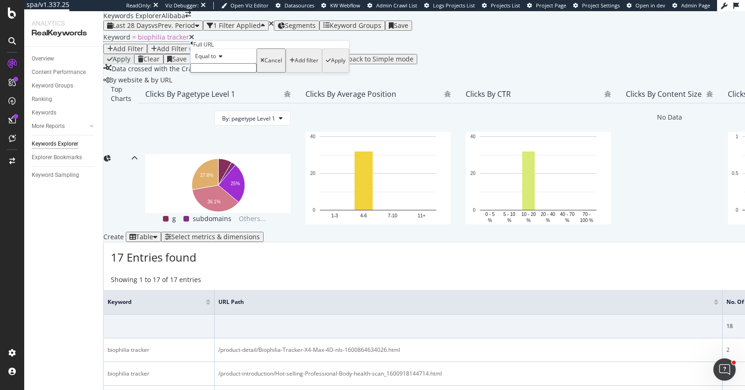
click at [392, 47] on div "Keyword = biophilia tracker Add Filter Add Filter Group" at bounding box center [750, 42] width 1294 height 23
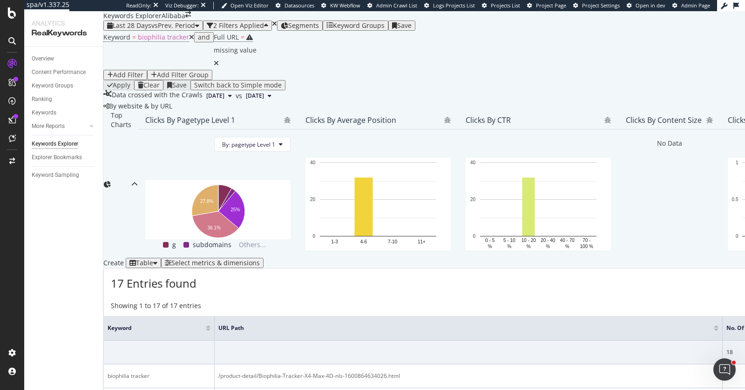
drag, startPoint x: 280, startPoint y: 46, endPoint x: 286, endPoint y: 49, distance: 6.7
click at [219, 60] on icon at bounding box center [216, 63] width 5 height 7
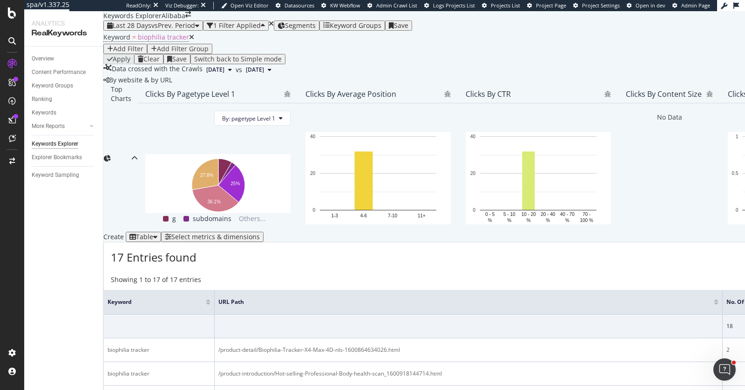
click at [209, 46] on div "Add Filter Group" at bounding box center [183, 48] width 52 height 7
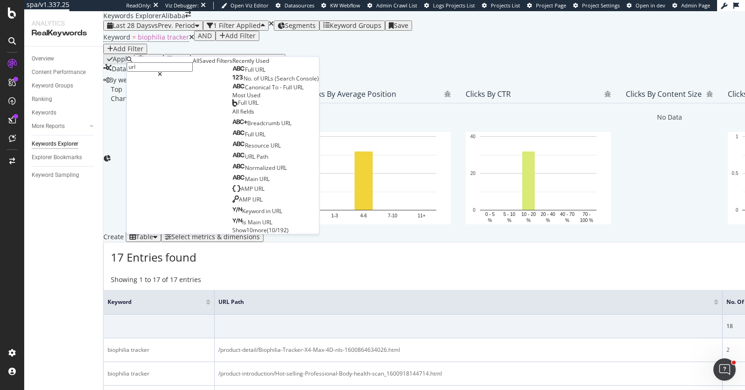
scroll to position [163, 0]
click at [232, 74] on div "Full URL" at bounding box center [248, 69] width 33 height 7
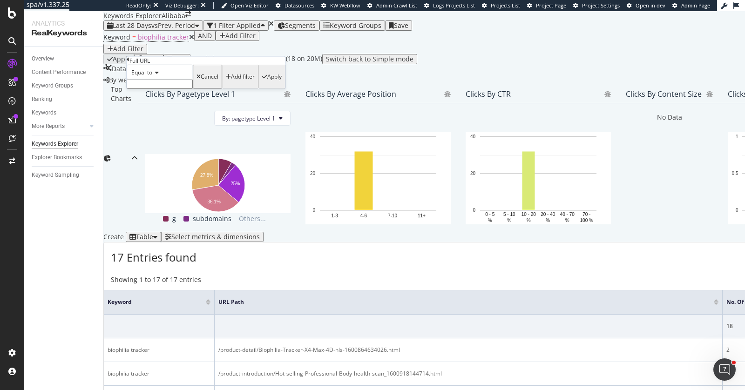
click at [155, 89] on input "text" at bounding box center [160, 84] width 66 height 9
type input "r"
type input "product-introduction"
click at [231, 83] on div "Add filter" at bounding box center [243, 79] width 24 height 7
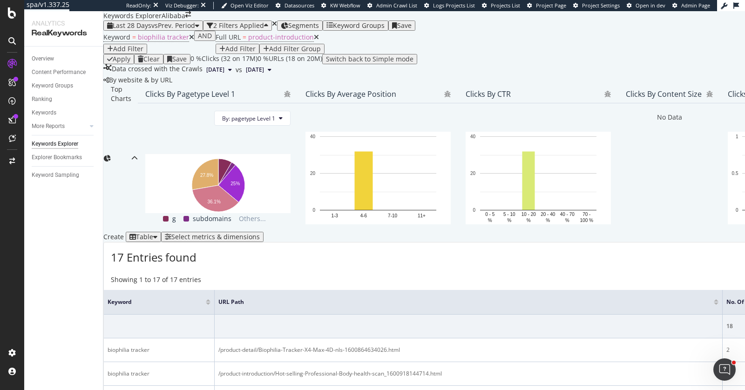
click at [236, 53] on div "Add Filter" at bounding box center [240, 48] width 30 height 7
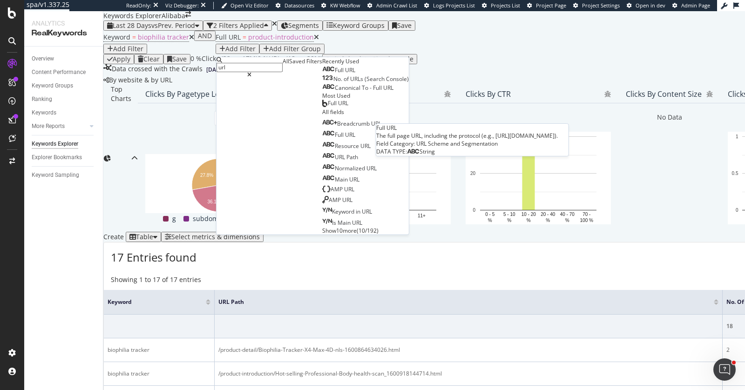
click at [322, 74] on div "Full URL" at bounding box center [338, 70] width 33 height 7
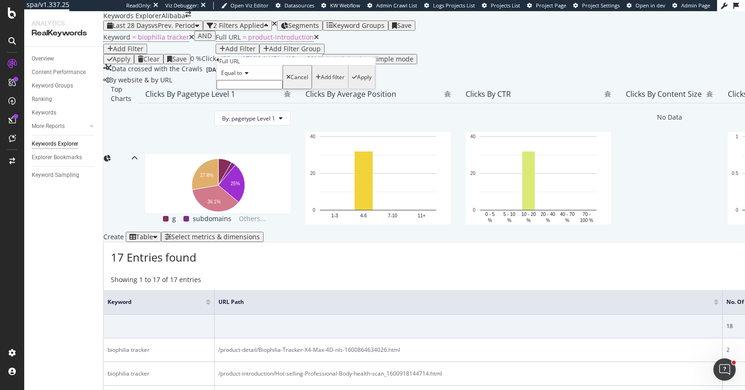
click at [257, 89] on input "text" at bounding box center [250, 84] width 66 height 9
type input "product-detail"
click at [357, 83] on div "Apply" at bounding box center [364, 80] width 14 height 7
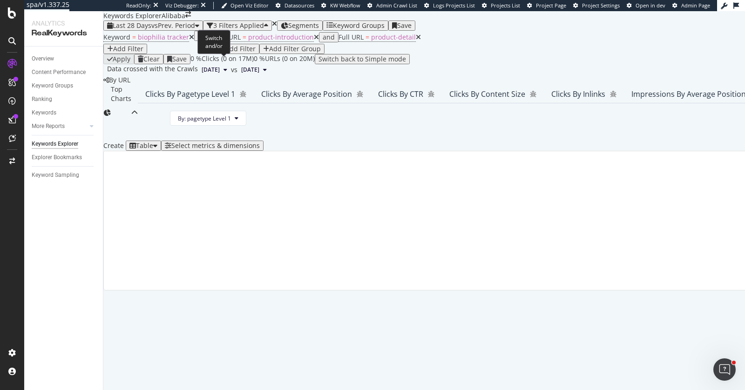
click at [323, 41] on div "and" at bounding box center [329, 37] width 12 height 7
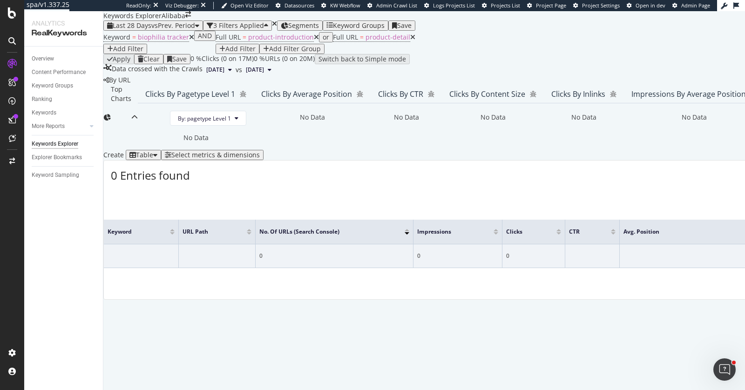
click at [410, 41] on icon at bounding box center [412, 37] width 5 height 7
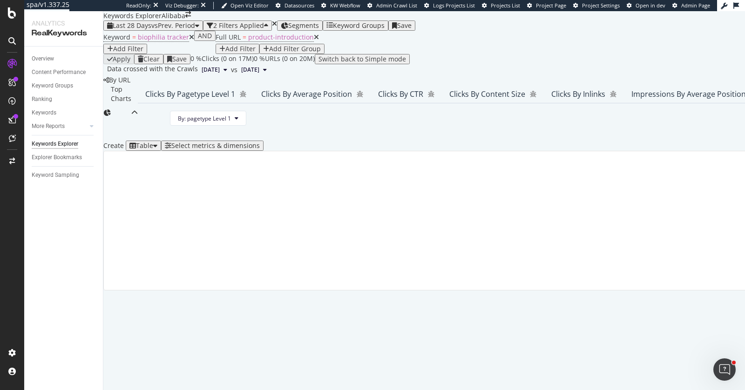
click at [314, 41] on icon at bounding box center [316, 37] width 5 height 7
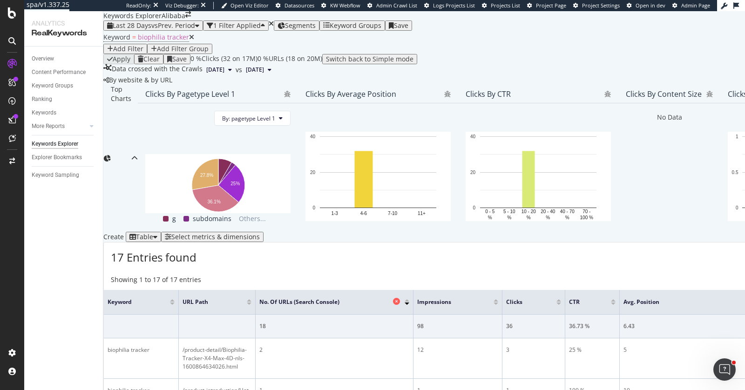
scroll to position [148, 0]
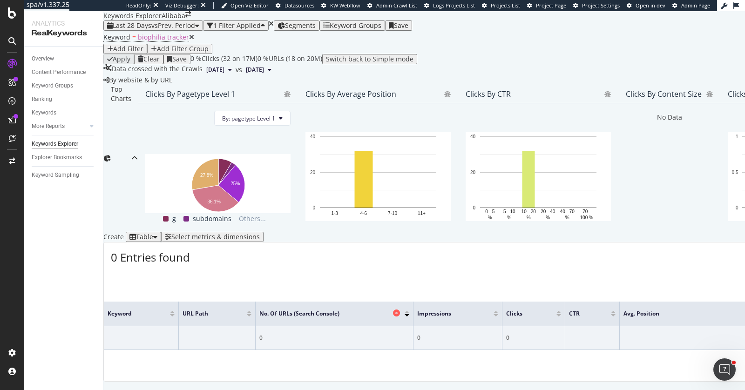
click at [400, 310] on icon at bounding box center [396, 313] width 7 height 7
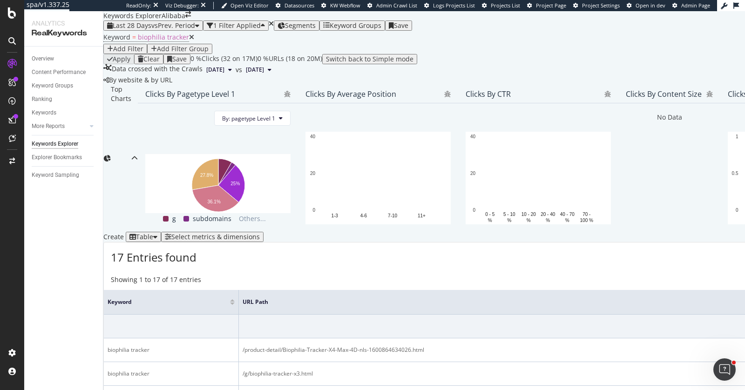
scroll to position [274, 0]
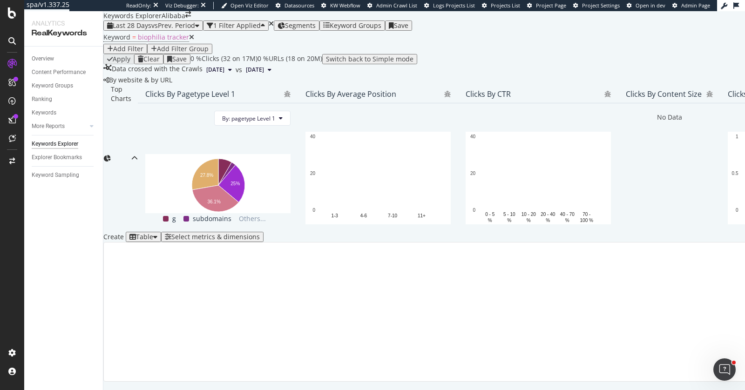
scroll to position [274, 0]
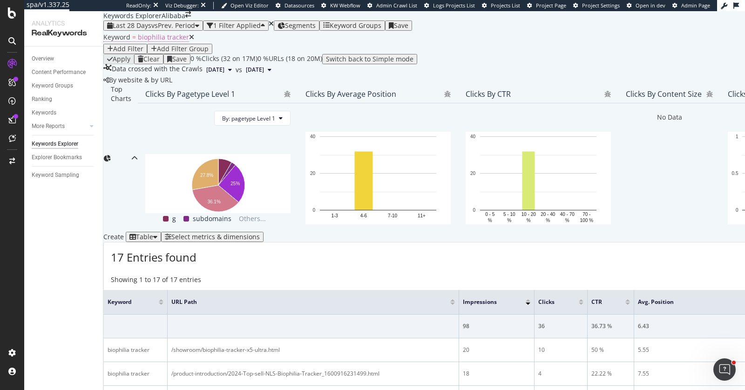
click at [159, 41] on span "biophilia tracker" at bounding box center [163, 37] width 51 height 9
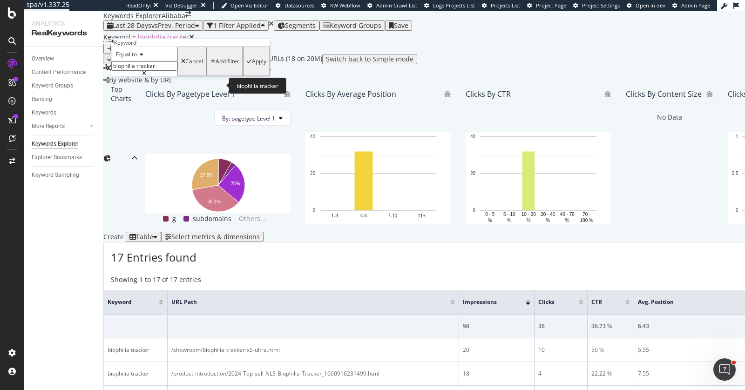
click at [146, 76] on icon at bounding box center [144, 74] width 4 height 6
click at [177, 71] on input "biophilia tracker" at bounding box center [144, 65] width 66 height 9
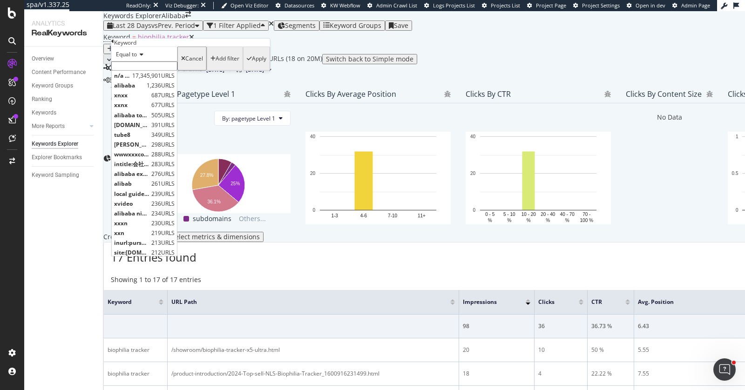
paste input "colomac wallpaper 3d foam"
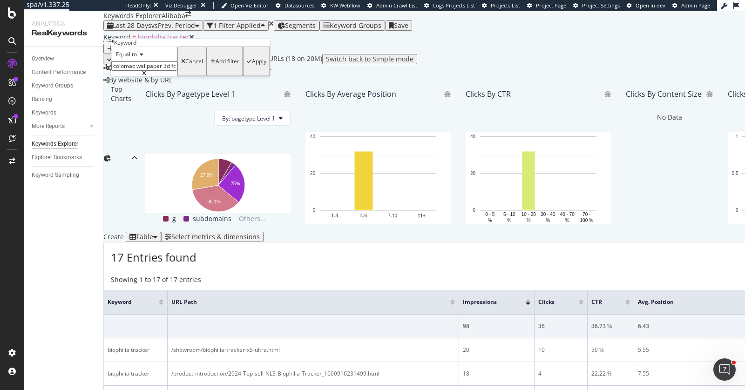
type input "colomac wallpaper 3d foam"
click at [252, 65] on div "Apply" at bounding box center [259, 61] width 14 height 7
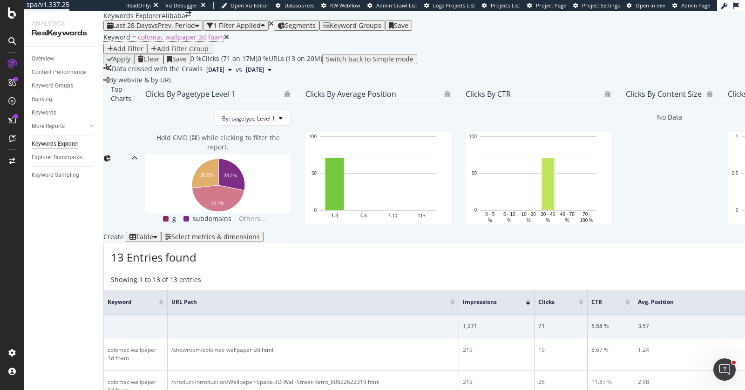
scroll to position [71, 0]
click at [260, 241] on div "Select metrics & dimensions" at bounding box center [215, 236] width 88 height 7
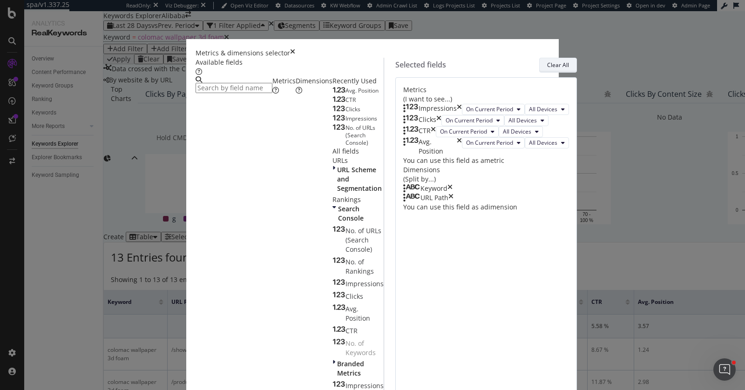
click at [560, 69] on div "Clear All" at bounding box center [558, 65] width 22 height 8
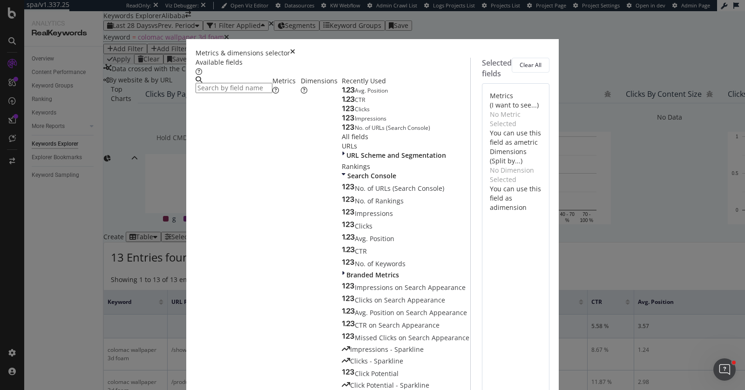
click at [295, 48] on icon "times" at bounding box center [292, 52] width 5 height 9
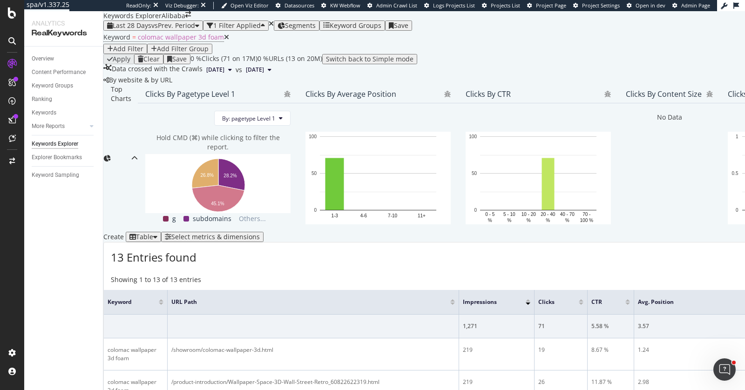
click at [224, 41] on icon at bounding box center [226, 37] width 5 height 7
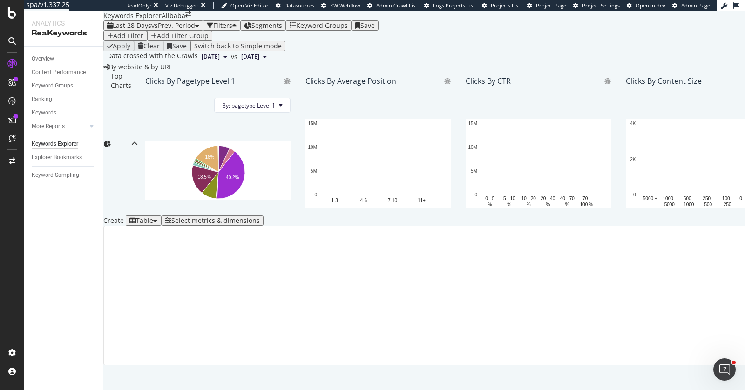
scroll to position [70, 0]
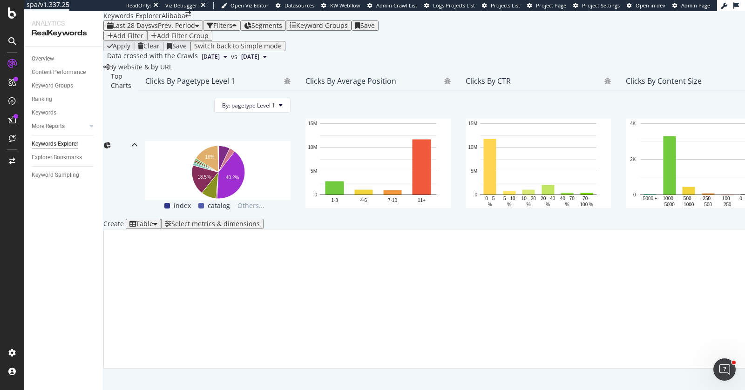
click at [143, 40] on div "Add Filter" at bounding box center [128, 35] width 30 height 7
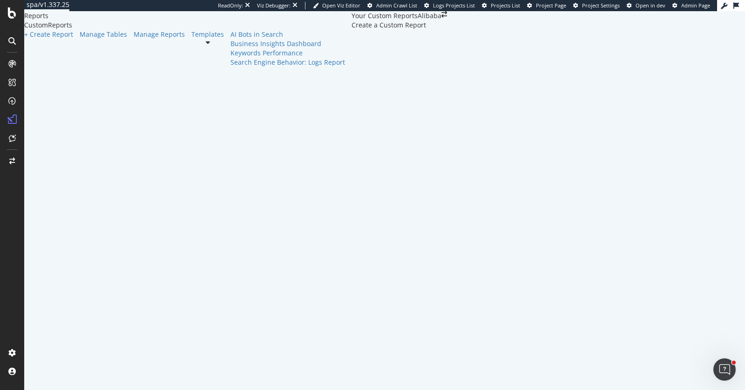
click at [352, 30] on div at bounding box center [352, 24] width 0 height 9
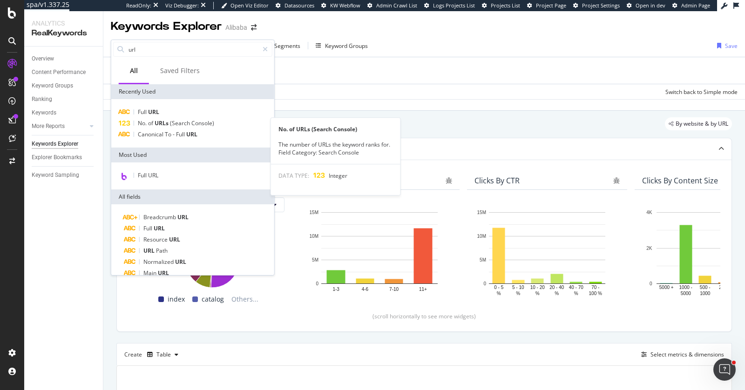
scroll to position [70, 0]
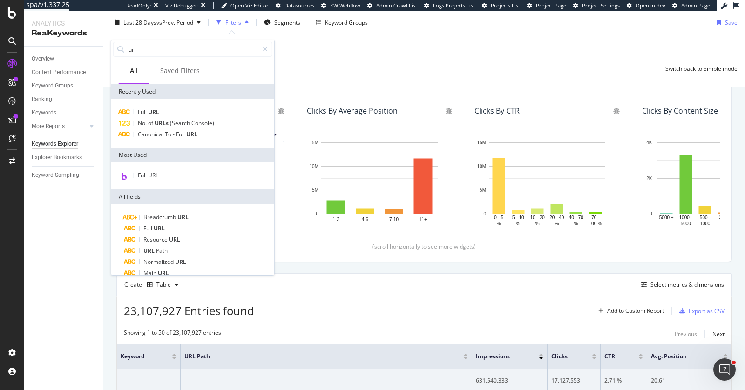
click at [311, 52] on div "Add Filter Add Filter Group" at bounding box center [424, 47] width 627 height 27
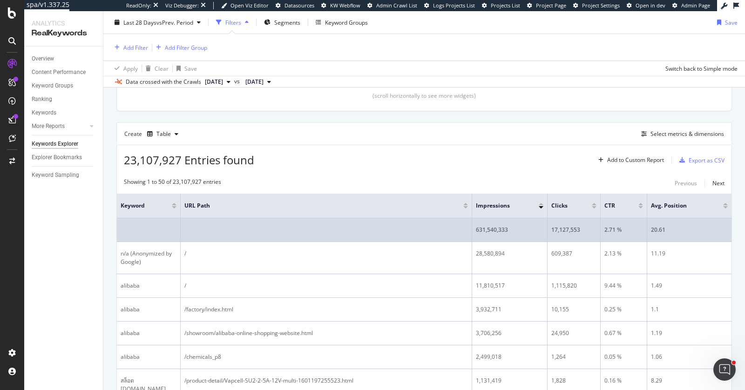
scroll to position [229, 0]
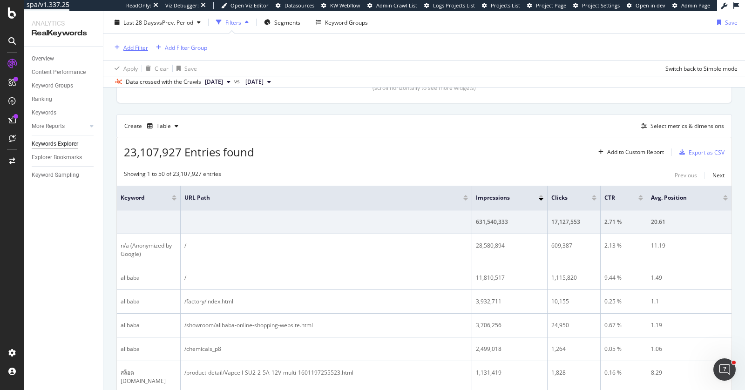
click at [131, 48] on div "Add Filter" at bounding box center [135, 47] width 25 height 8
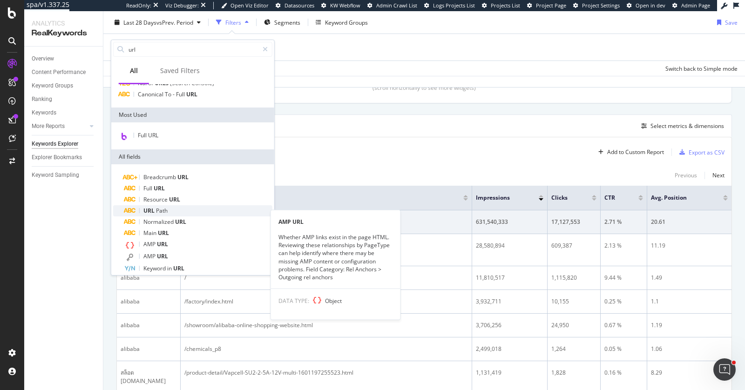
scroll to position [68, 0]
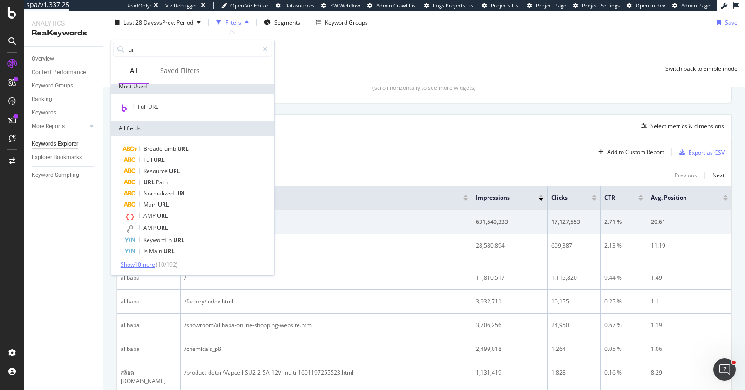
click at [145, 263] on span "Show 10 more" at bounding box center [138, 265] width 34 height 8
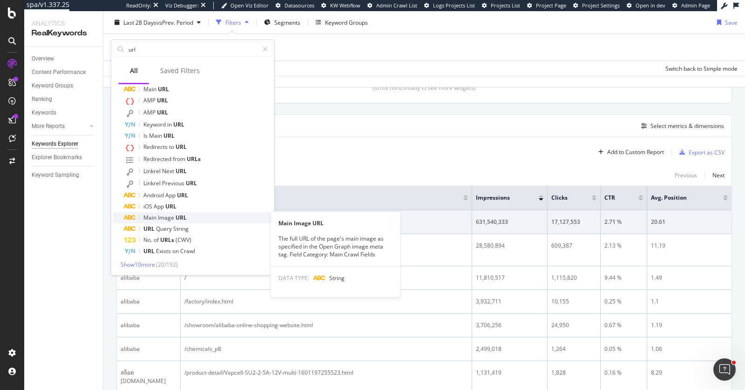
scroll to position [184, 0]
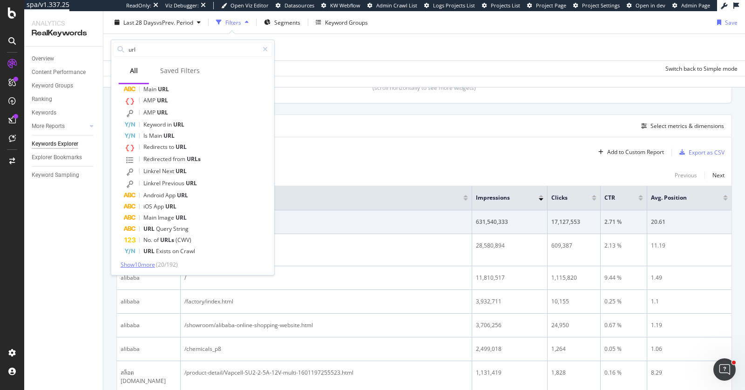
click at [135, 266] on span "Show 10 more" at bounding box center [138, 265] width 34 height 8
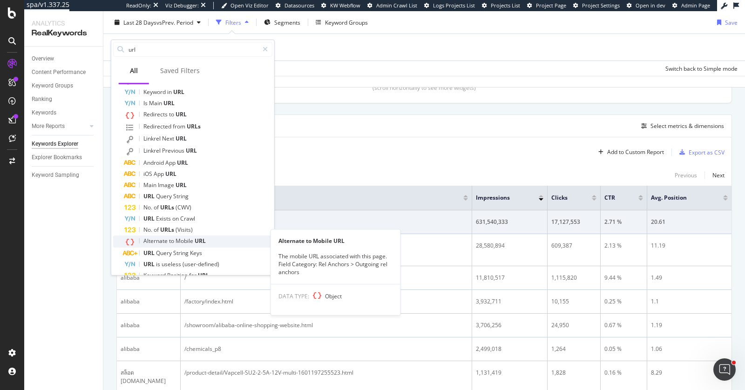
scroll to position [297, 0]
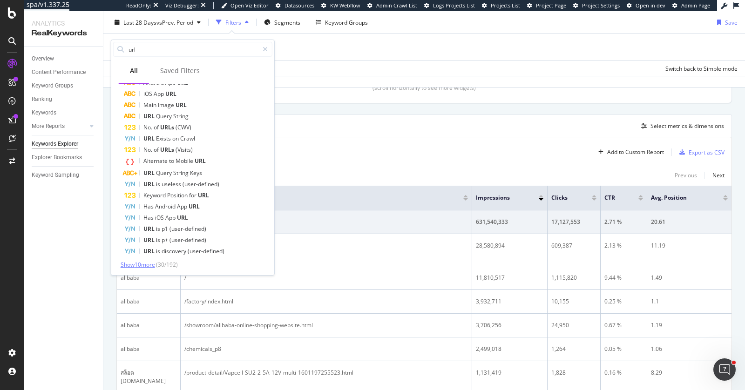
click at [155, 262] on span "Show 10 more" at bounding box center [138, 265] width 34 height 8
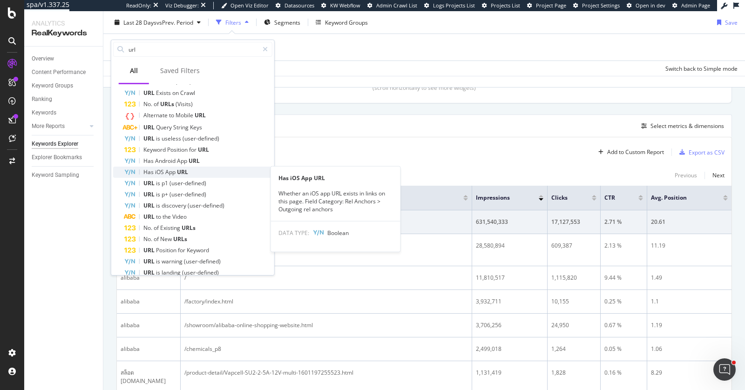
scroll to position [408, 0]
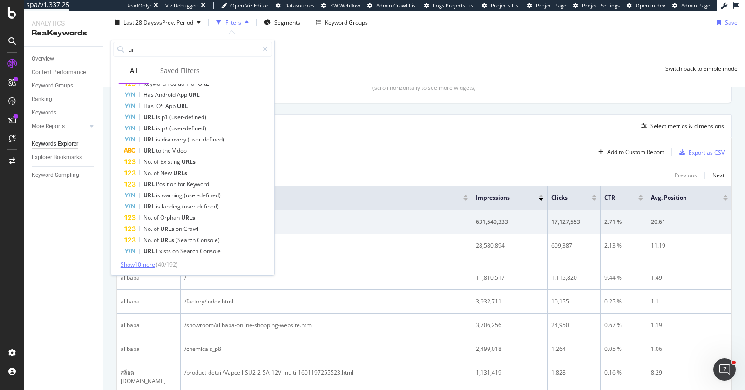
click at [145, 263] on span "Show 10 more" at bounding box center [138, 265] width 34 height 8
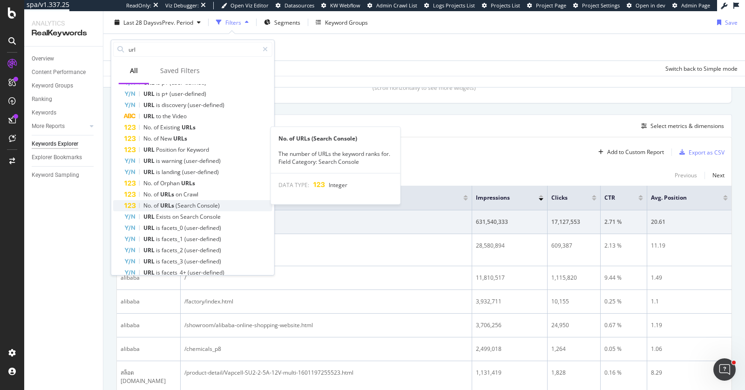
scroll to position [520, 0]
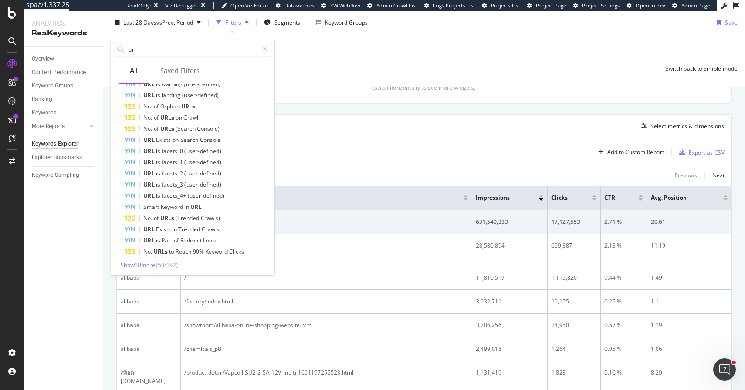
click at [128, 267] on span "Show 10 more" at bounding box center [138, 265] width 34 height 8
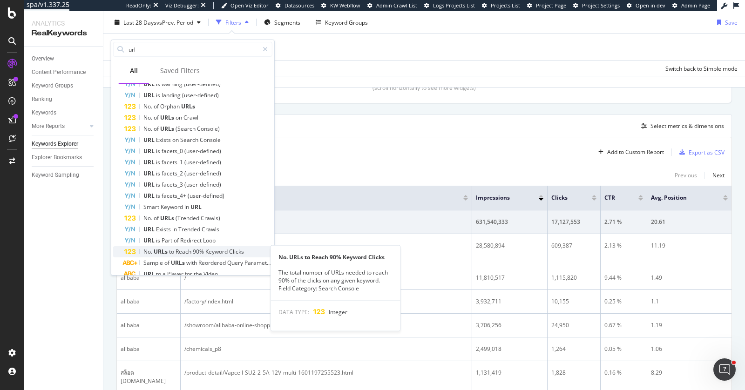
click at [191, 251] on span "Reach" at bounding box center [184, 252] width 17 height 8
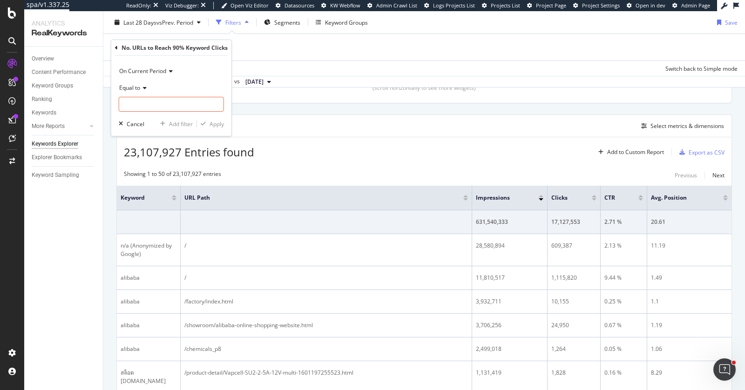
click at [136, 90] on span "Equal to" at bounding box center [129, 88] width 21 height 8
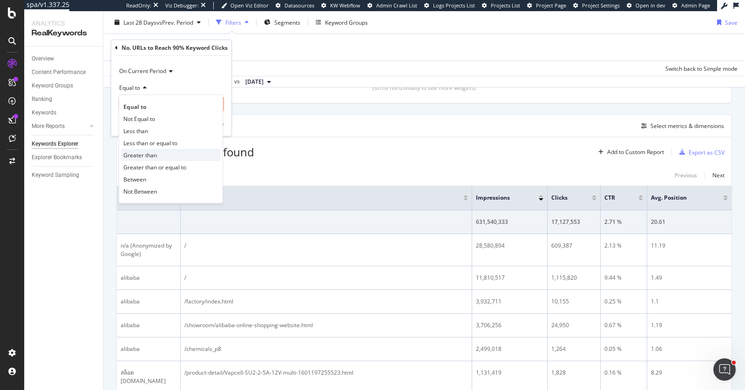
click at [155, 155] on span "Greater than" at bounding box center [140, 155] width 34 height 8
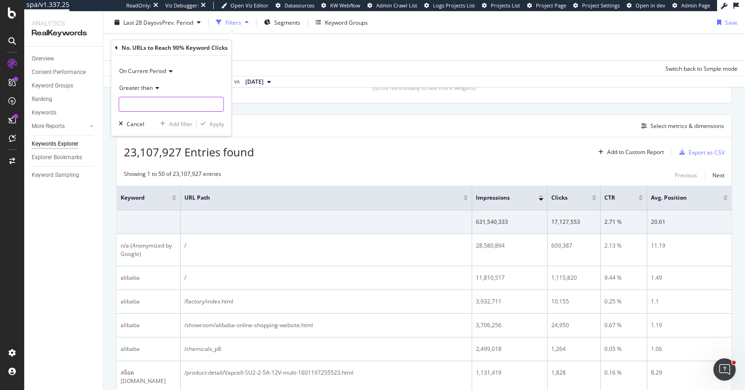
click at [149, 103] on input "number" at bounding box center [171, 104] width 105 height 15
type input "1"
click at [211, 122] on div "Apply" at bounding box center [217, 124] width 14 height 8
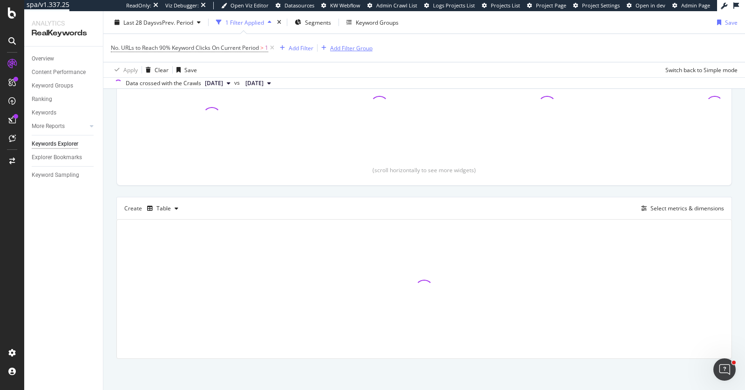
click at [346, 51] on div "Add Filter Group" at bounding box center [351, 48] width 42 height 8
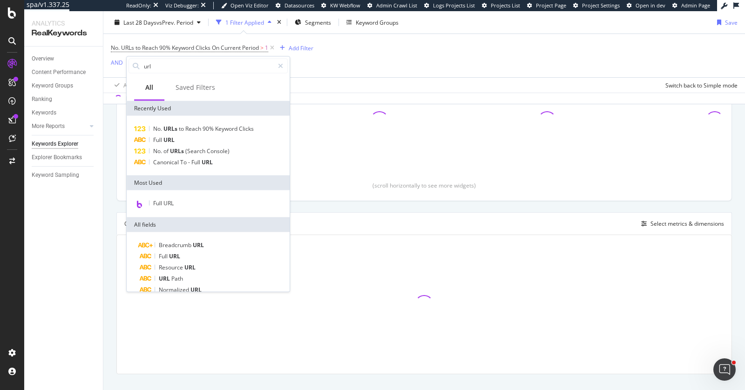
scroll to position [163, 0]
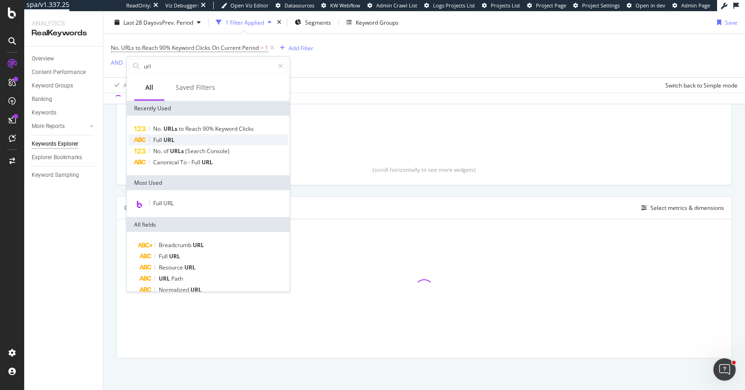
click at [204, 143] on div "Full URL" at bounding box center [208, 140] width 159 height 11
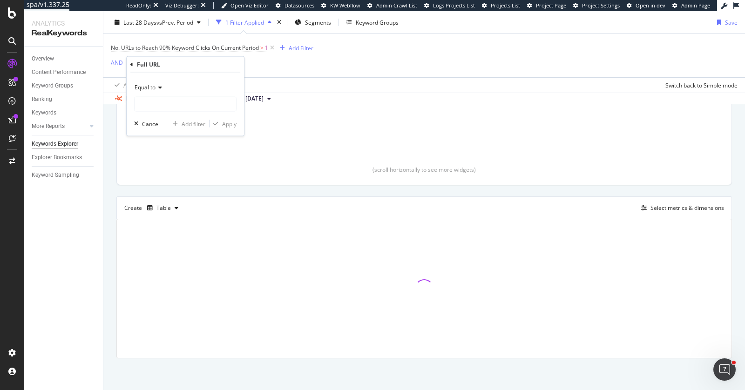
click at [160, 90] on div "Equal to" at bounding box center [185, 87] width 102 height 15
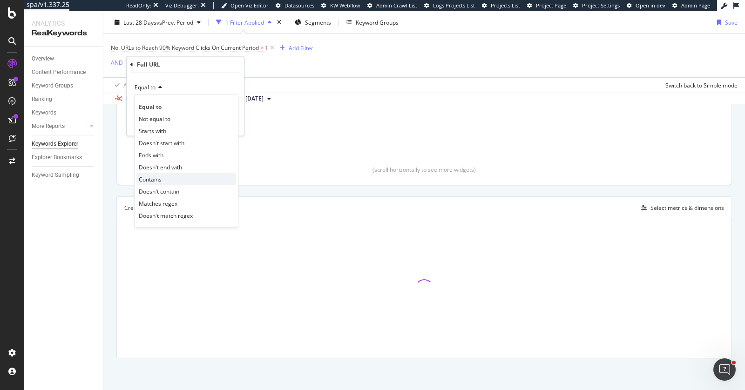
click at [172, 176] on div "Contains" at bounding box center [186, 179] width 100 height 12
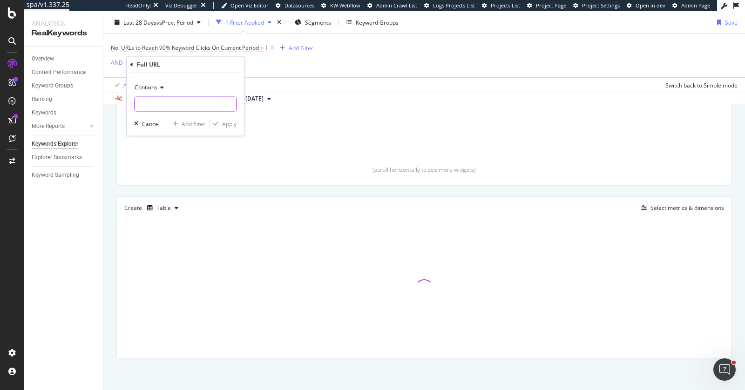
click at [174, 99] on input "text" at bounding box center [186, 104] width 102 height 15
type input "product-detail"
click at [184, 124] on div "Add filter" at bounding box center [194, 124] width 24 height 8
click at [223, 67] on div "button" at bounding box center [219, 65] width 13 height 6
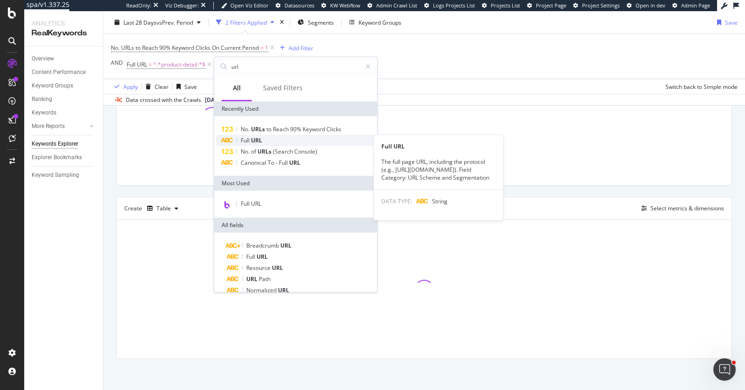
click at [278, 141] on div "Full URL" at bounding box center [295, 140] width 159 height 11
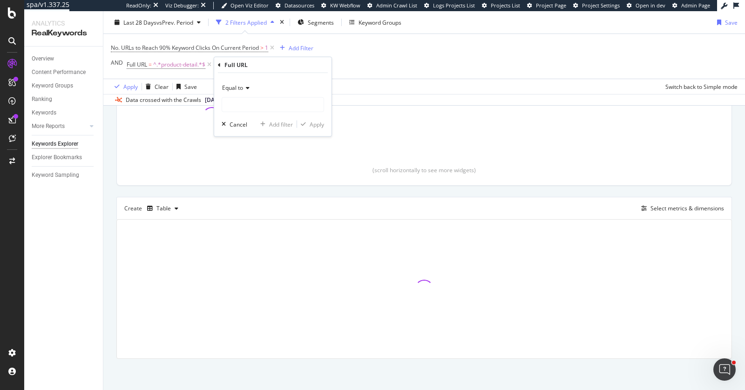
click at [243, 86] on span "Equal to" at bounding box center [232, 88] width 21 height 8
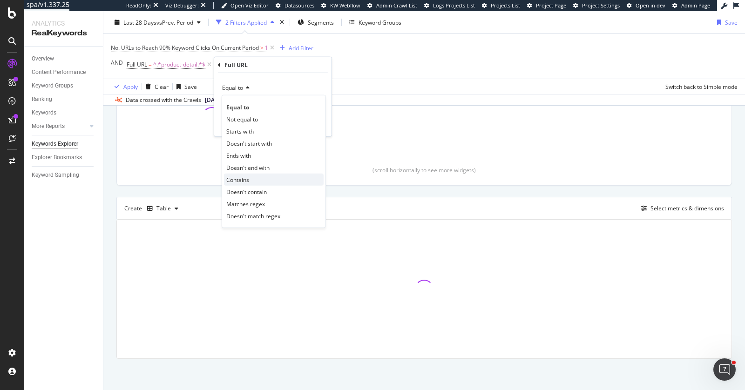
click at [251, 183] on div "Contains" at bounding box center [274, 180] width 100 height 12
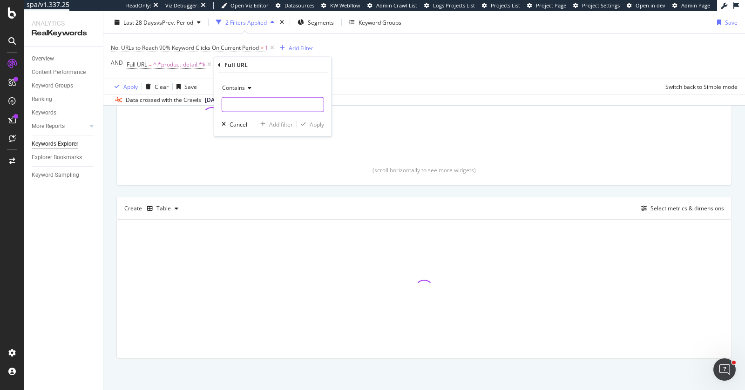
click at [253, 108] on input "text" at bounding box center [273, 104] width 102 height 15
type input "product-introduction"
click at [285, 126] on div "Add filter" at bounding box center [281, 124] width 24 height 8
click at [378, 41] on div "No. URLs to Reach 90% Keyword Clicks On Current Period > 1 Add Filter AND Full …" at bounding box center [424, 56] width 627 height 45
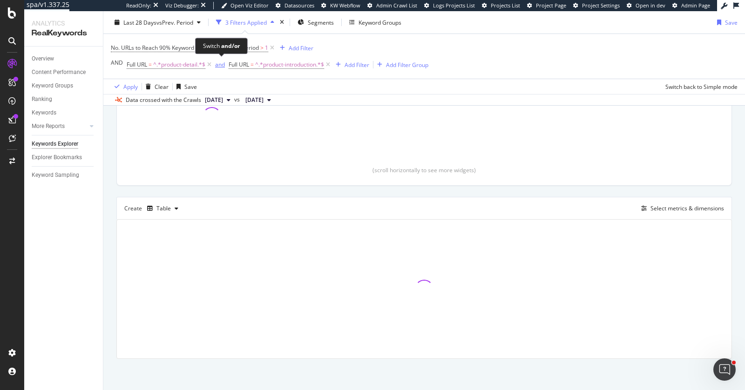
click at [218, 64] on div "and" at bounding box center [220, 65] width 10 height 8
click at [215, 60] on button "or" at bounding box center [218, 64] width 6 height 9
click at [219, 67] on div "and" at bounding box center [220, 65] width 10 height 8
click at [515, 66] on div "No. URLs to Reach 90% Keyword Clicks On Current Period > 1 Add Filter AND Full …" at bounding box center [424, 56] width 627 height 45
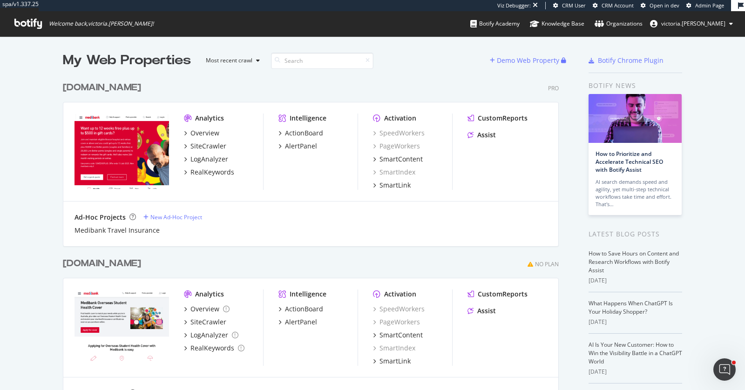
drag, startPoint x: 446, startPoint y: 72, endPoint x: 432, endPoint y: 72, distance: 14.0
click at [445, 72] on div "Medibank.com.au Pro Analytics Overview SiteCrawler LogAnalyzer RealKeywords Int…" at bounding box center [314, 158] width 503 height 176
click at [118, 88] on div "Medibank.com.au" at bounding box center [102, 88] width 78 height 14
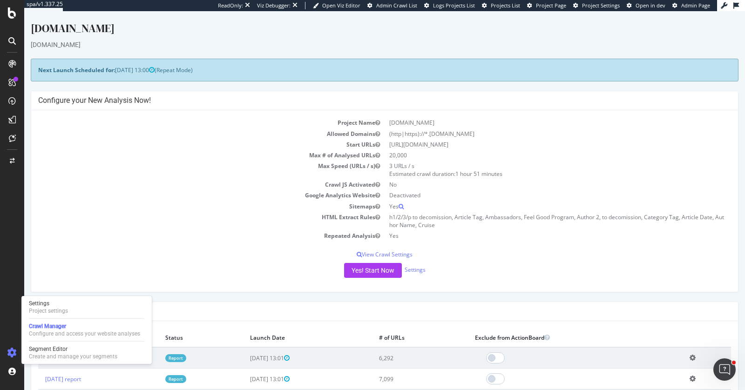
click at [14, 350] on icon at bounding box center [11, 352] width 9 height 9
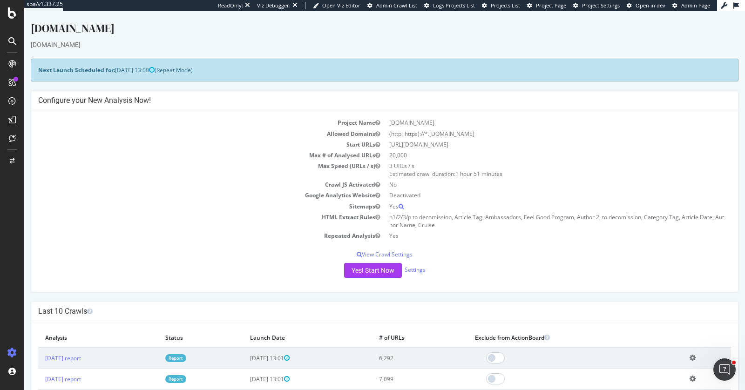
click at [14, 350] on icon at bounding box center [11, 352] width 9 height 9
click at [39, 354] on div "Create and manage your segments" at bounding box center [73, 356] width 88 height 7
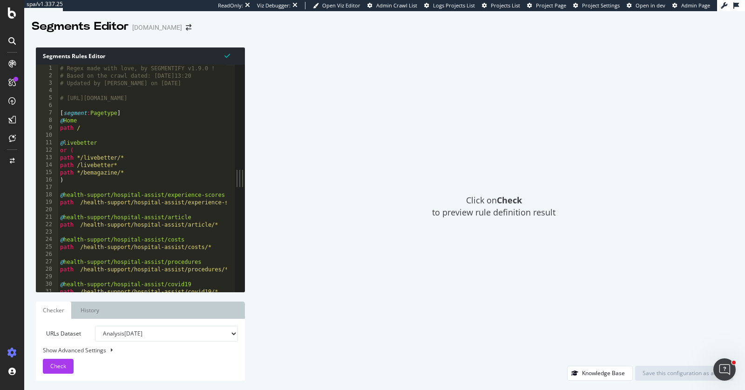
type textarea "or ("
drag, startPoint x: 74, startPoint y: 149, endPoint x: 40, endPoint y: 152, distance: 34.7
click at [40, 152] on div "or ( 1 2 3 4 5 6 7 8 9 10 11 12 13 14 15 16 17 18 19 20 21 22 23 24 25 26 27 28…" at bounding box center [135, 178] width 199 height 227
click at [64, 105] on div "# Regex made with love, by SEGMENTIFY v1.9.0 ! # Based on the crawl dated: 14/0…" at bounding box center [219, 180] width 322 height 234
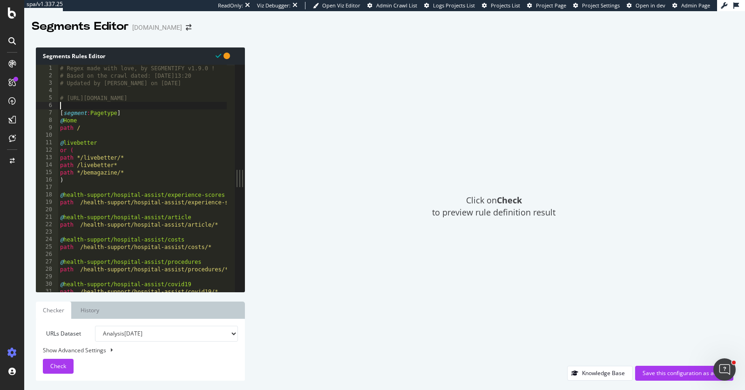
scroll to position [0, 0]
click at [58, 72] on div "1" at bounding box center [47, 68] width 22 height 7
click at [59, 69] on div "# Regex made with love, by SEGMENTIFY v1.9.0 ! # Based on the crawl dated: 14/0…" at bounding box center [219, 182] width 322 height 234
type textarea "# Regex made with love, by SEGMENTIFY v1.9.0 !"
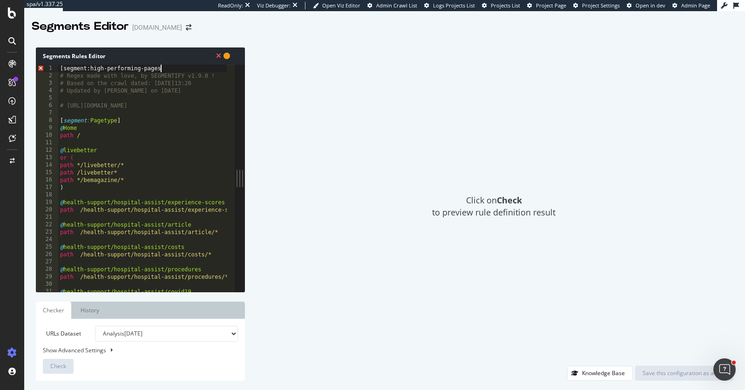
scroll to position [0, 7]
type textarea "[segment:high-performing-pages]"
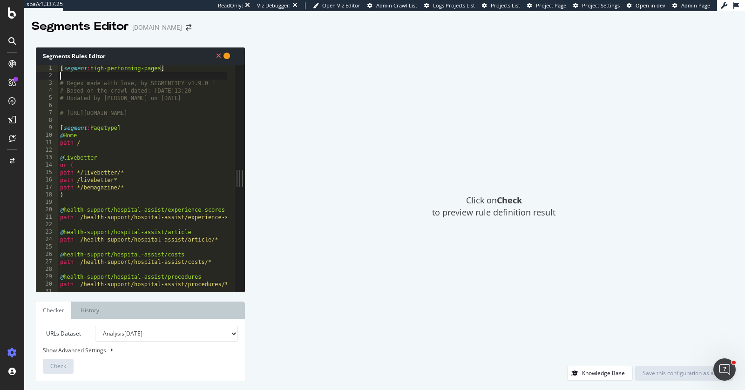
scroll to position [0, 0]
type textarea "@true"
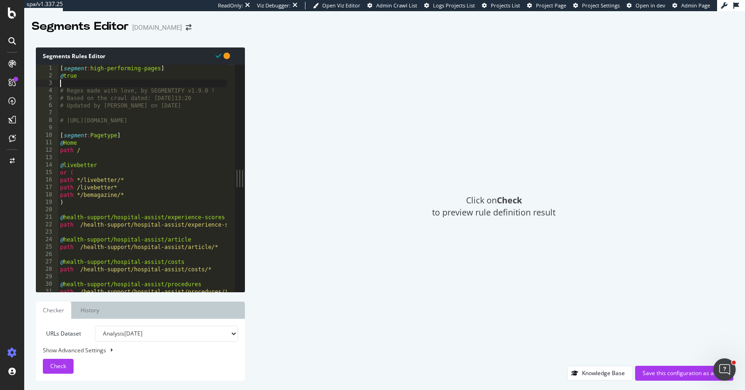
paste textarea "path /travel-insurance/family/"
type textarea "path /travel-insurance/family/"
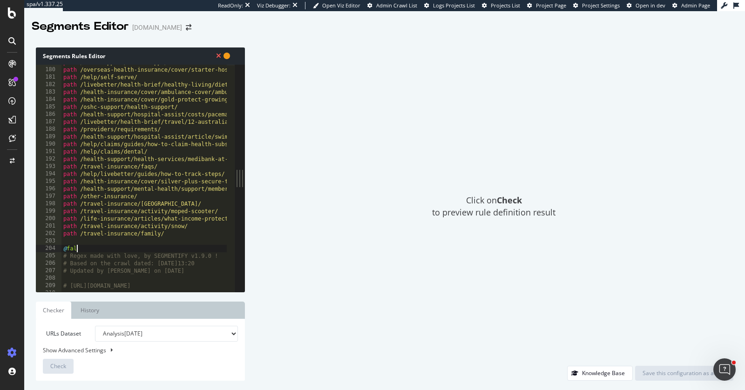
type textarea "@false"
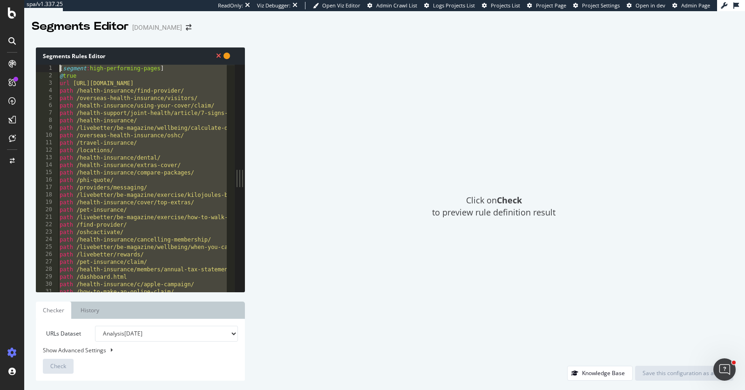
drag, startPoint x: 92, startPoint y: 256, endPoint x: 60, endPoint y: 69, distance: 189.0
click at [60, 69] on div "[ segment : high-performing-pages ] @ true url https://www.medibank.com.au/ pat…" at bounding box center [232, 182] width 349 height 234
click at [91, 118] on div "[ segment : high-performing-pages ] @ true url https://www.medibank.com.au/ pat…" at bounding box center [232, 182] width 349 height 234
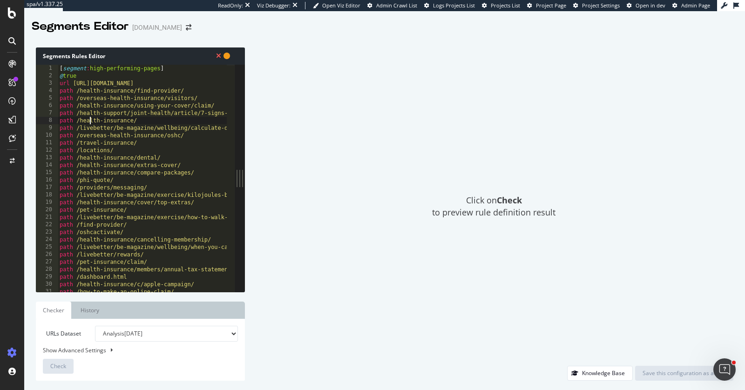
click at [139, 248] on div "[ segment : high-performing-pages ] @ true url https://www.medibank.com.au/ pat…" at bounding box center [232, 182] width 349 height 234
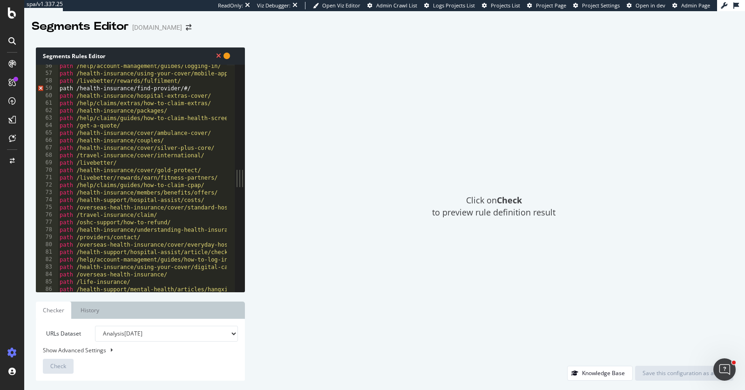
scroll to position [387, 0]
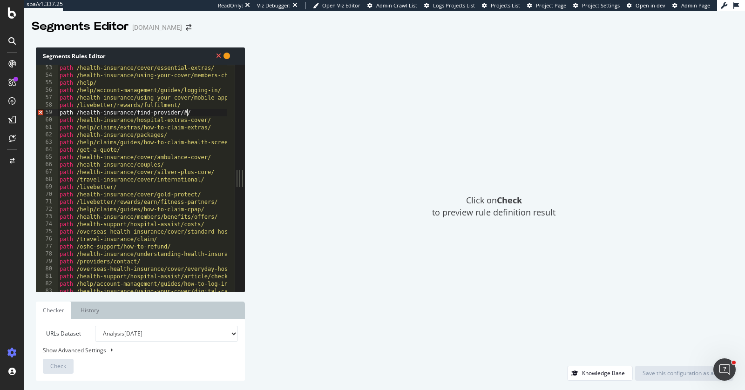
click at [188, 112] on div "path /health-insurance/cover/essential-extras/ path /health-insurance/using-you…" at bounding box center [232, 181] width 349 height 234
click at [189, 111] on div "path /health-insurance/cover/essential-extras/ path /health-insurance/using-you…" at bounding box center [232, 181] width 349 height 234
click at [193, 113] on div "path /health-insurance/cover/essential-extras/ path /health-insurance/using-you…" at bounding box center [232, 181] width 349 height 234
drag, startPoint x: 192, startPoint y: 113, endPoint x: 77, endPoint y: 114, distance: 115.0
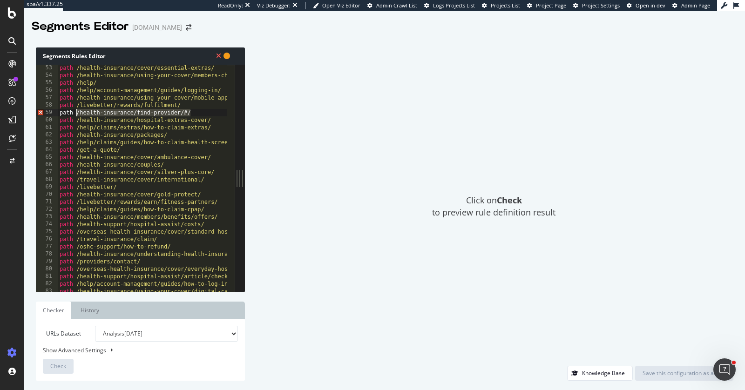
click at [77, 114] on div "path /health-insurance/cover/essential-extras/ path /health-insurance/using-you…" at bounding box center [232, 181] width 349 height 234
click at [61, 113] on div "path /health-insurance/cover/essential-extras/ path /health-insurance/using-you…" at bounding box center [232, 181] width 349 height 234
drag, startPoint x: 73, startPoint y: 112, endPoint x: 191, endPoint y: 115, distance: 118.8
click at [191, 115] on div "path /health-insurance/cover/essential-extras/ path /health-insurance/using-you…" at bounding box center [232, 181] width 349 height 234
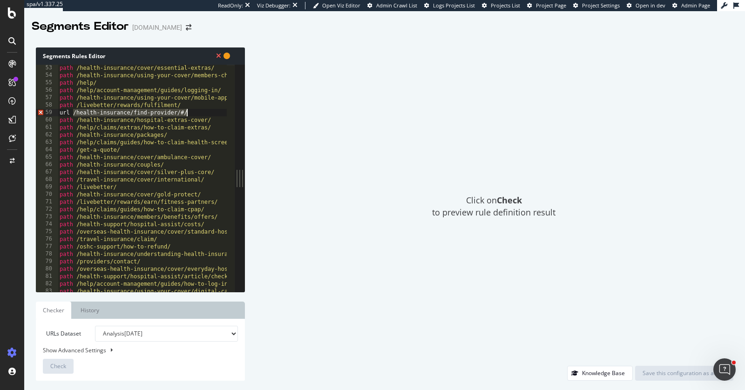
paste textarea "https://www.medibank.com.au"
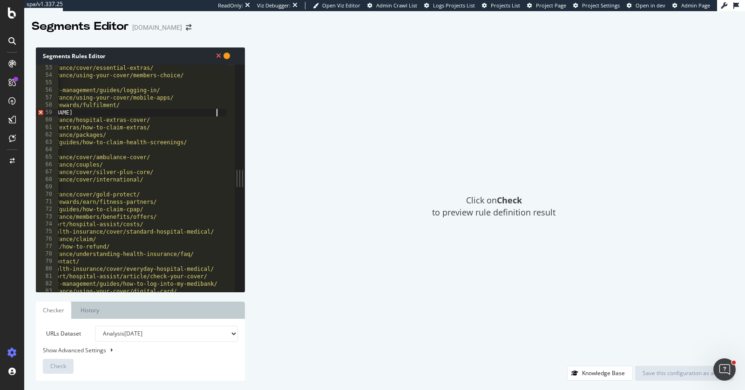
scroll to position [0, 61]
click at [203, 155] on div "path /health-insurance/cover/essential-extras/ path /health-insurance/using-you…" at bounding box center [171, 181] width 349 height 234
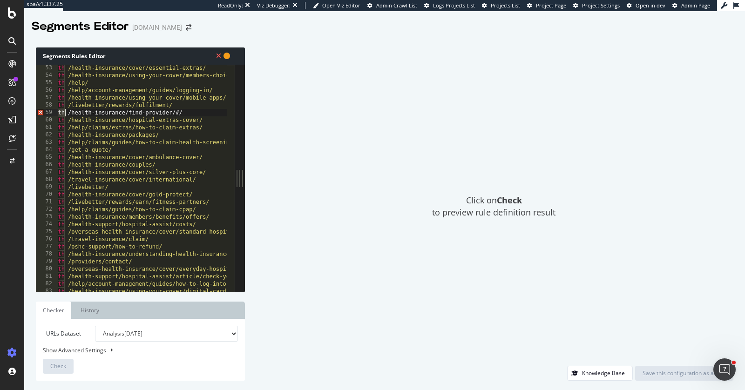
click at [202, 114] on div "path /health-insurance/cover/essential-extras/ path /health-insurance/using-you…" at bounding box center [223, 181] width 349 height 234
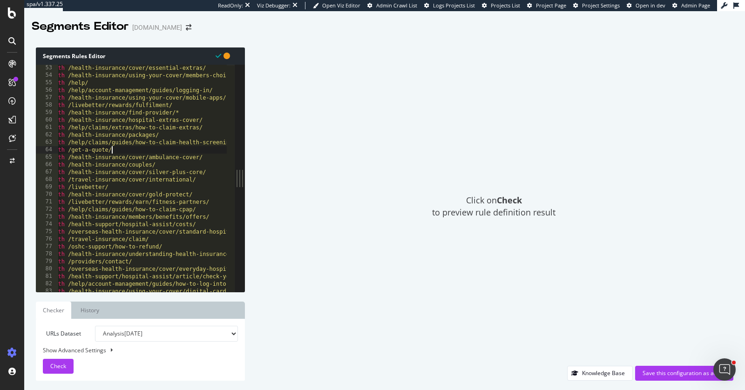
click at [191, 154] on div "path /health-insurance/cover/essential-extras/ path /health-insurance/using-you…" at bounding box center [223, 181] width 349 height 234
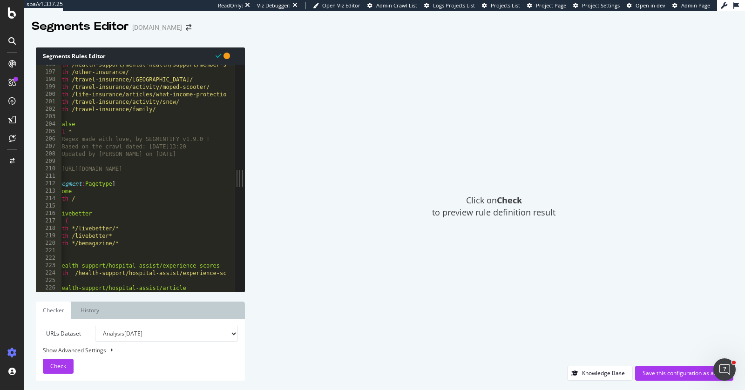
scroll to position [0, 0]
click at [89, 129] on div "path /health-support/mental-health/support/member-support-services/ path /other…" at bounding box center [235, 178] width 349 height 234
type textarea "url *"
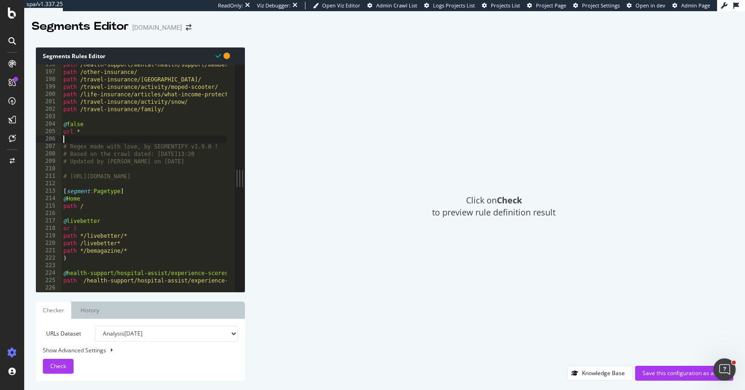
click at [101, 115] on div "path /health-support/mental-health/support/member-support-services/ path /other…" at bounding box center [235, 178] width 349 height 234
type textarea ")"
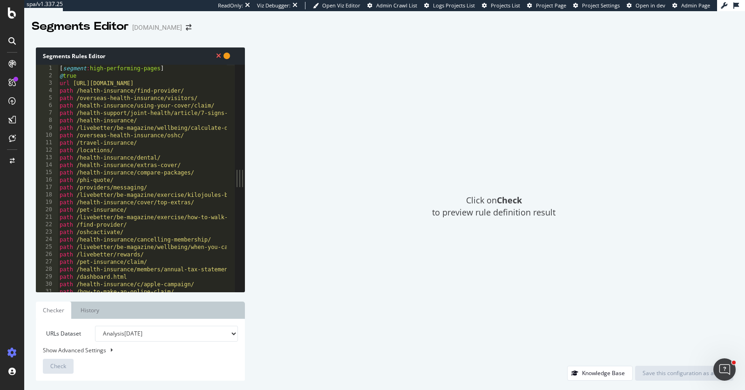
scroll to position [11, 0]
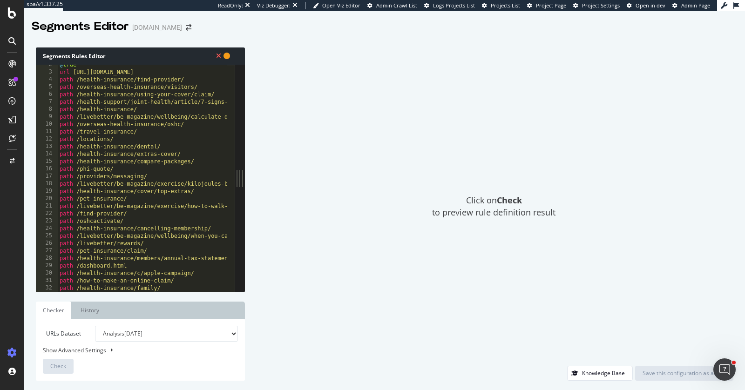
click at [218, 56] on icon at bounding box center [218, 56] width 5 height 7
click at [224, 55] on icon at bounding box center [226, 56] width 7 height 7
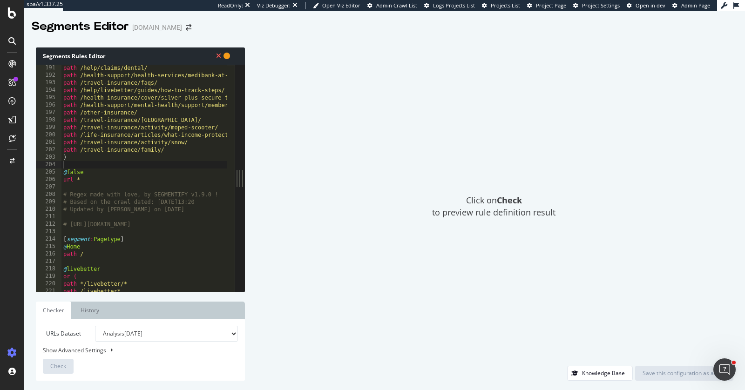
scroll to position [1404, 0]
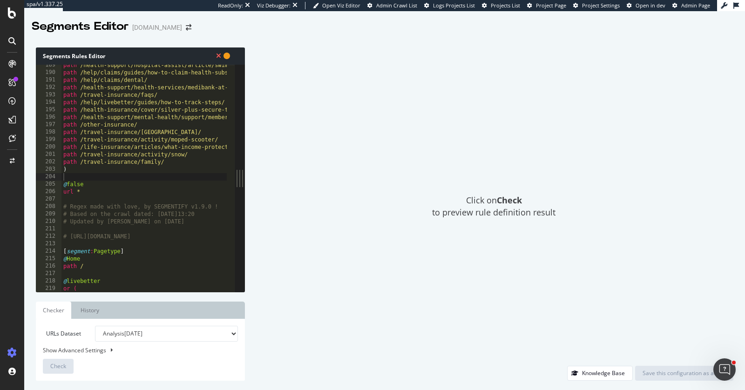
click at [127, 192] on div "path /health-support/hospital-assist/article/swimming-with-grommets/ path /help…" at bounding box center [235, 178] width 349 height 234
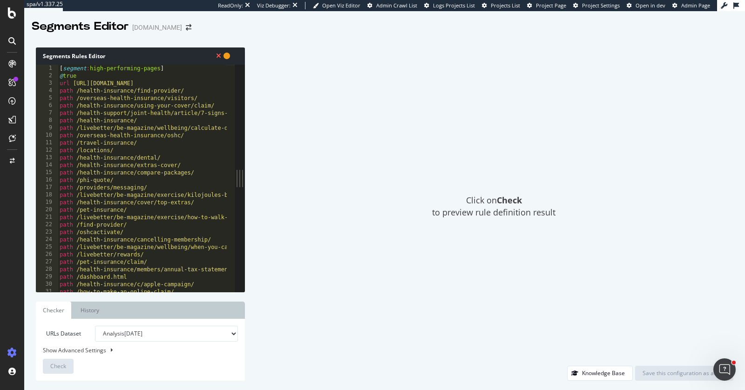
scroll to position [0, 0]
click at [136, 328] on select "Analysis 2025 Sep. 14th Analysis 2025 Sep. 7th Analysis 2025 Aug. 31st Analysis…" at bounding box center [166, 334] width 143 height 16
type textarea "@true"
click at [84, 77] on div "[ segment : high-performing-pages ] @ true url https://www.medibank.com.au/ pat…" at bounding box center [232, 180] width 349 height 234
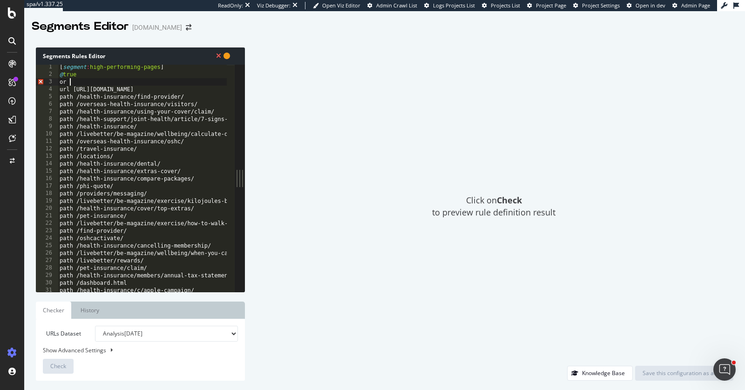
scroll to position [0, 0]
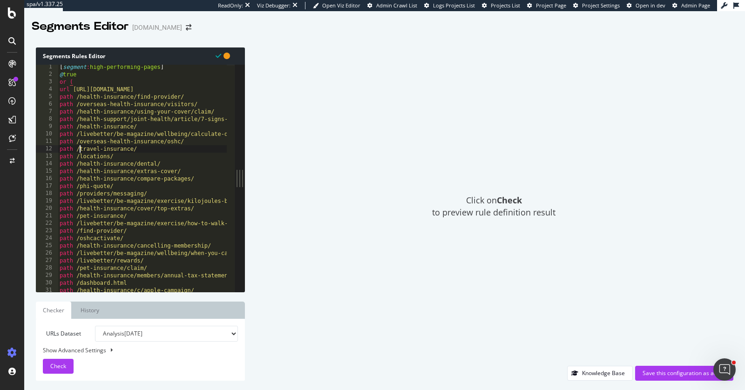
click at [79, 148] on div "[ segment : high-performing-pages ] @ true or ( url https://www.medibank.com.au…" at bounding box center [232, 180] width 349 height 234
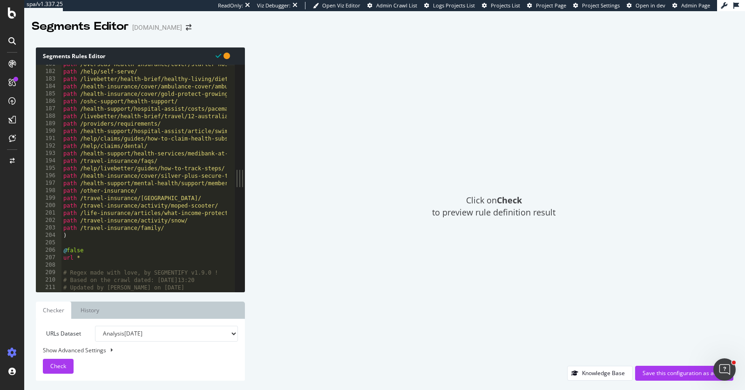
scroll to position [1408, 0]
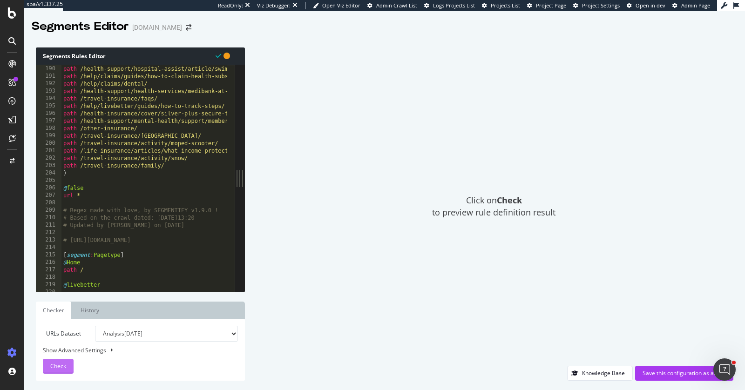
click at [55, 367] on span "Check" at bounding box center [58, 366] width 16 height 8
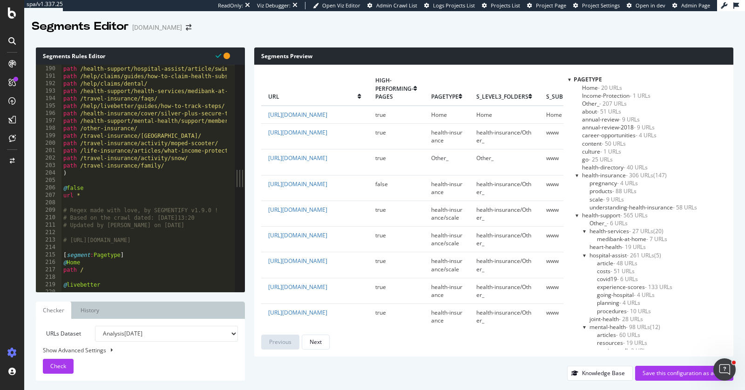
click at [568, 80] on div at bounding box center [569, 79] width 3 height 8
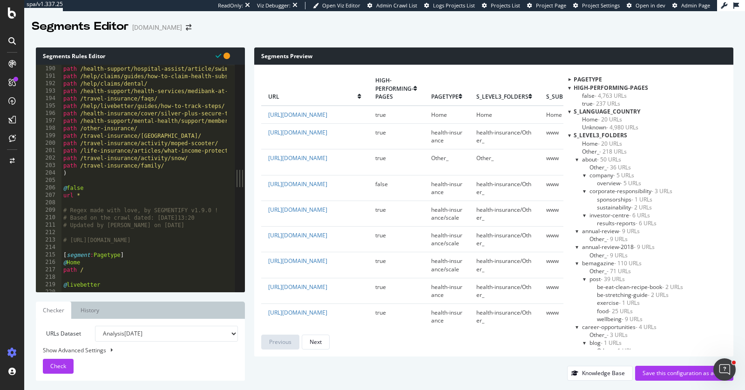
click at [598, 103] on span "- 237 URLs" at bounding box center [606, 104] width 27 height 8
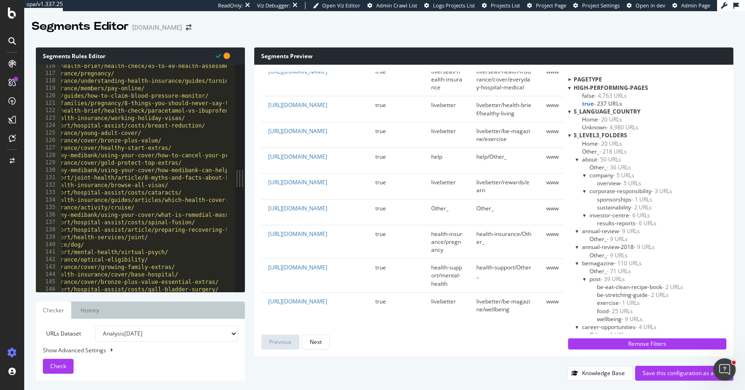
scroll to position [747, 0]
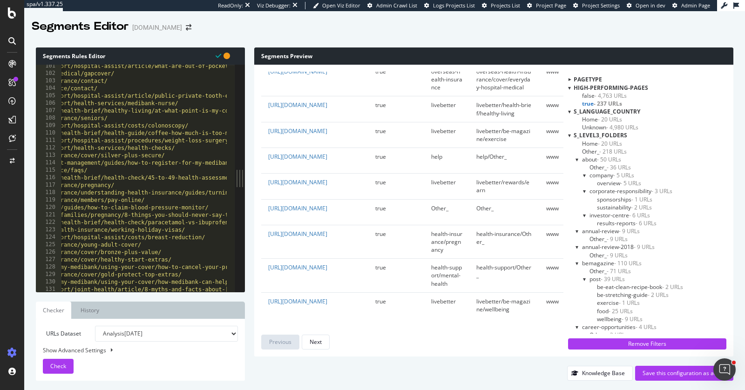
type textarea "path /travel-insurance/pregnancy/"
click at [158, 185] on div "path /health-support/hospital-assist/article/what-are-out-of-pockets/ path /pro…" at bounding box center [175, 179] width 349 height 234
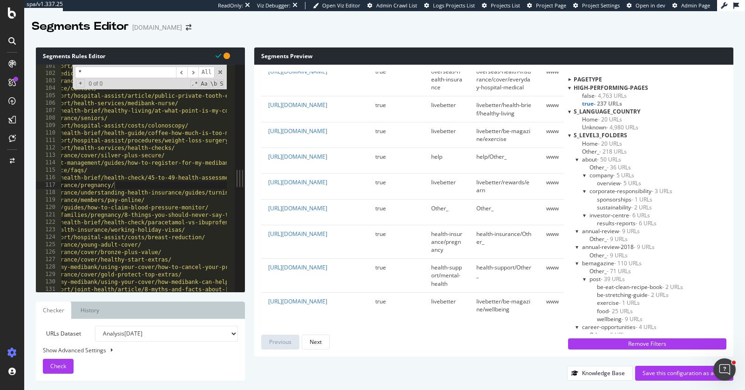
scroll to position [0, 8]
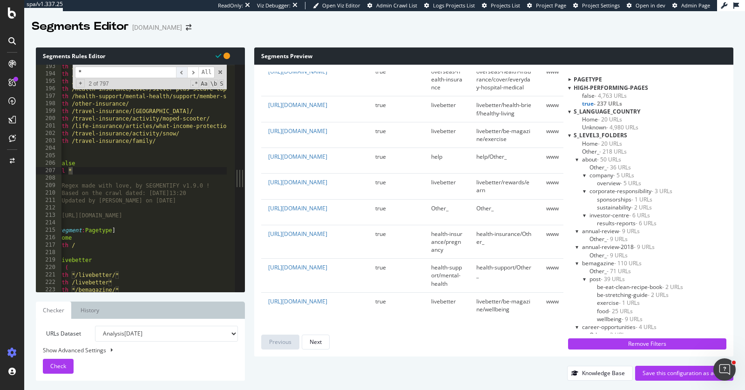
type input "*"
click at [184, 72] on span "​" at bounding box center [181, 73] width 11 height 12
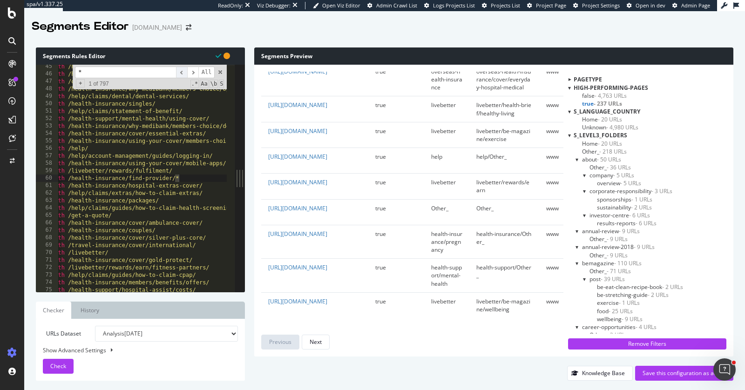
scroll to position [330, 0]
click at [185, 176] on div "path /health-insurance/work-your-perks/ path /help/claims/guides/how-to-claim-p…" at bounding box center [223, 180] width 349 height 234
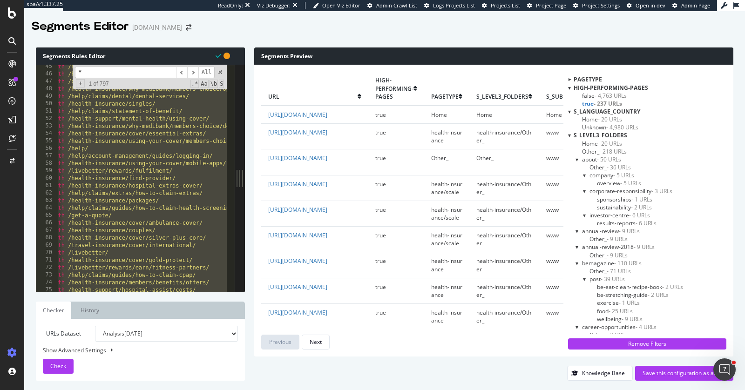
scroll to position [0, 1]
click at [162, 203] on div "path /health-insurance/work-your-perks/ path /help/claims/guides/how-to-claim-p…" at bounding box center [223, 180] width 349 height 234
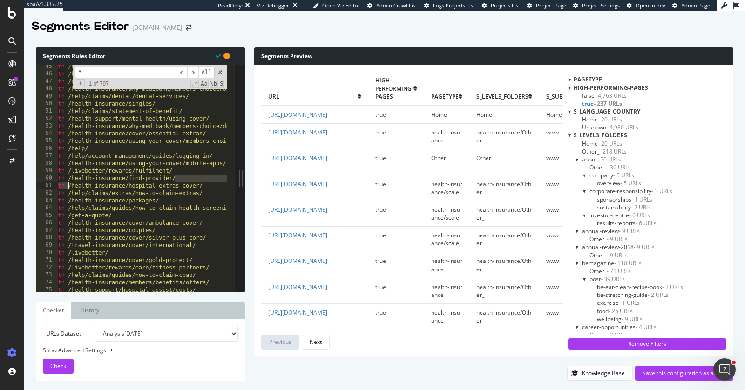
scroll to position [0, 0]
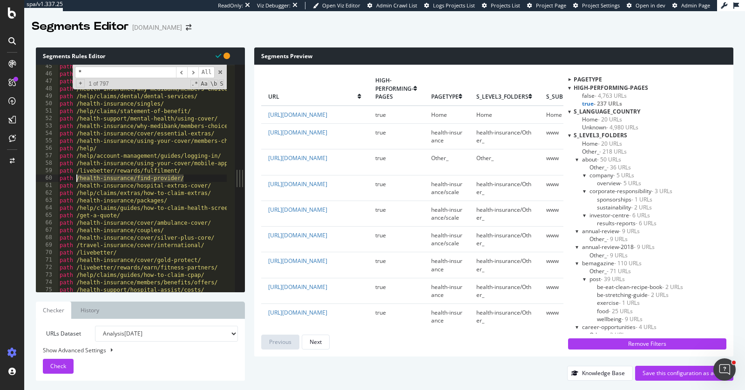
drag, startPoint x: 176, startPoint y: 179, endPoint x: 77, endPoint y: 177, distance: 98.7
click at [77, 177] on div "path /health-insurance/work-your-perks/ path /help/claims/guides/how-to-claim-p…" at bounding box center [232, 180] width 349 height 234
type textarea "path /health-insurance/find-provider/"
click at [151, 72] on input "*" at bounding box center [125, 73] width 101 height 12
paste input "/health-insurance/find-provider/"
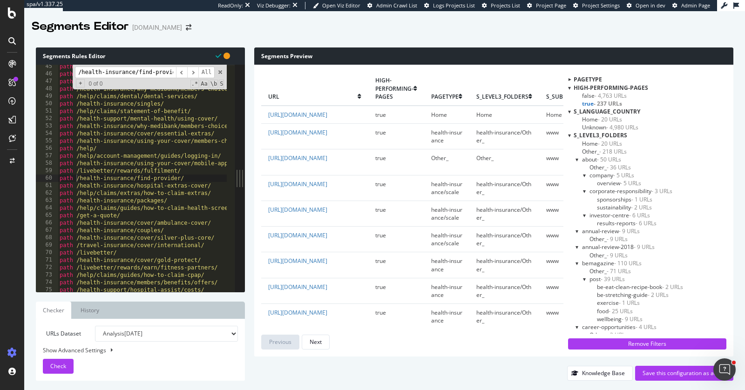
scroll to position [0, 12]
type input "/health-insurance/find-provider/"
click at [193, 74] on span "​" at bounding box center [192, 73] width 11 height 12
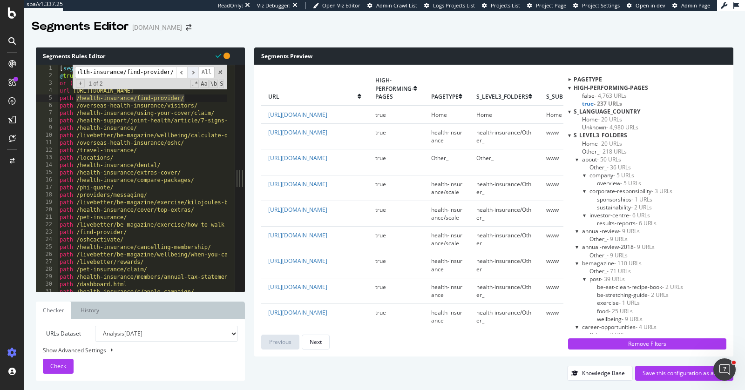
scroll to position [0, 0]
click at [182, 71] on span "​" at bounding box center [181, 73] width 11 height 12
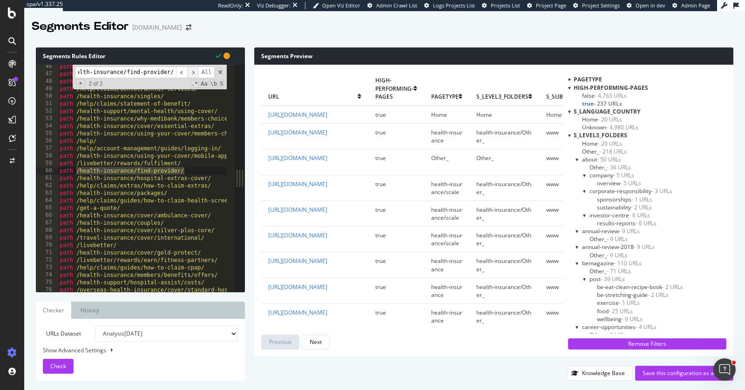
click at [196, 71] on span "​" at bounding box center [192, 73] width 11 height 12
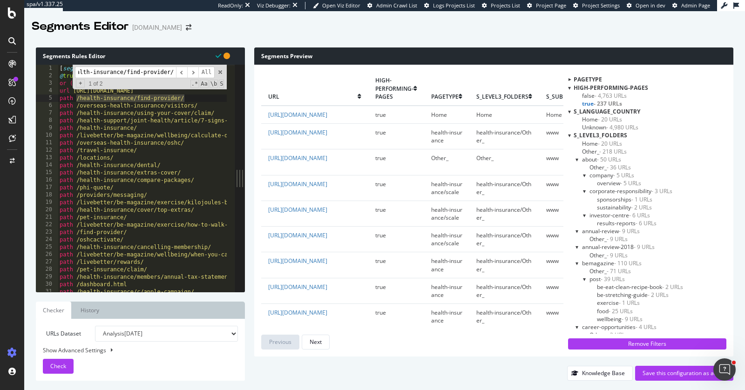
click at [190, 100] on div "[ segment : high-performing-pages ] @ true or ( url https://www.medibank.com.au…" at bounding box center [232, 182] width 349 height 234
drag, startPoint x: 191, startPoint y: 98, endPoint x: 39, endPoint y: 102, distance: 152.3
click at [39, 102] on div "path /health-insurance/find-provider/ 1 2 3 4 5 6 7 8 9 10 11 12 13 14 15 16 17…" at bounding box center [135, 178] width 199 height 227
click at [195, 71] on span "​" at bounding box center [192, 73] width 11 height 12
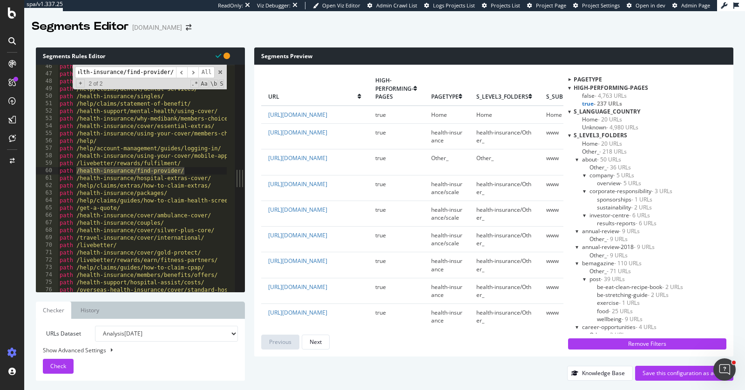
click at [186, 174] on div "path /help/claims/guides/how-to-claim-pharmacy/ path /overseas-health-insurance…" at bounding box center [232, 180] width 349 height 234
click at [189, 170] on div "path /help/claims/guides/how-to-claim-pharmacy/ path /overseas-health-insurance…" at bounding box center [232, 180] width 349 height 234
drag, startPoint x: 187, startPoint y: 170, endPoint x: 188, endPoint y: 165, distance: 5.2
click at [188, 165] on div "path /help/claims/guides/how-to-claim-pharmacy/ path /overseas-health-insurance…" at bounding box center [232, 180] width 349 height 234
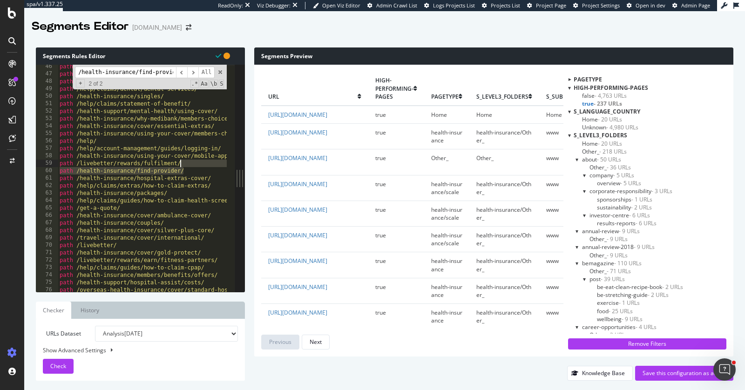
type textarea "path /livebetter/rewards/fulfilment/"
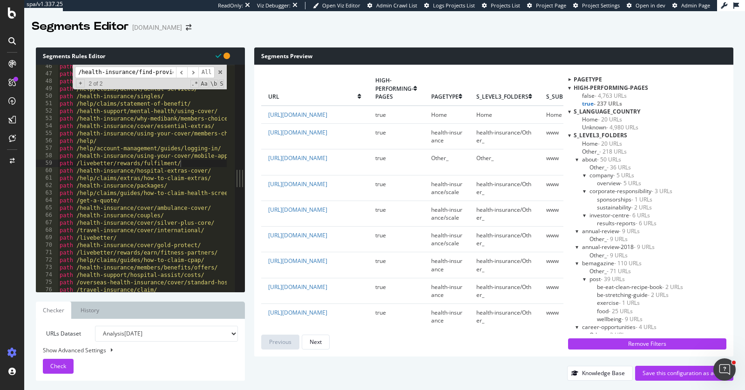
click at [129, 359] on div "URLs Dataset Analysis 2025 Sep. 14th Analysis 2025 Sep. 7th Analysis 2025 Aug. …" at bounding box center [140, 350] width 195 height 48
click at [67, 367] on button "Check" at bounding box center [58, 366] width 31 height 15
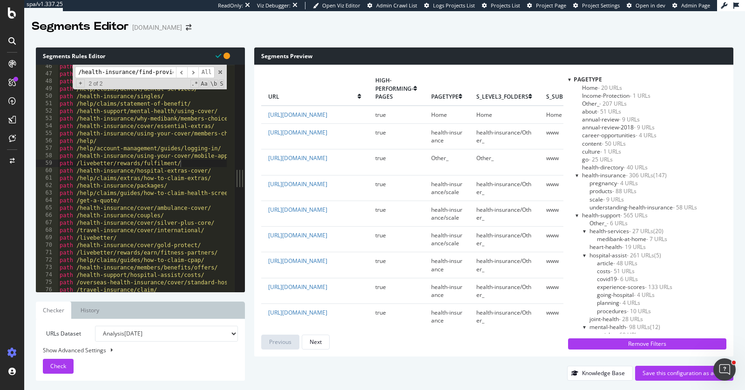
click at [568, 81] on div at bounding box center [569, 79] width 3 height 8
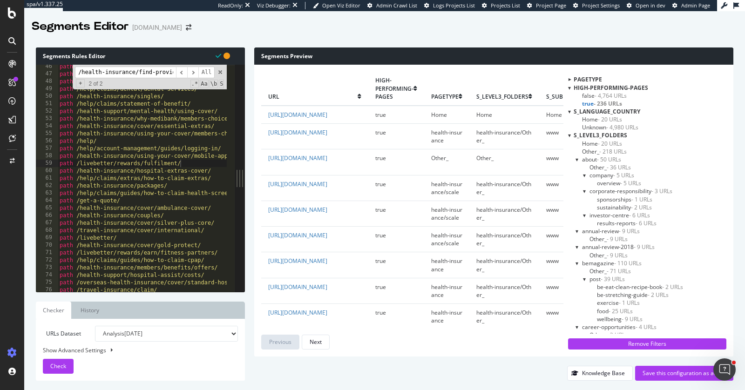
click at [599, 105] on span "- 236 URLs" at bounding box center [608, 104] width 28 height 8
click at [599, 105] on span "- 236 URLs" at bounding box center [606, 104] width 27 height 8
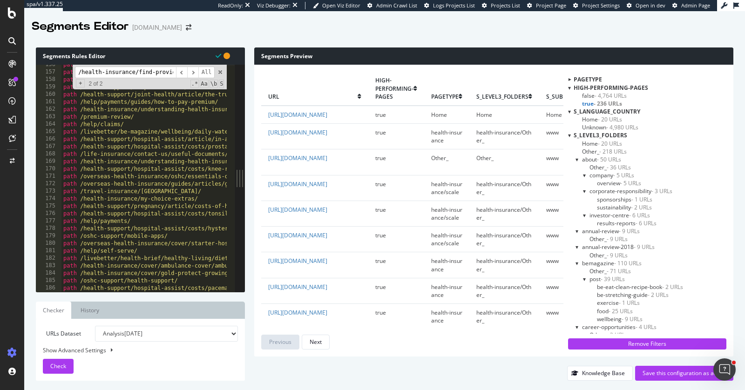
scroll to position [1102, 0]
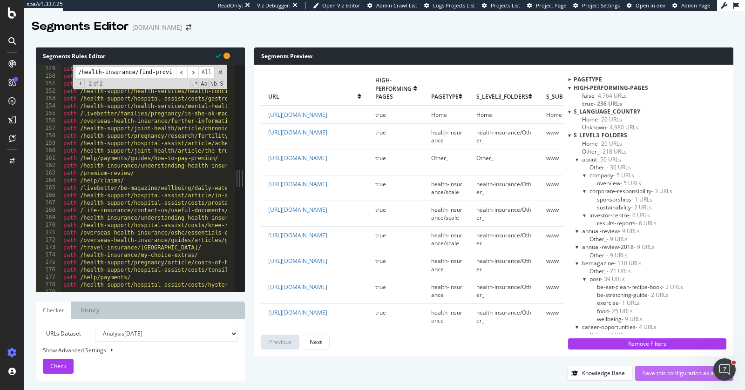
click at [662, 375] on div "Save this configuration as active" at bounding box center [684, 373] width 83 height 8
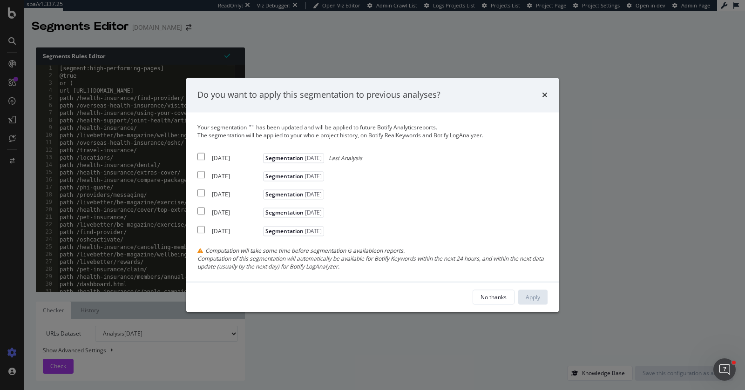
click at [227, 162] on div "Your segmentation " " has been updated and will be applied to future Botify Ana…" at bounding box center [372, 196] width 350 height 147
click at [226, 158] on div "2025 Sep. 14th" at bounding box center [236, 158] width 49 height 8
checkbox input "true"
click at [226, 172] on div "2025 Sep. 7th Segmentation 2025-06-12" at bounding box center [261, 174] width 129 height 11
checkbox input "true"
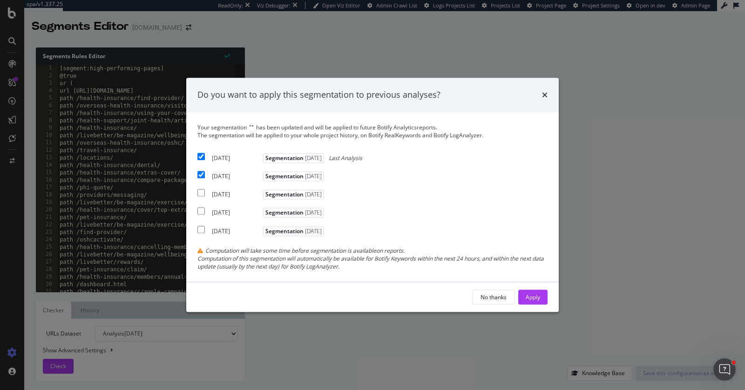
click at [237, 195] on div "2025 Aug. 31st" at bounding box center [236, 195] width 49 height 8
checkbox input "true"
click at [531, 293] on div "Apply" at bounding box center [533, 297] width 14 height 8
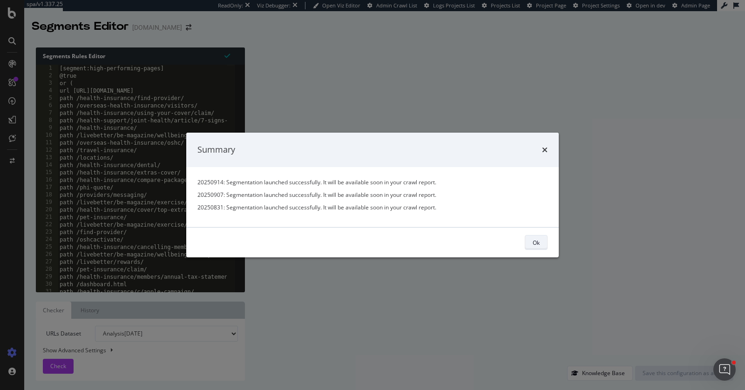
click at [533, 246] on div "Ok" at bounding box center [536, 242] width 7 height 8
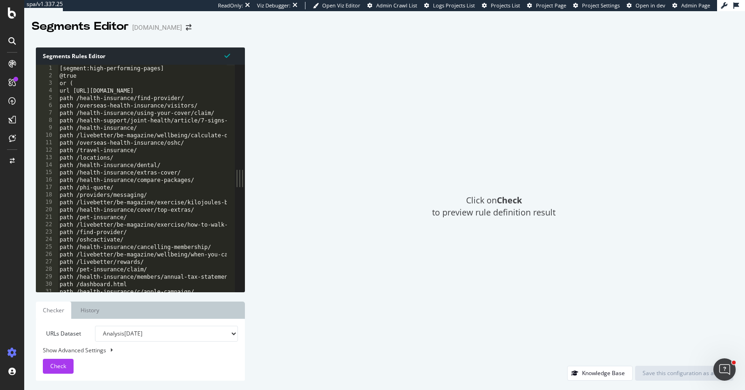
type textarea "path /health-insurance/"
click at [149, 128] on div "[segment:high-performing-pages] @true or ( url https://www.medibank.com.au/ pat…" at bounding box center [232, 182] width 349 height 234
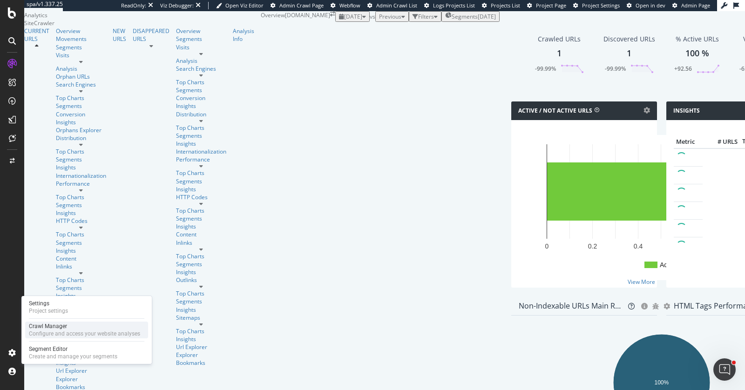
click at [68, 331] on div "Configure and access your website analyses" at bounding box center [84, 333] width 111 height 7
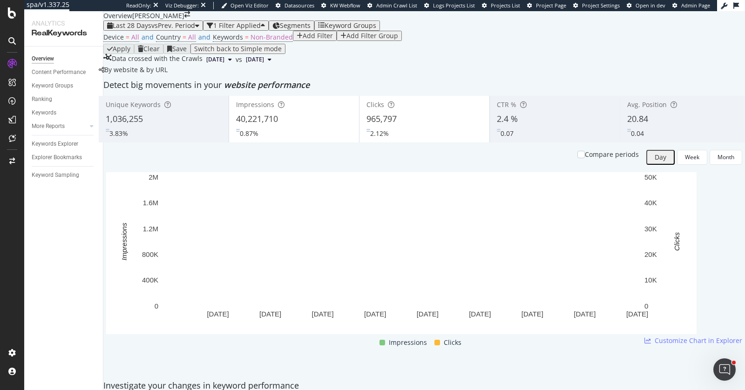
scroll to position [11, 0]
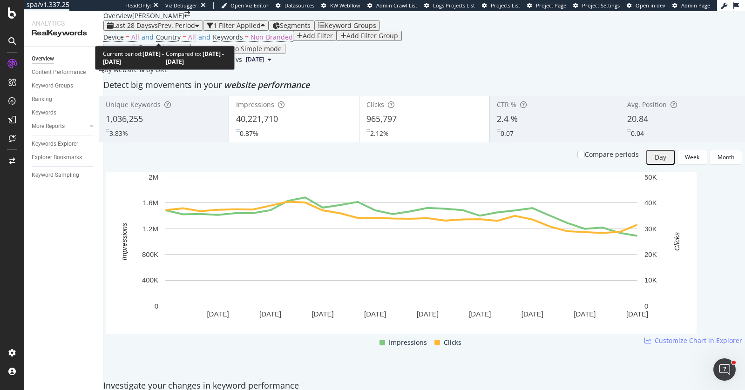
click at [177, 30] on span "vs Prev. Period" at bounding box center [173, 25] width 44 height 9
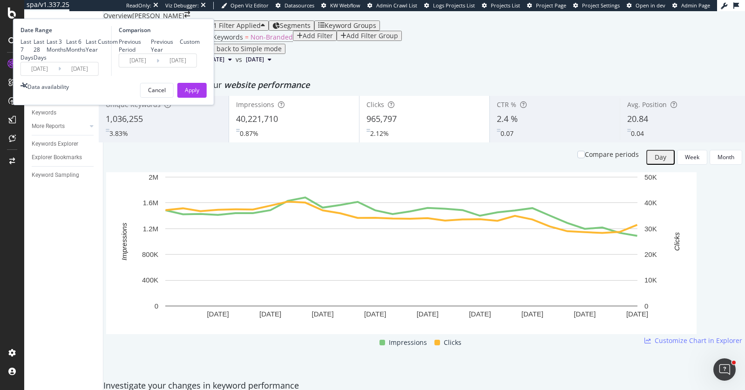
click at [66, 54] on div "Last 3 Months" at bounding box center [57, 46] width 20 height 16
type input "[DATE]"
click at [199, 97] on div "Apply" at bounding box center [192, 90] width 14 height 14
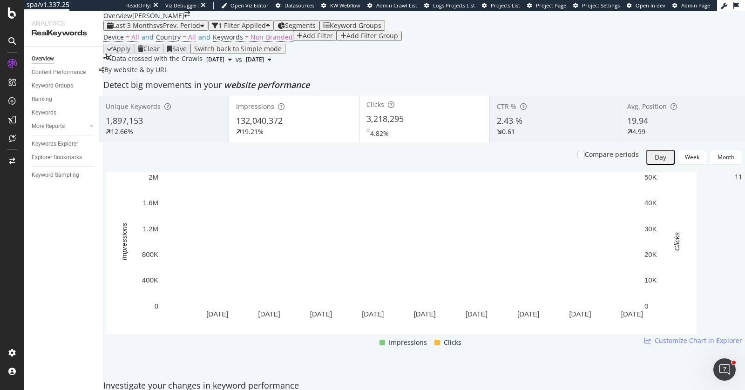
scroll to position [18, 0]
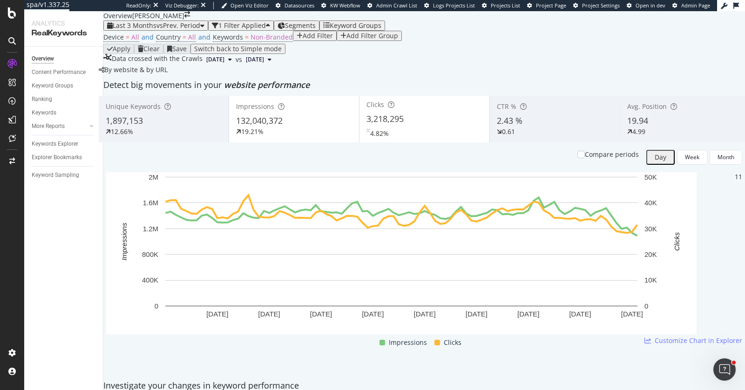
click at [181, 28] on span "vs Prev. Period" at bounding box center [178, 25] width 44 height 9
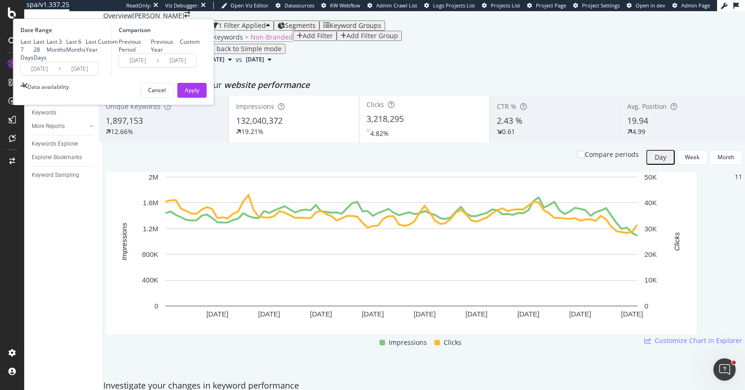
click at [58, 75] on input "[DATE]" at bounding box center [39, 68] width 37 height 13
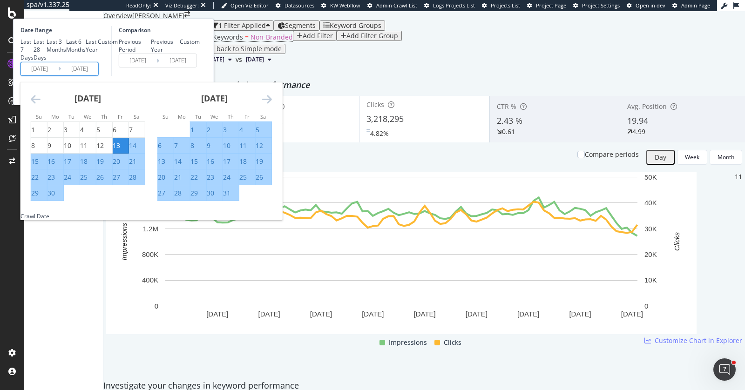
click at [272, 105] on icon "Move forward to switch to the next month." at bounding box center [267, 99] width 10 height 11
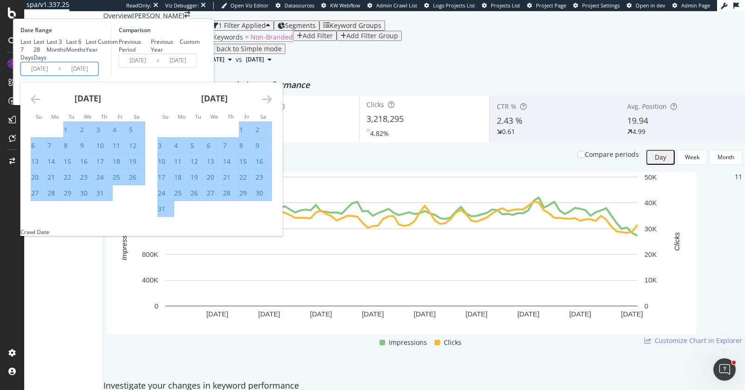
click at [272, 105] on icon "Move forward to switch to the next month." at bounding box center [267, 99] width 10 height 11
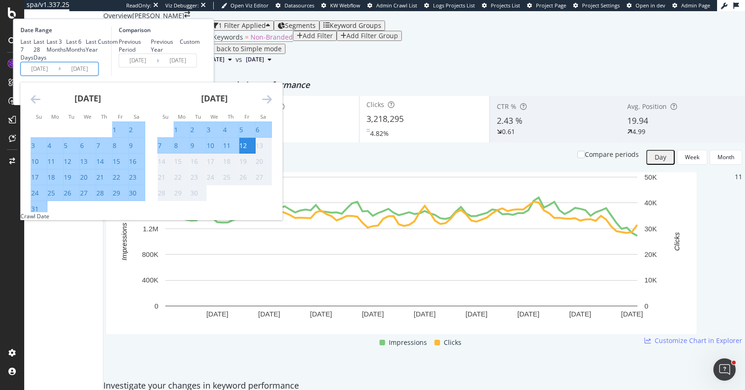
click at [136, 198] on div "30" at bounding box center [132, 193] width 7 height 9
type input "[DATE]"
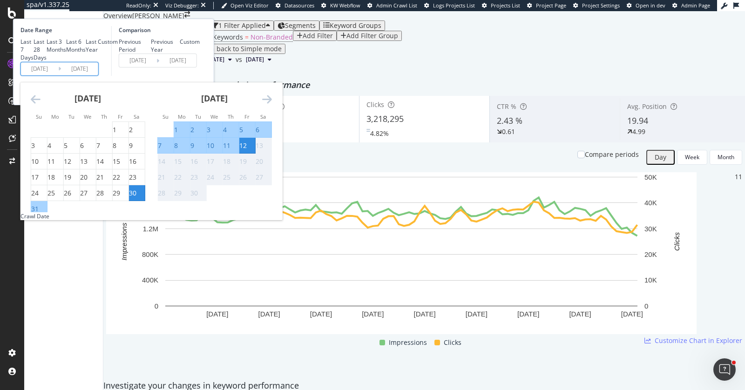
click at [200, 76] on div "Comparison Previous Period Previous Year Custom [DATE] Navigate forward to inte…" at bounding box center [155, 51] width 88 height 50
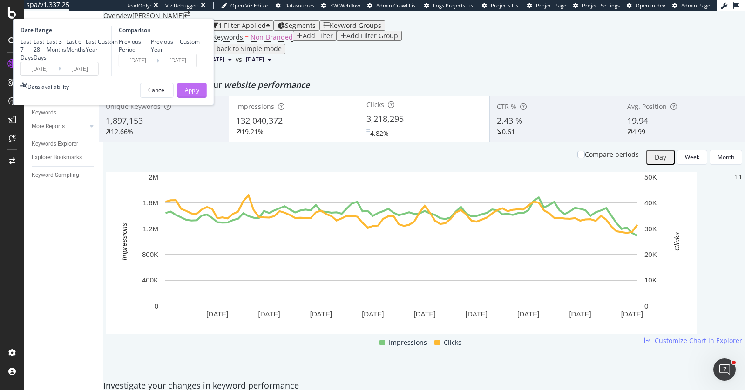
click at [199, 97] on div "Apply" at bounding box center [192, 90] width 14 height 14
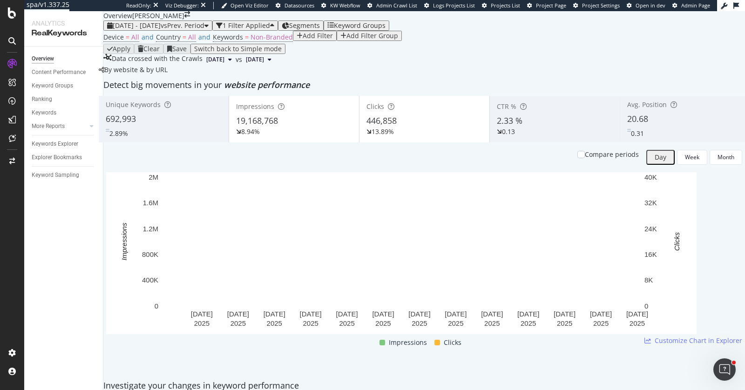
scroll to position [955, 0]
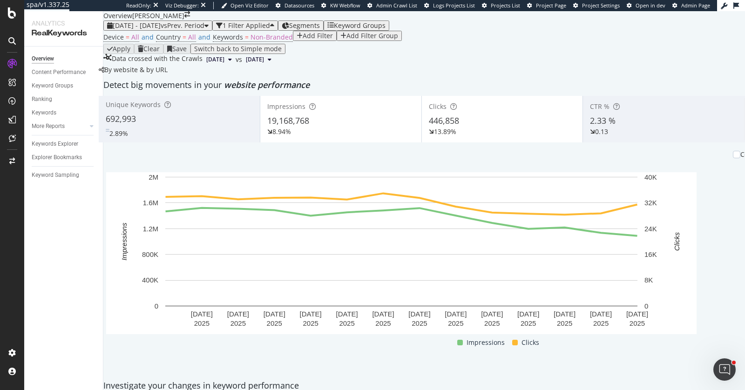
scroll to position [0, 0]
